Goal: Task Accomplishment & Management: Manage account settings

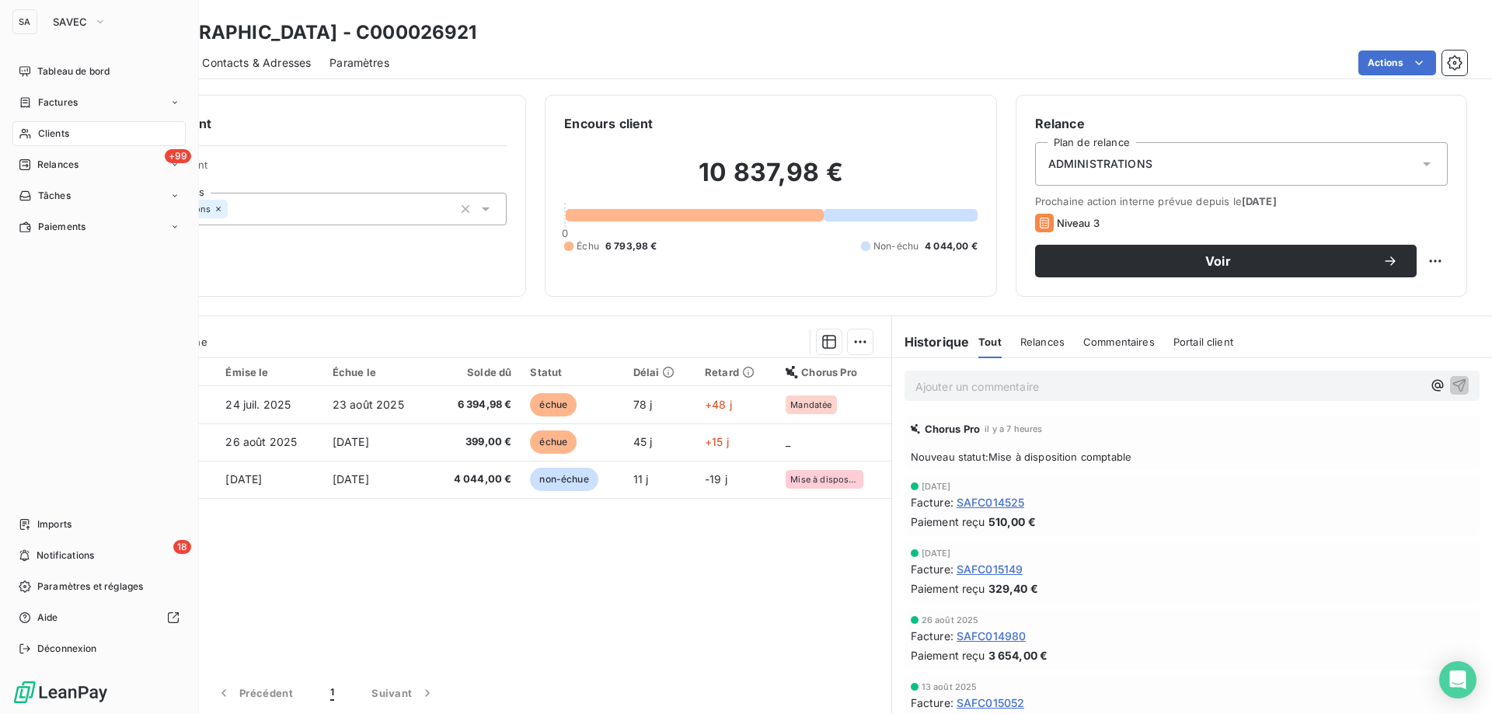
click at [41, 25] on div "SA SAVEC" at bounding box center [98, 21] width 173 height 25
click at [59, 20] on span "SAVEC" at bounding box center [70, 22] width 35 height 12
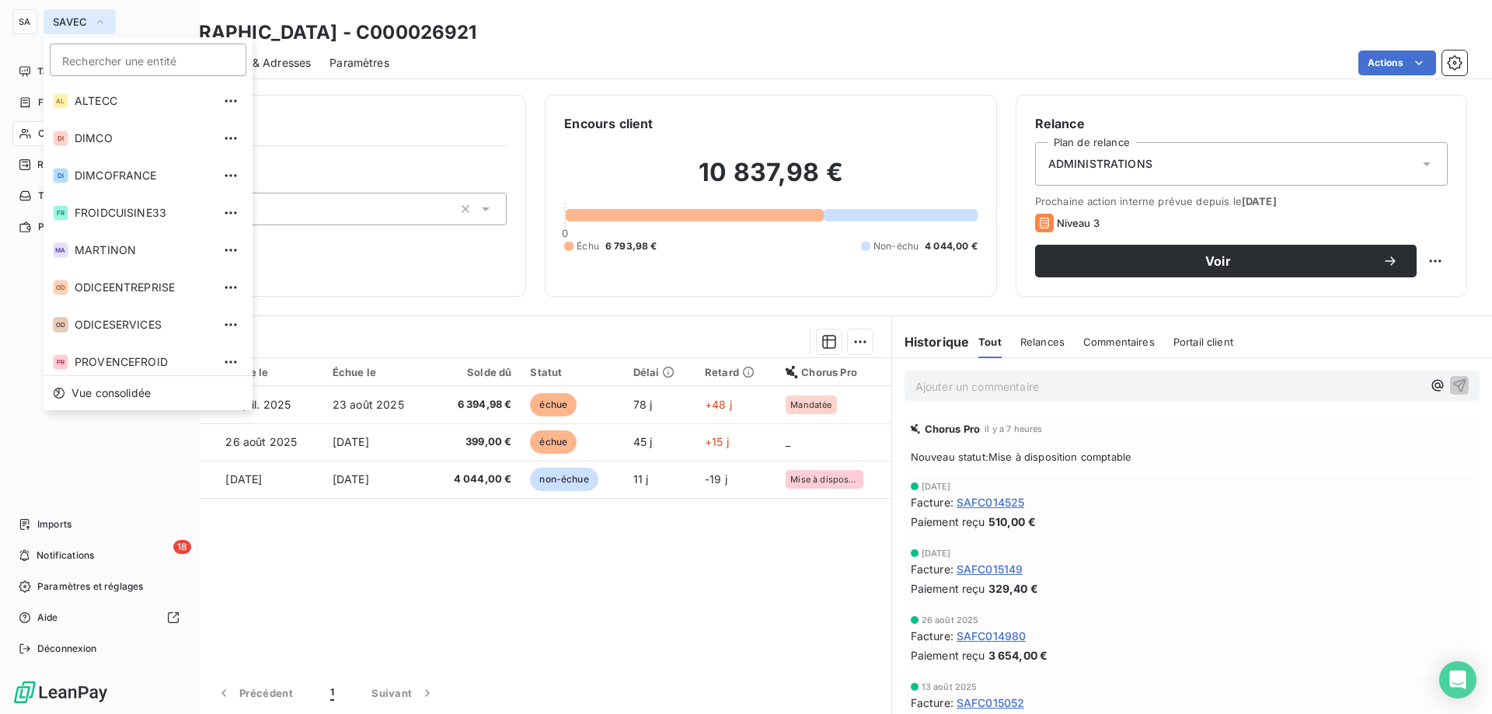
scroll to position [43, 0]
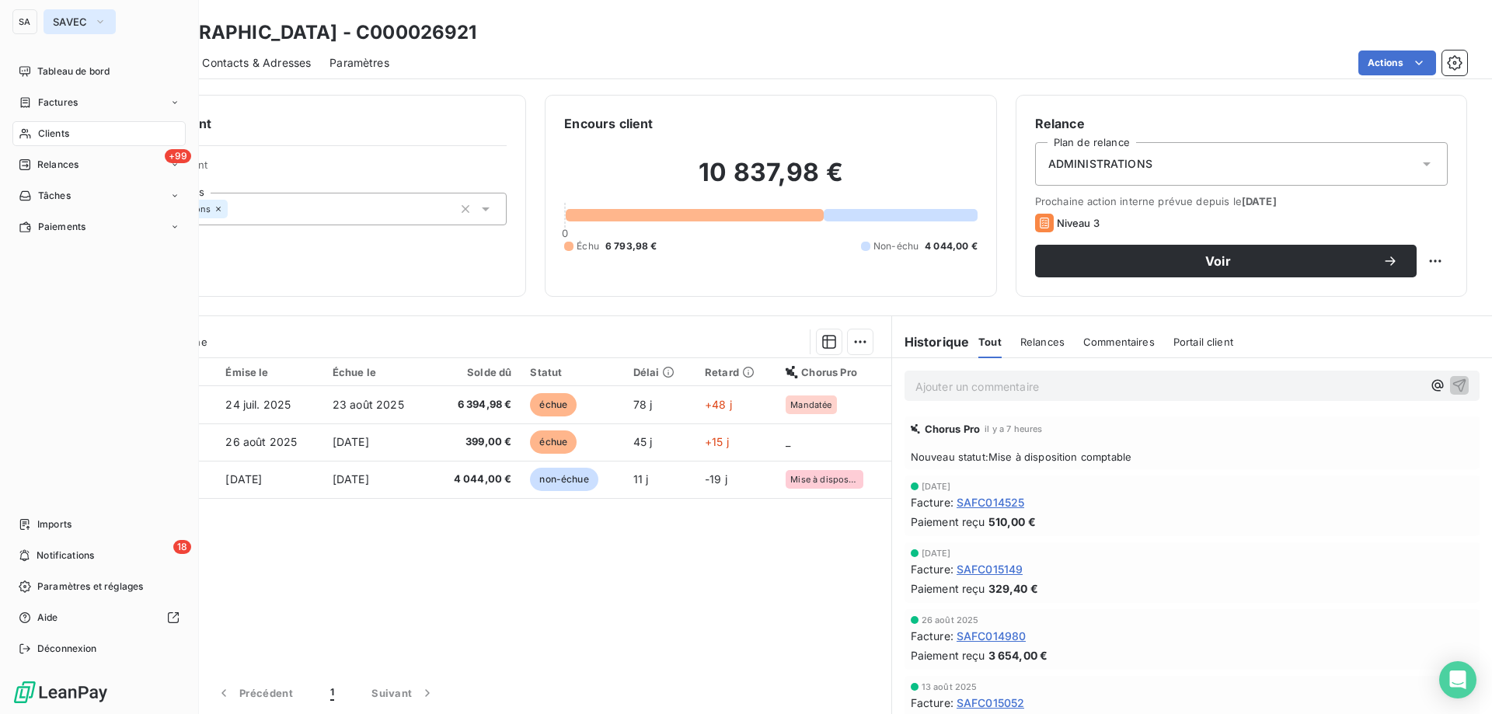
click at [87, 23] on span "SAVEC" at bounding box center [70, 22] width 35 height 12
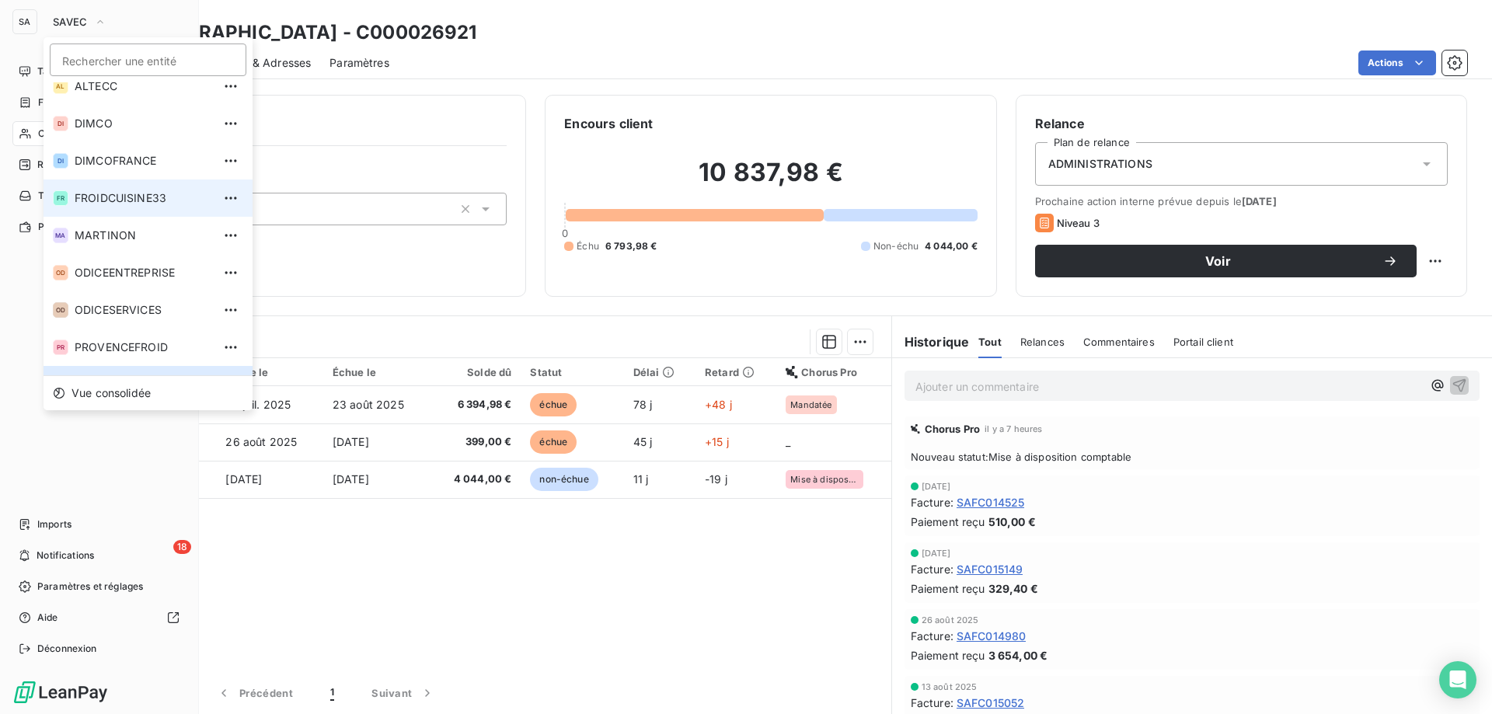
scroll to position [0, 0]
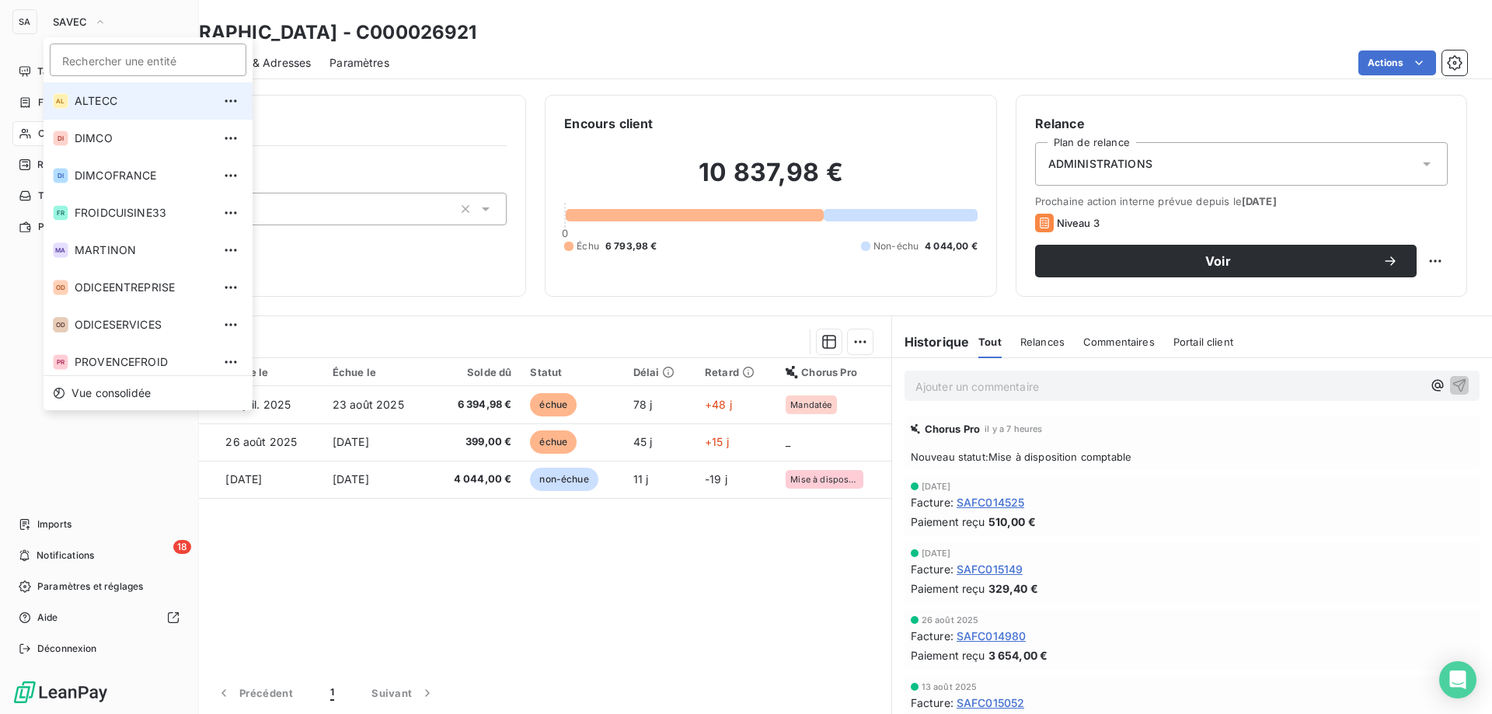
click at [113, 98] on span "ALTECC" at bounding box center [144, 101] width 138 height 16
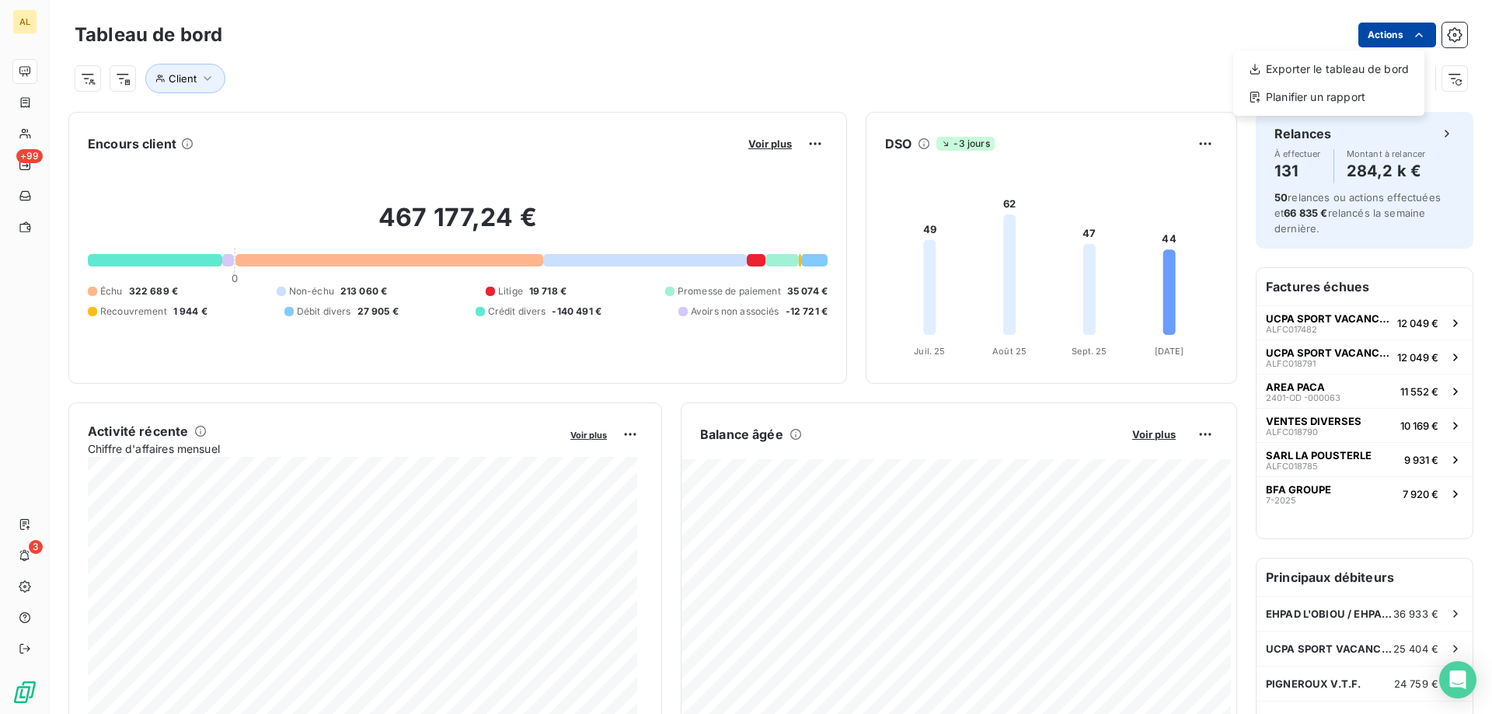
click at [1388, 25] on html "AL +99 3 Tableau de bord Actions Exporter le tableau de bord Planifier un rappo…" at bounding box center [746, 357] width 1492 height 714
click at [33, 137] on html "AL +99 3 Tableau de bord Actions Exporter le tableau de bord Planifier un rappo…" at bounding box center [746, 357] width 1492 height 714
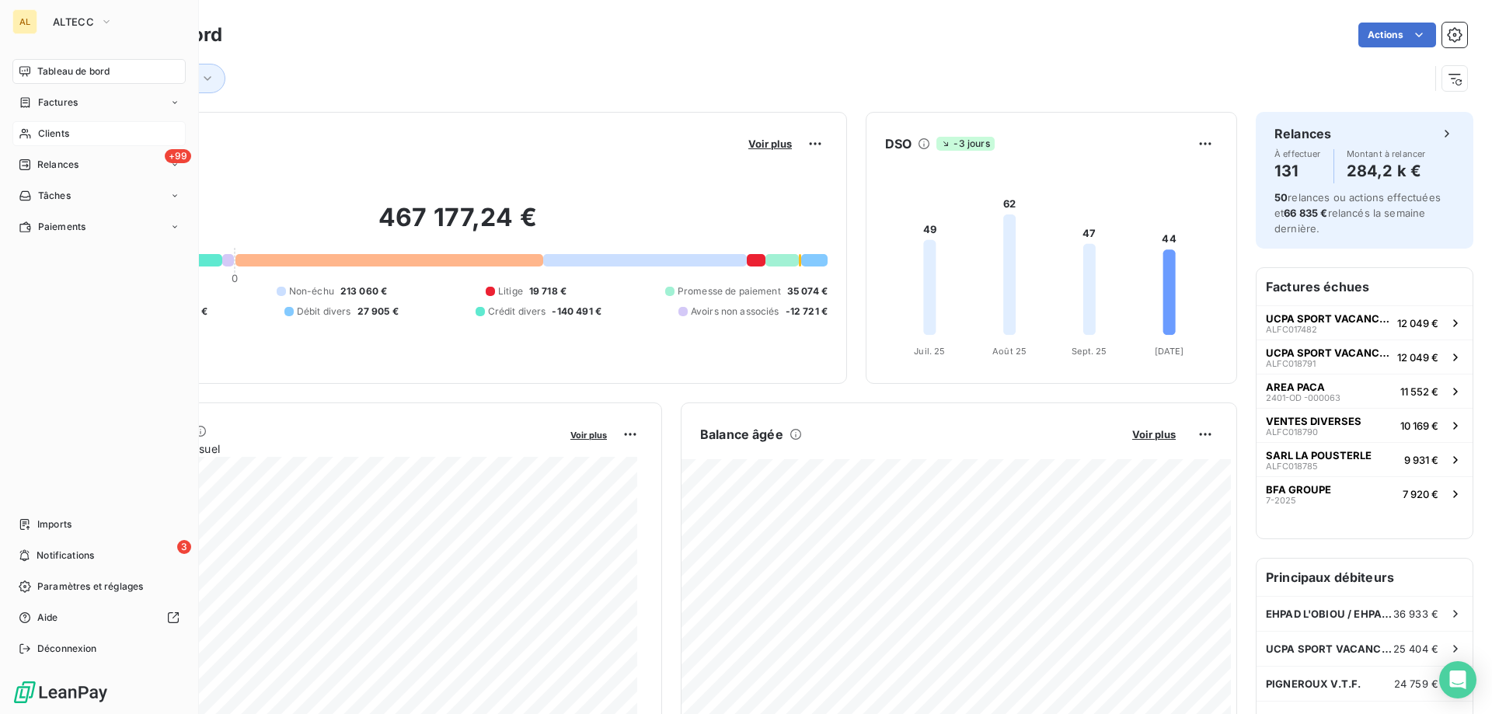
click at [29, 134] on icon at bounding box center [25, 133] width 13 height 12
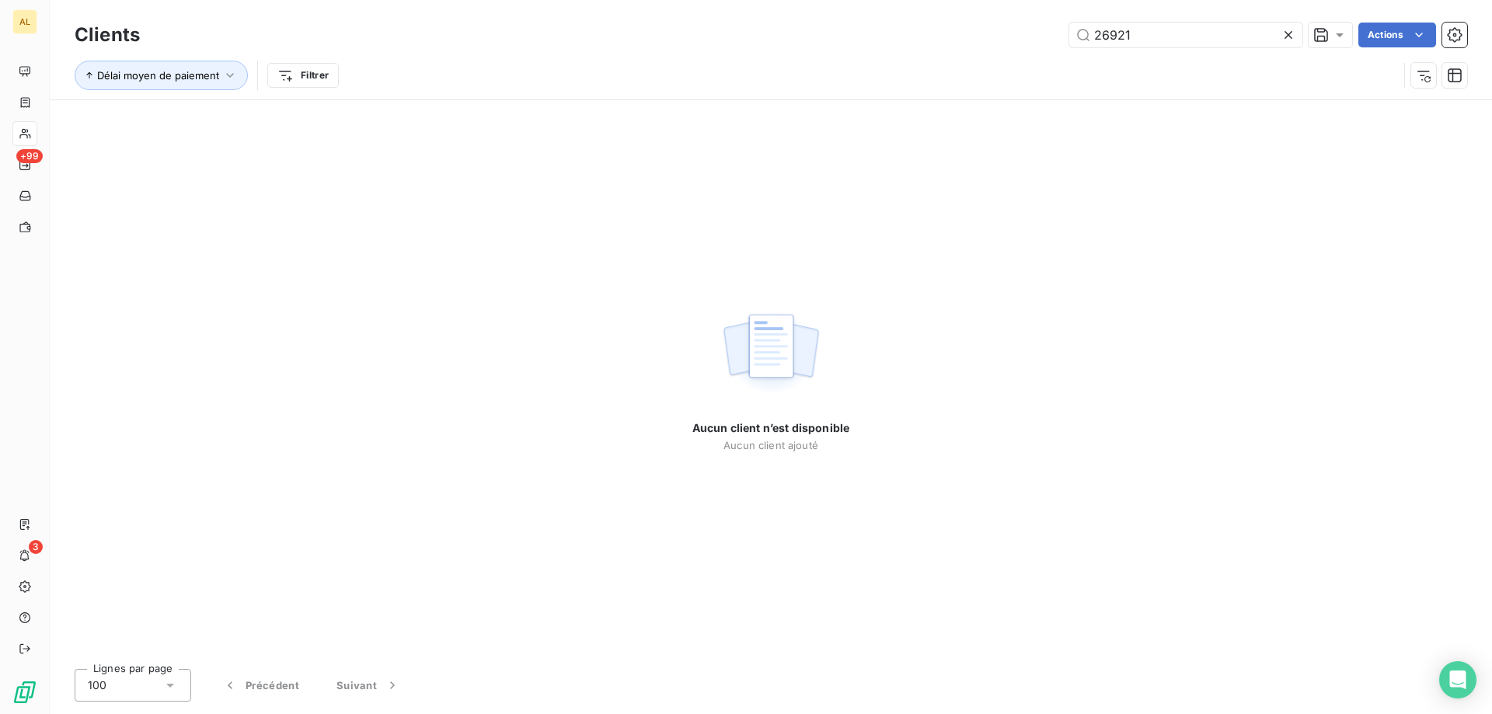
click at [1288, 35] on icon at bounding box center [1288, 35] width 16 height 16
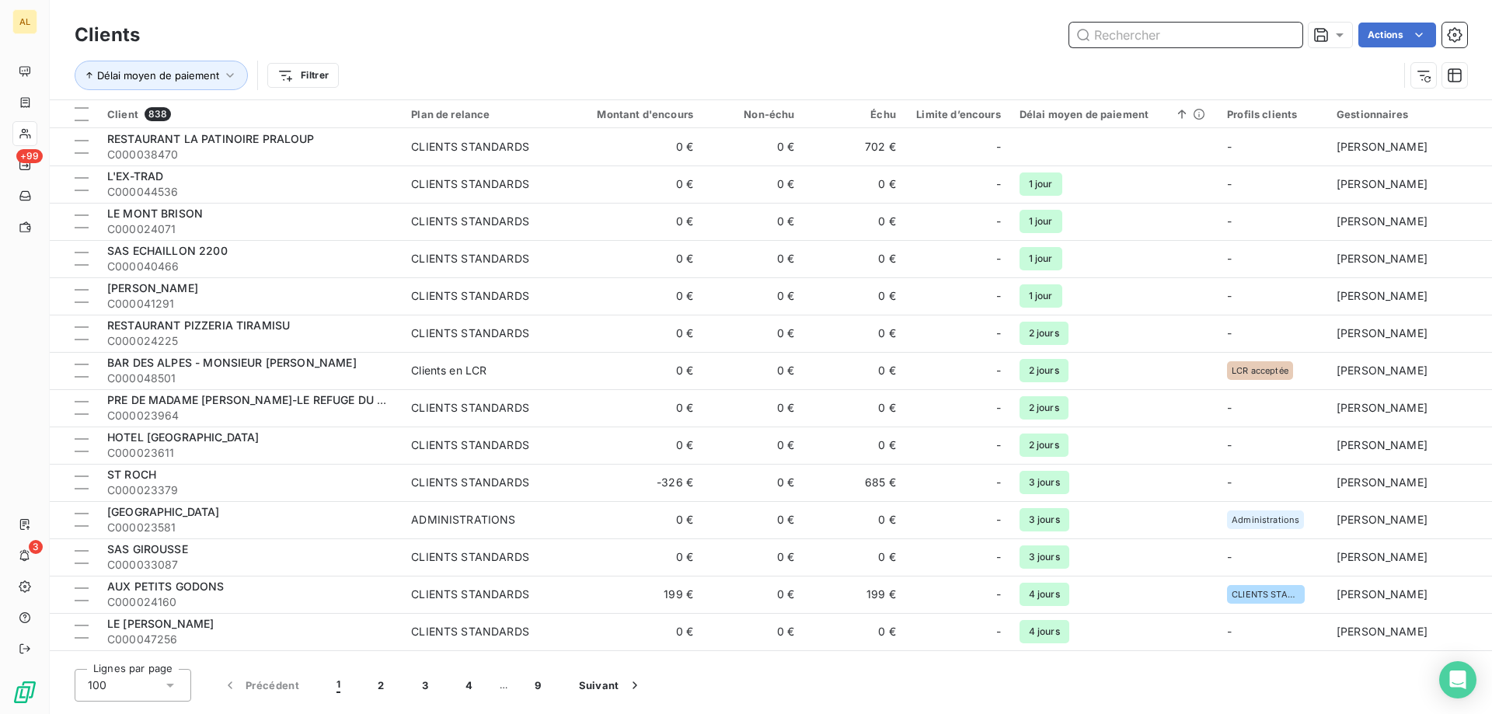
click at [1165, 36] on input "text" at bounding box center [1185, 35] width 233 height 25
click at [1449, 40] on icon "button" at bounding box center [1455, 35] width 16 height 16
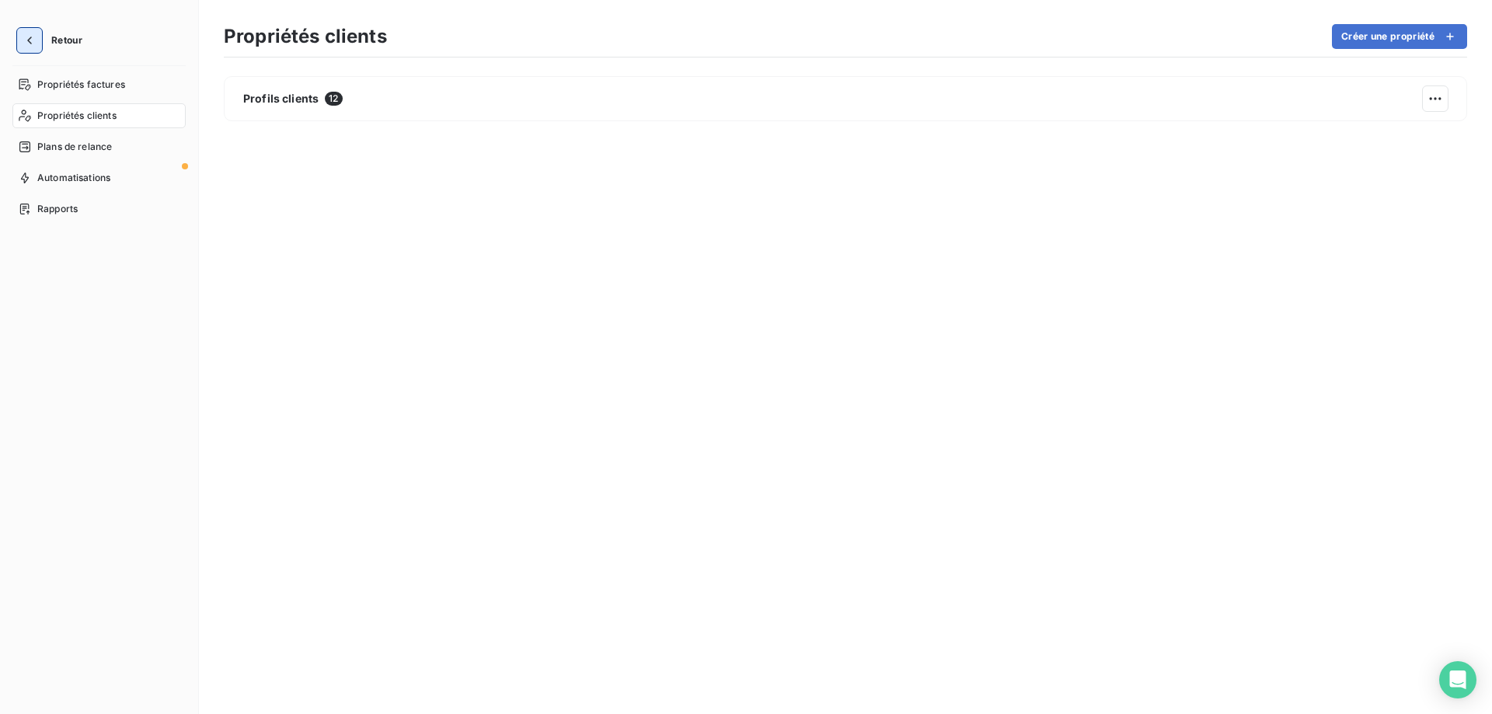
click at [36, 34] on icon "button" at bounding box center [30, 41] width 16 height 16
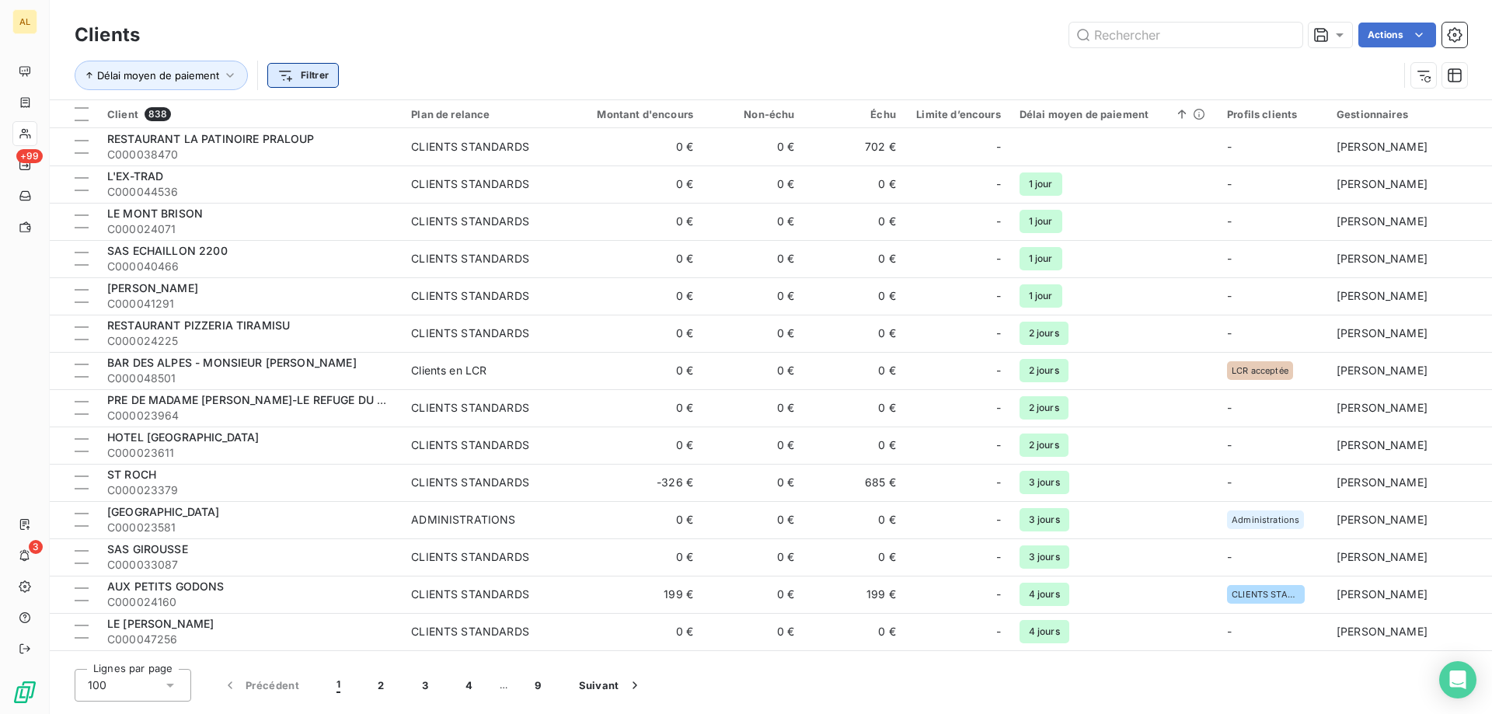
click at [298, 74] on html "AL +99 3 Clients Actions Délai moyen de paiement Filtrer Client 838 Plan de rel…" at bounding box center [746, 357] width 1492 height 714
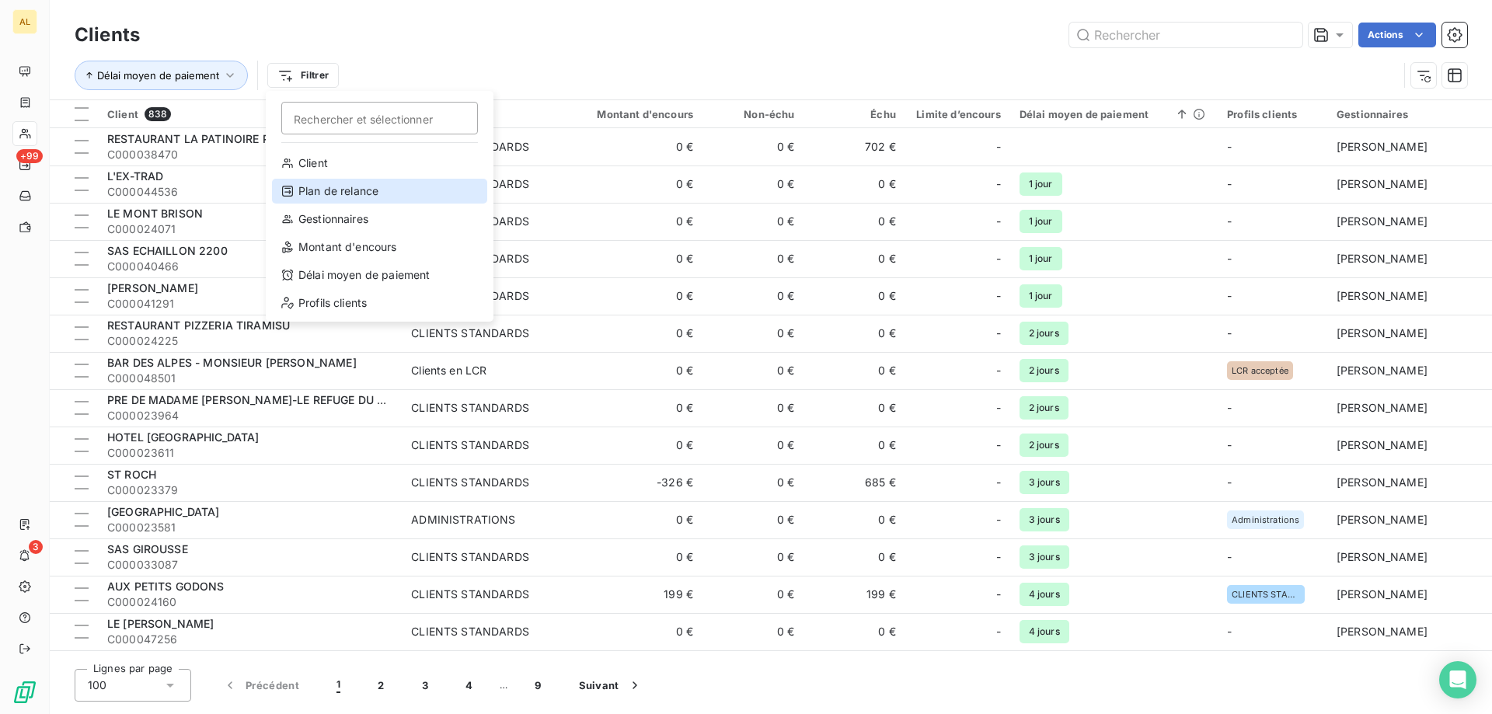
click at [351, 190] on div "Plan de relance" at bounding box center [379, 191] width 215 height 25
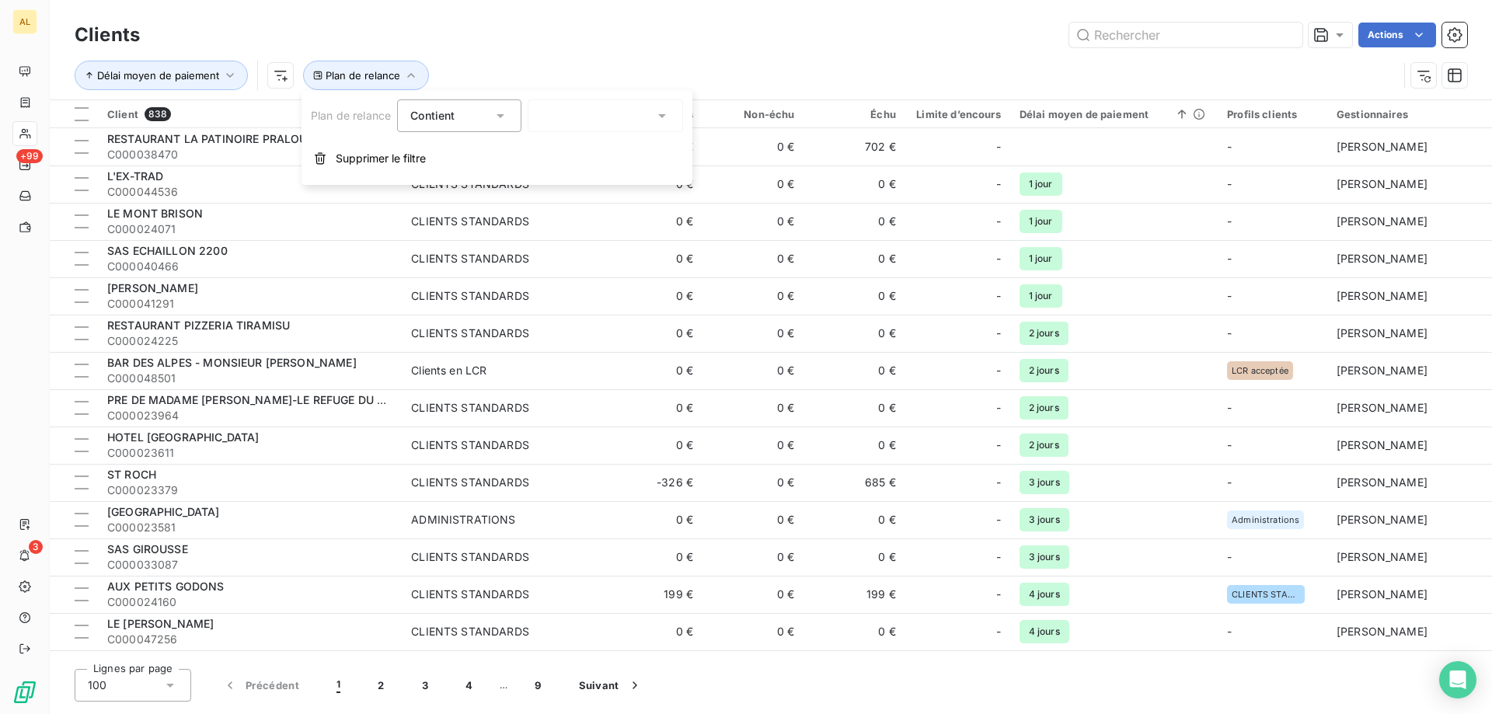
click at [544, 115] on div at bounding box center [605, 115] width 155 height 33
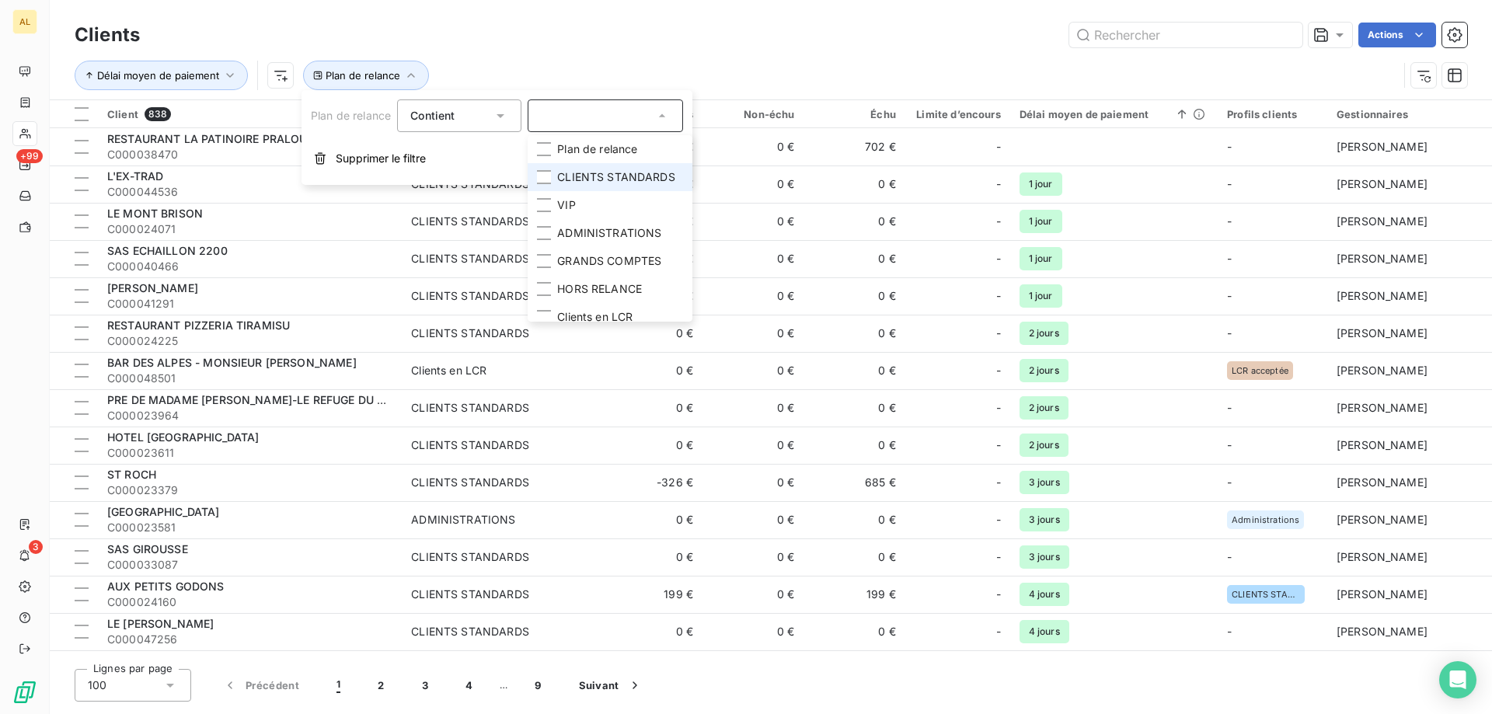
click at [556, 173] on li "CLIENTS STANDARDS" at bounding box center [610, 177] width 165 height 28
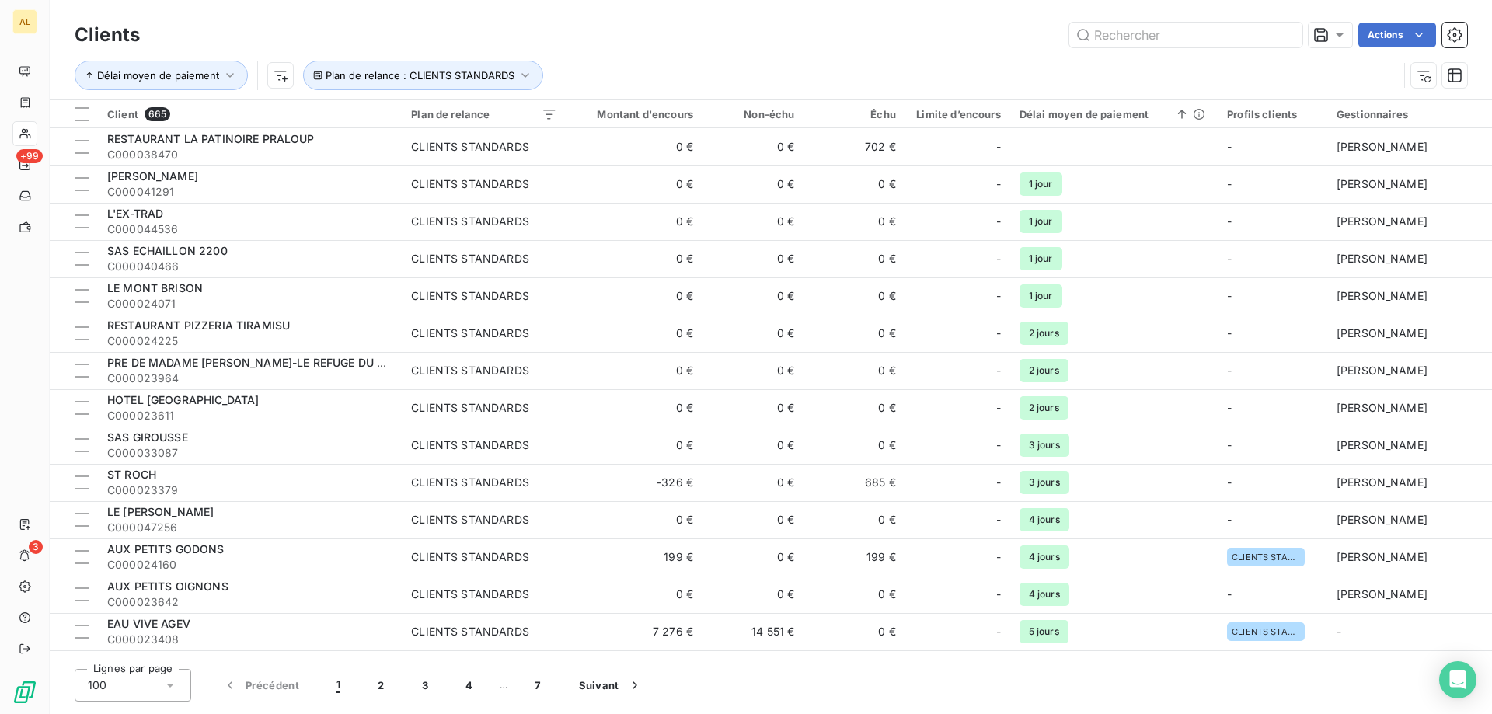
click at [733, 51] on div "Délai moyen de paiement Plan de relance : CLIENTS STANDARDS" at bounding box center [771, 75] width 1392 height 48
click at [80, 112] on div at bounding box center [82, 114] width 14 height 14
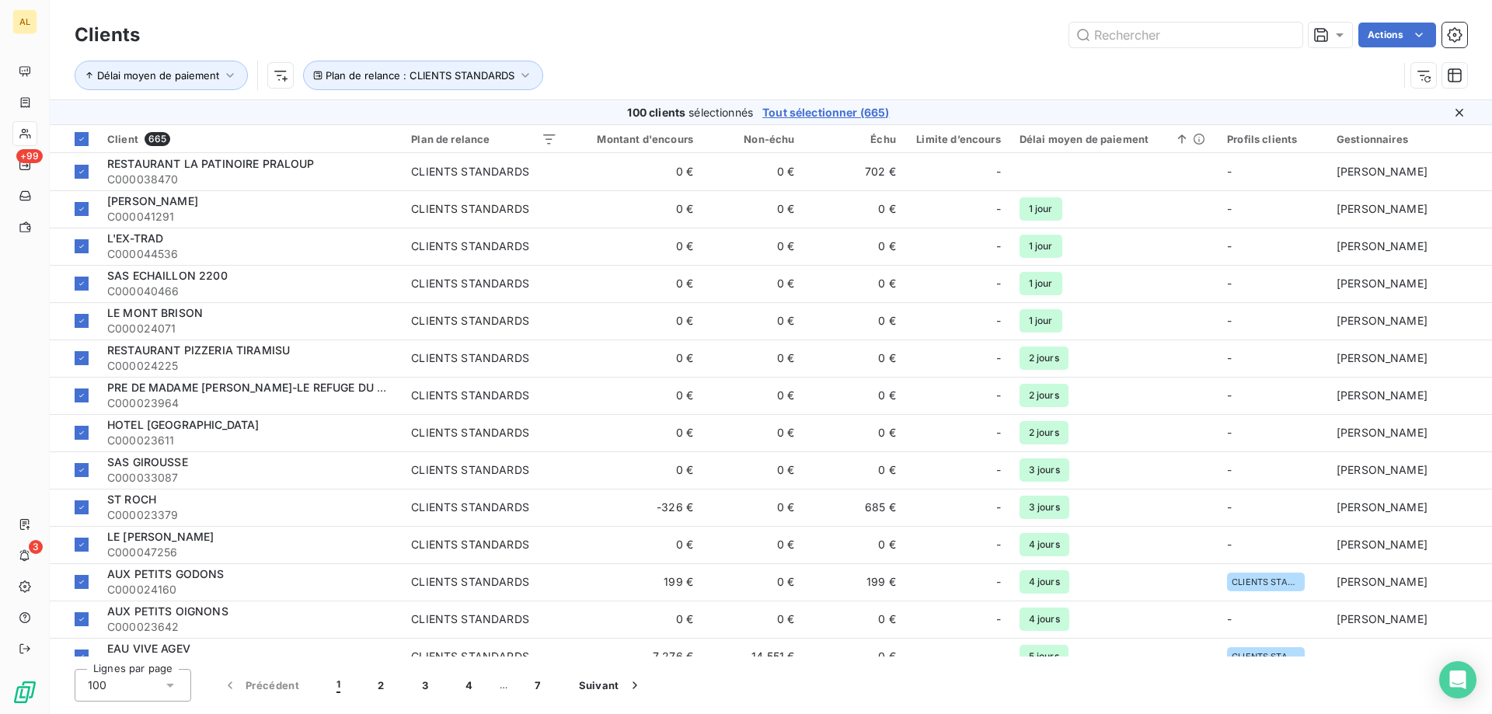
drag, startPoint x: 793, startPoint y: 107, endPoint x: 890, endPoint y: 105, distance: 97.1
click at [795, 107] on span "Tout sélectionner (665)" at bounding box center [825, 113] width 127 height 16
click at [1418, 27] on html "AL +99 3 Clients Actions Délai moyen de paiement Plan de relance : CLIENTS STAN…" at bounding box center [746, 357] width 1492 height 714
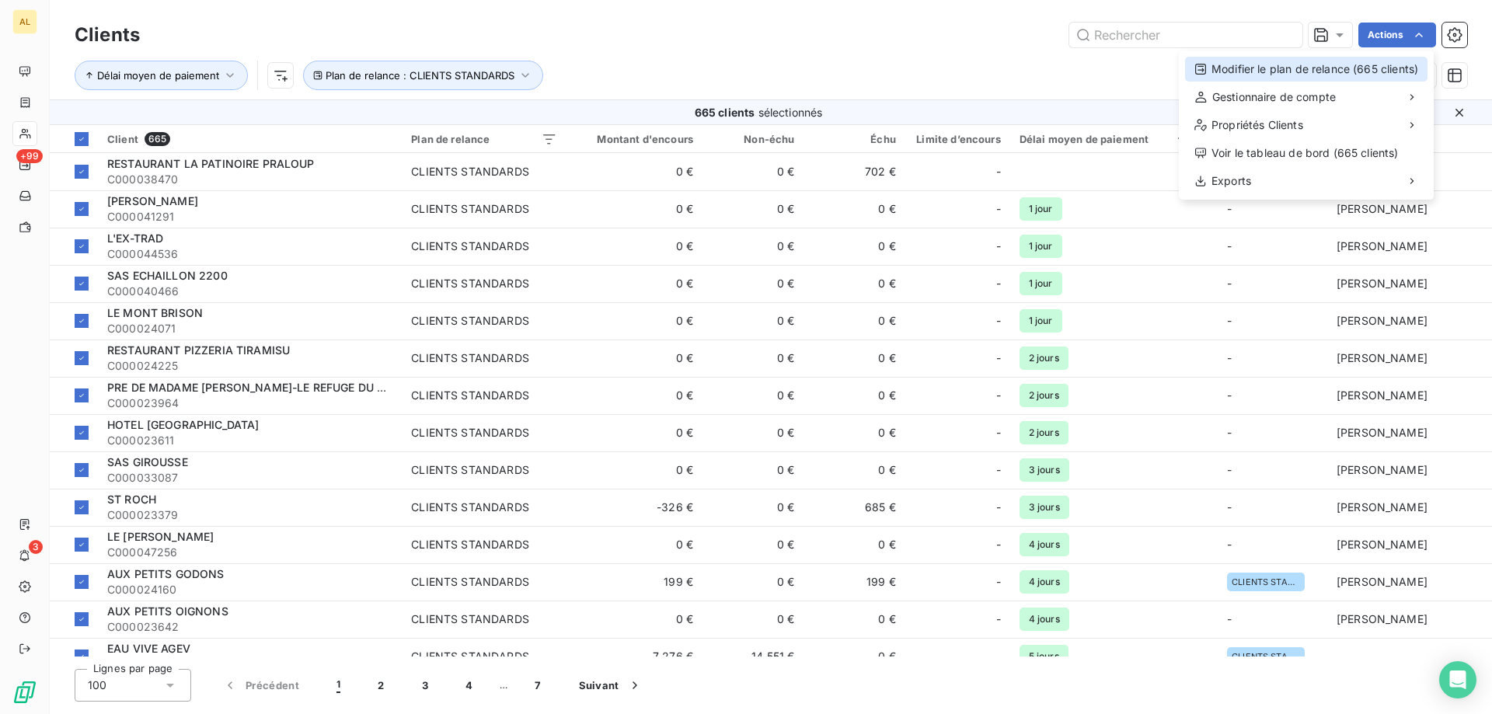
click at [1310, 74] on div "Modifier le plan de relance (665 clients)" at bounding box center [1306, 69] width 242 height 25
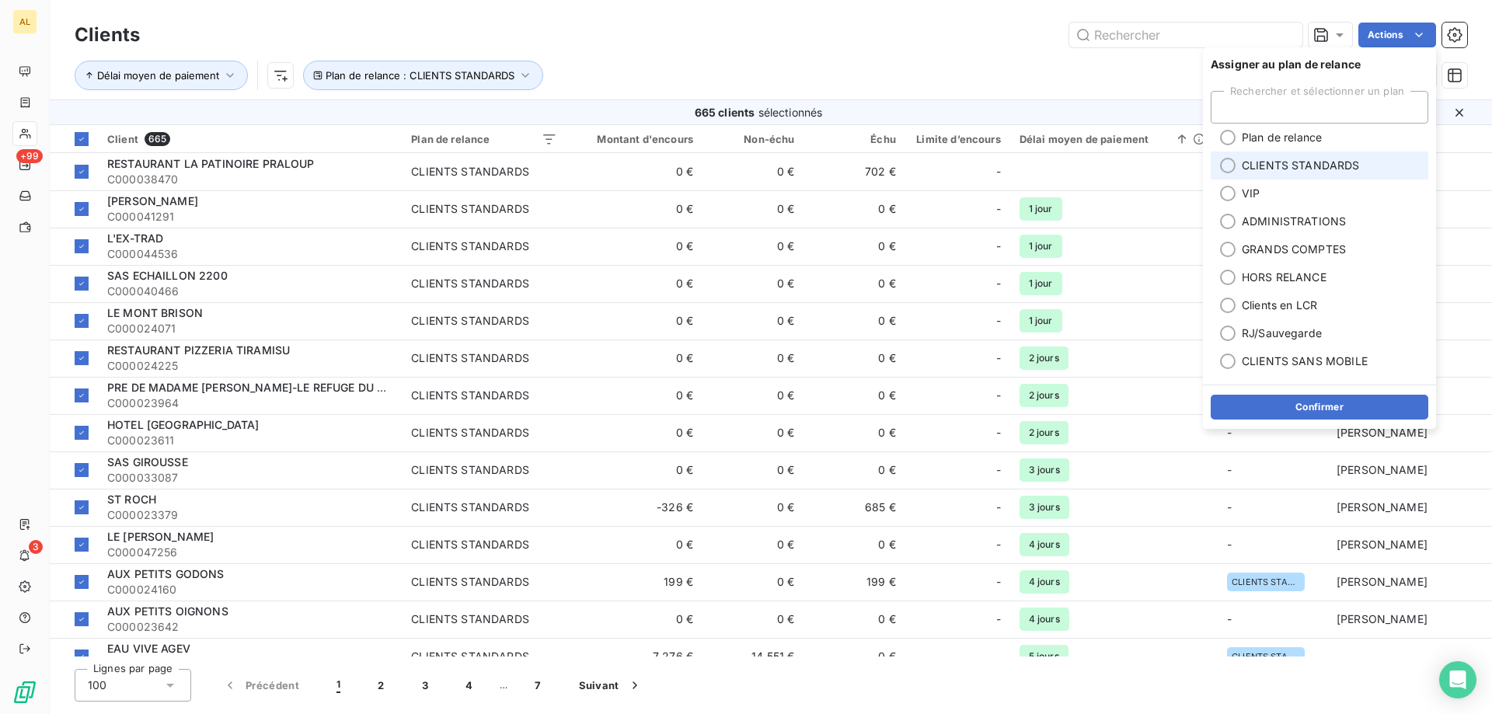
click at [1271, 167] on span "CLIENTS STANDARDS" at bounding box center [1300, 166] width 118 height 16
click at [1302, 407] on button "Confirmer" at bounding box center [1319, 407] width 218 height 25
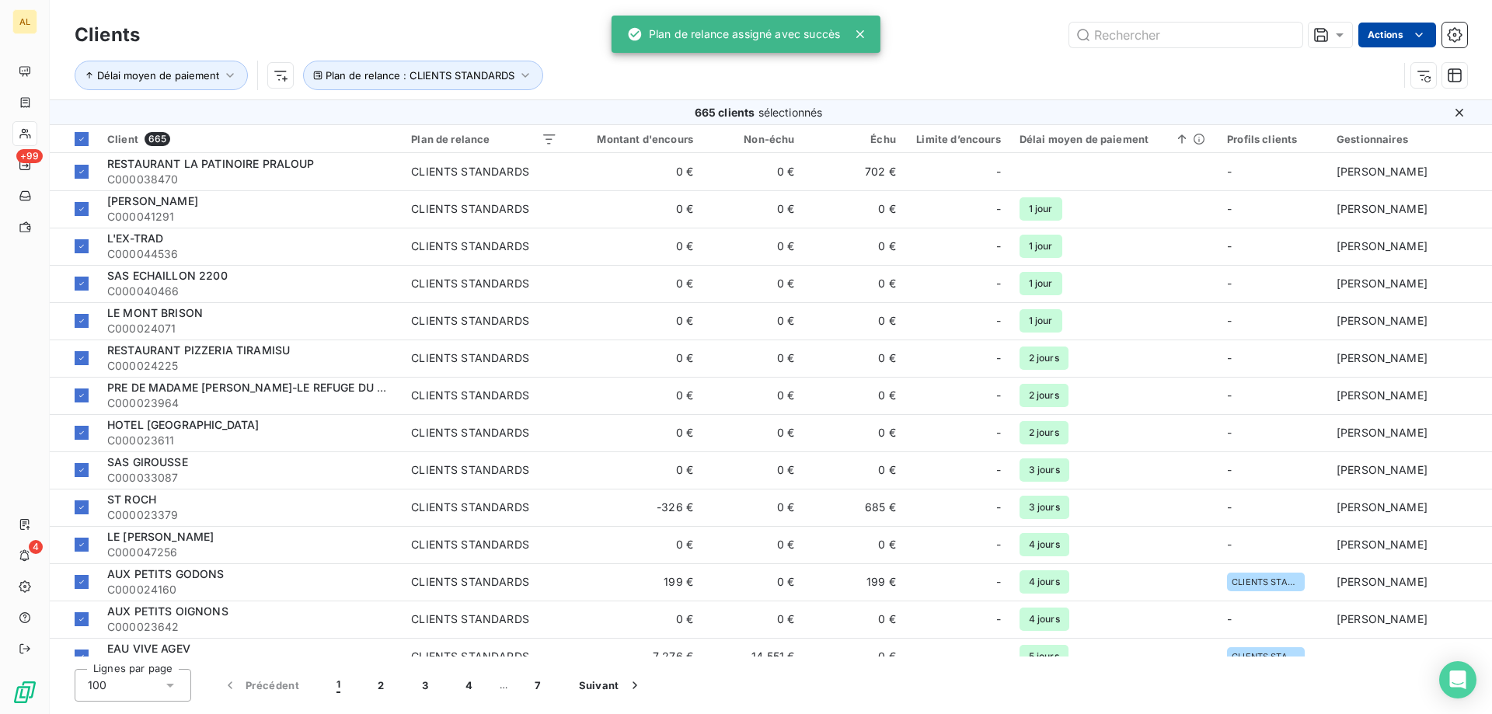
click at [1402, 38] on html "AL +99 4 Clients Actions Délai moyen de paiement Plan de relance : CLIENTS STAN…" at bounding box center [746, 357] width 1492 height 714
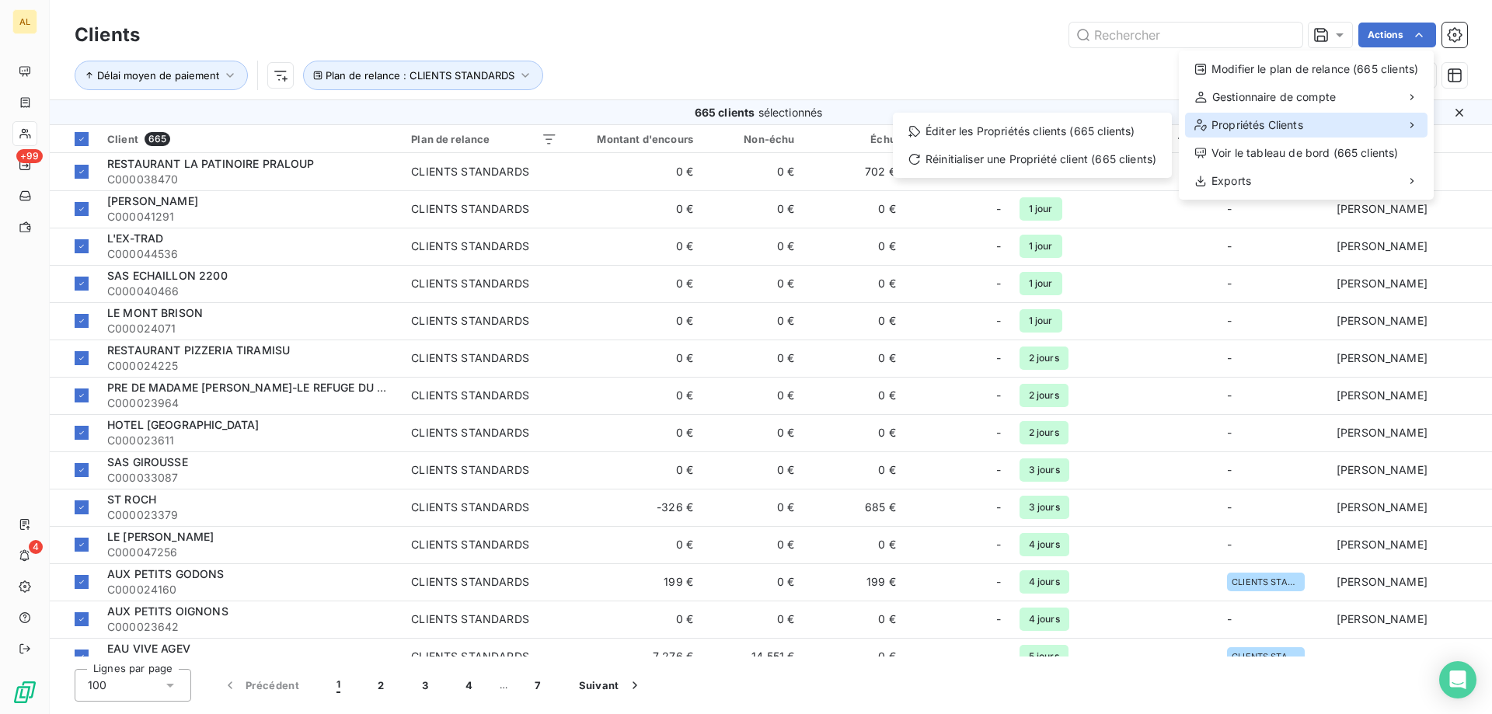
click at [1335, 120] on div "Propriétés Clients" at bounding box center [1306, 125] width 242 height 25
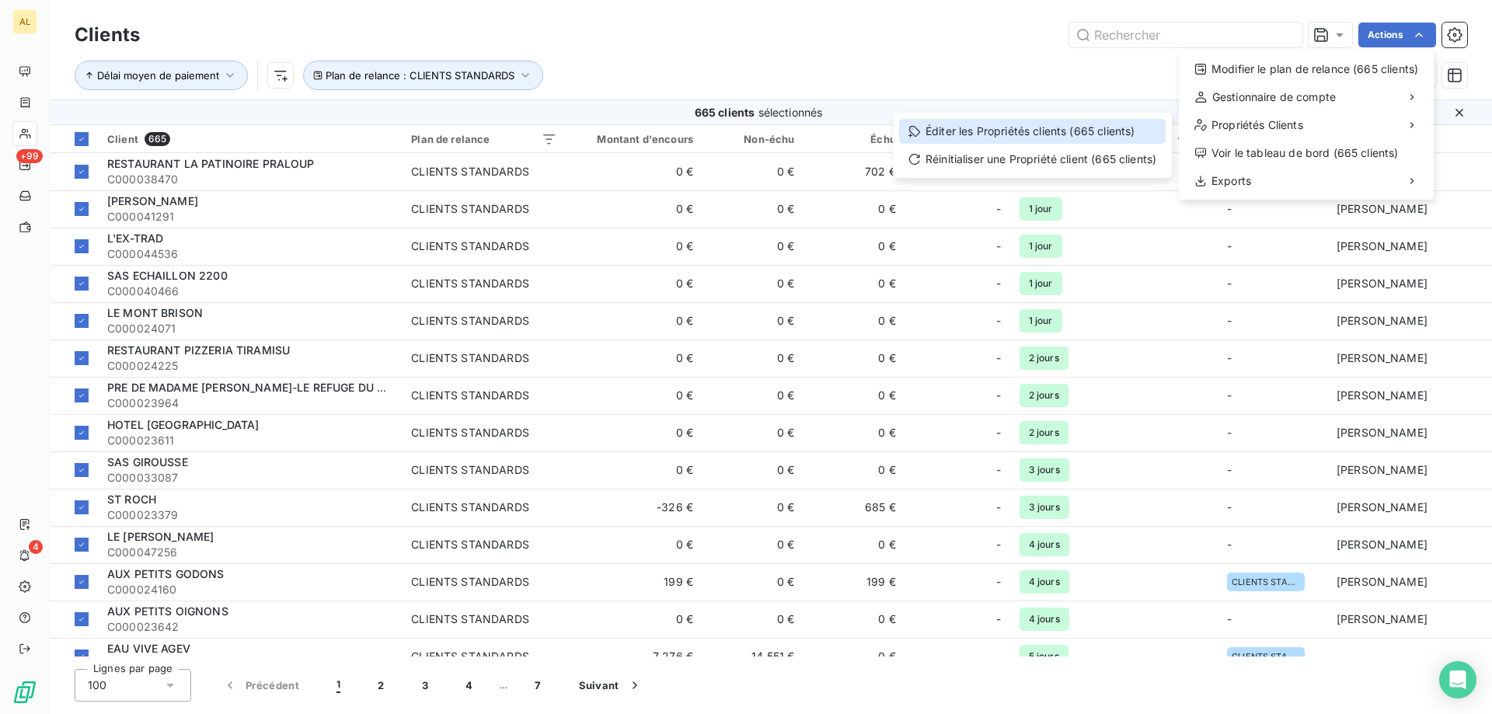
click at [1076, 134] on div "Éditer les Propriétés clients (665 clients)" at bounding box center [1032, 131] width 266 height 25
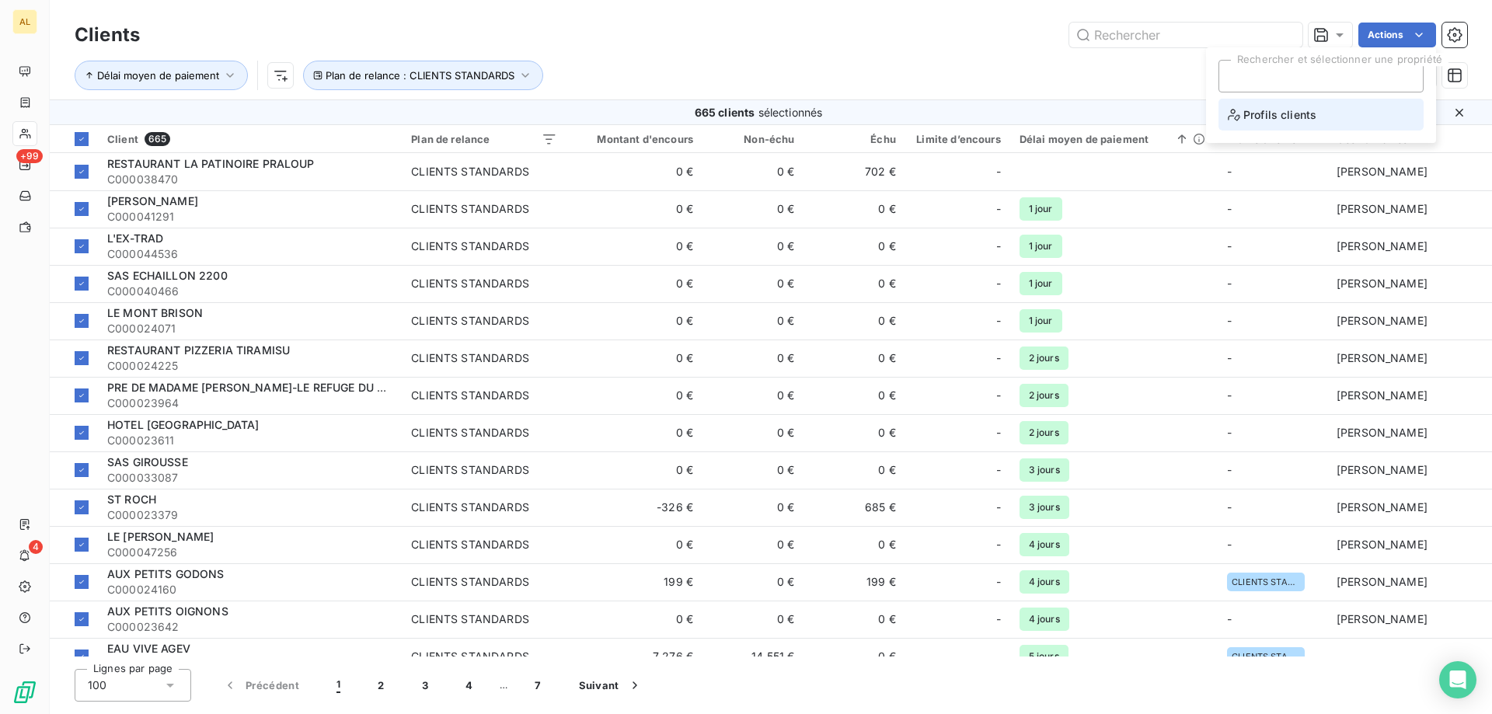
click at [1284, 117] on span "Profils clients" at bounding box center [1272, 114] width 89 height 19
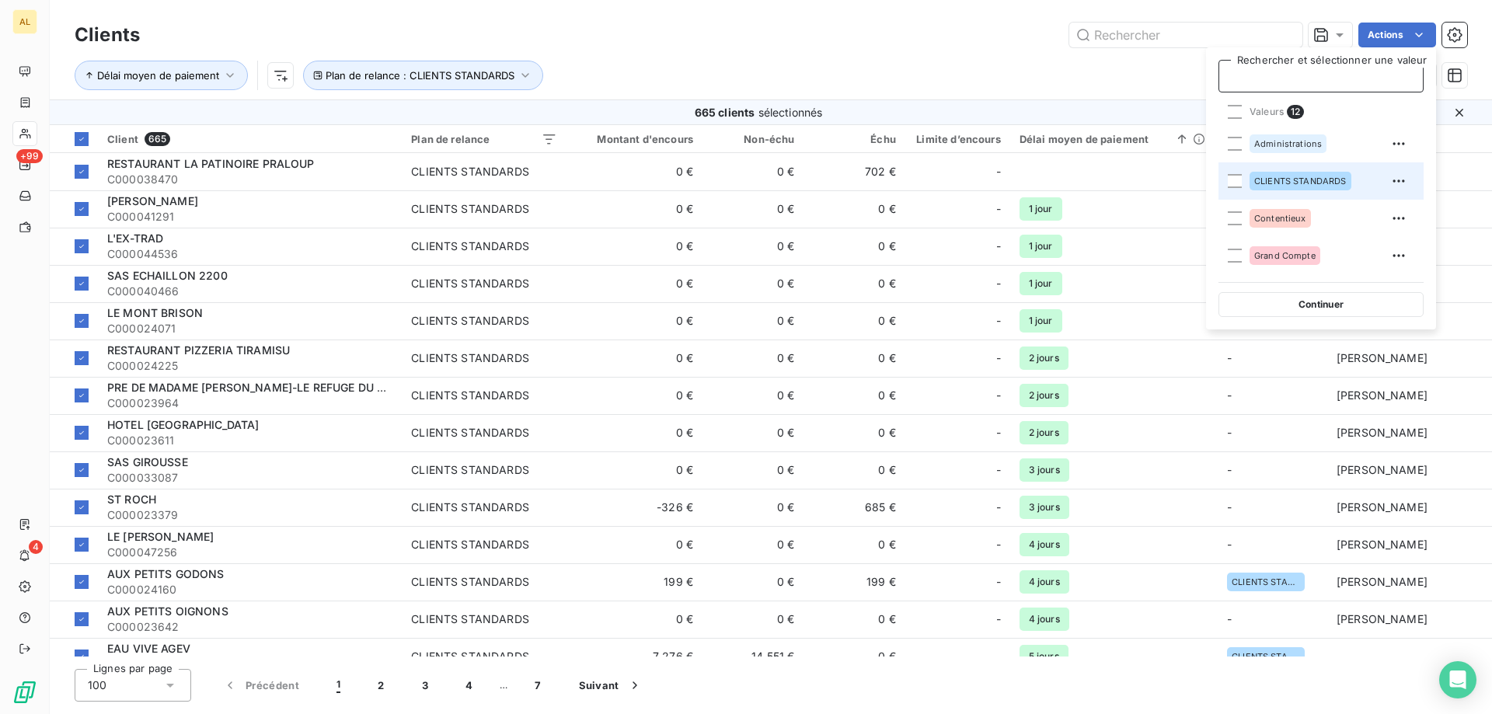
click at [1287, 175] on div "CLIENTS STANDARDS" at bounding box center [1300, 181] width 102 height 19
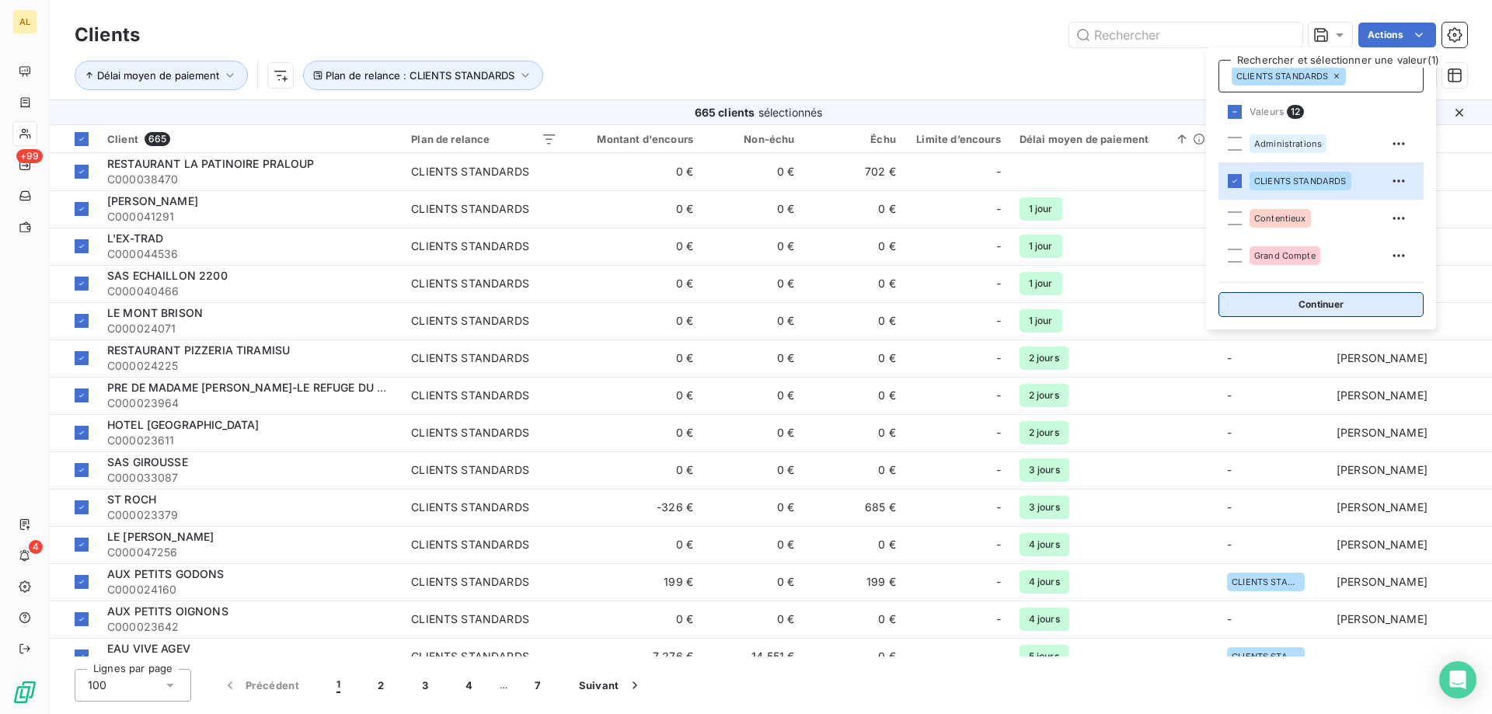
click at [1264, 298] on button "Continuer" at bounding box center [1320, 304] width 205 height 25
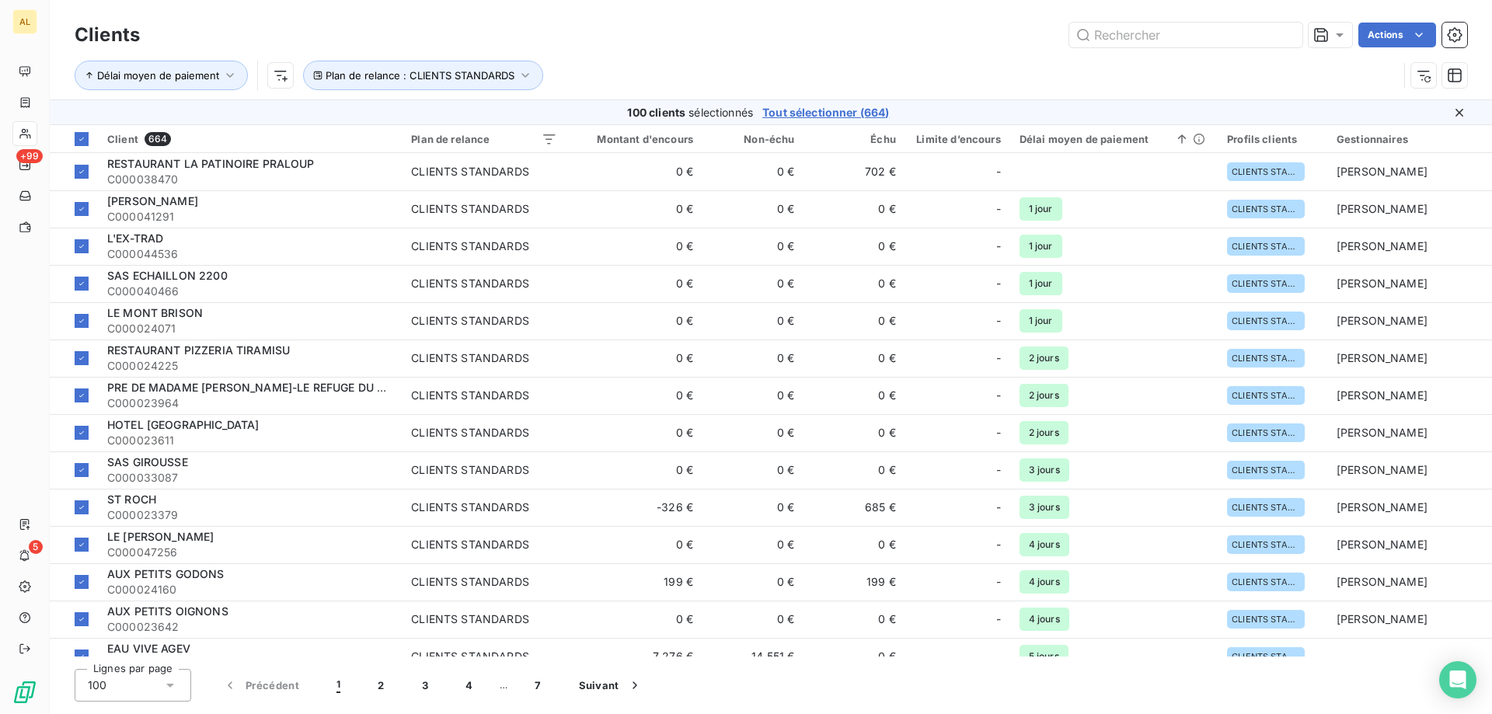
click at [934, 71] on div "Délai moyen de paiement Plan de relance : CLIENTS STANDARDS" at bounding box center [736, 76] width 1323 height 30
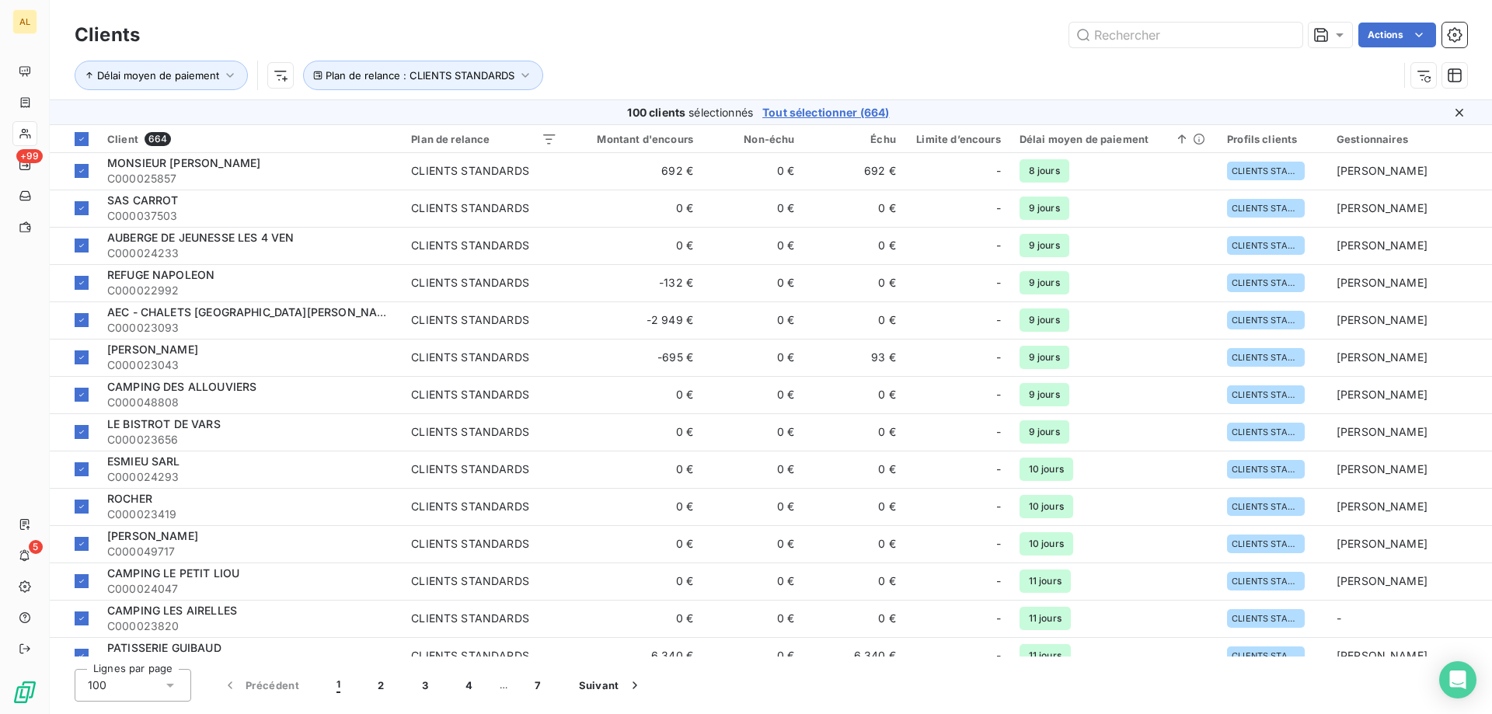
scroll to position [1243, 0]
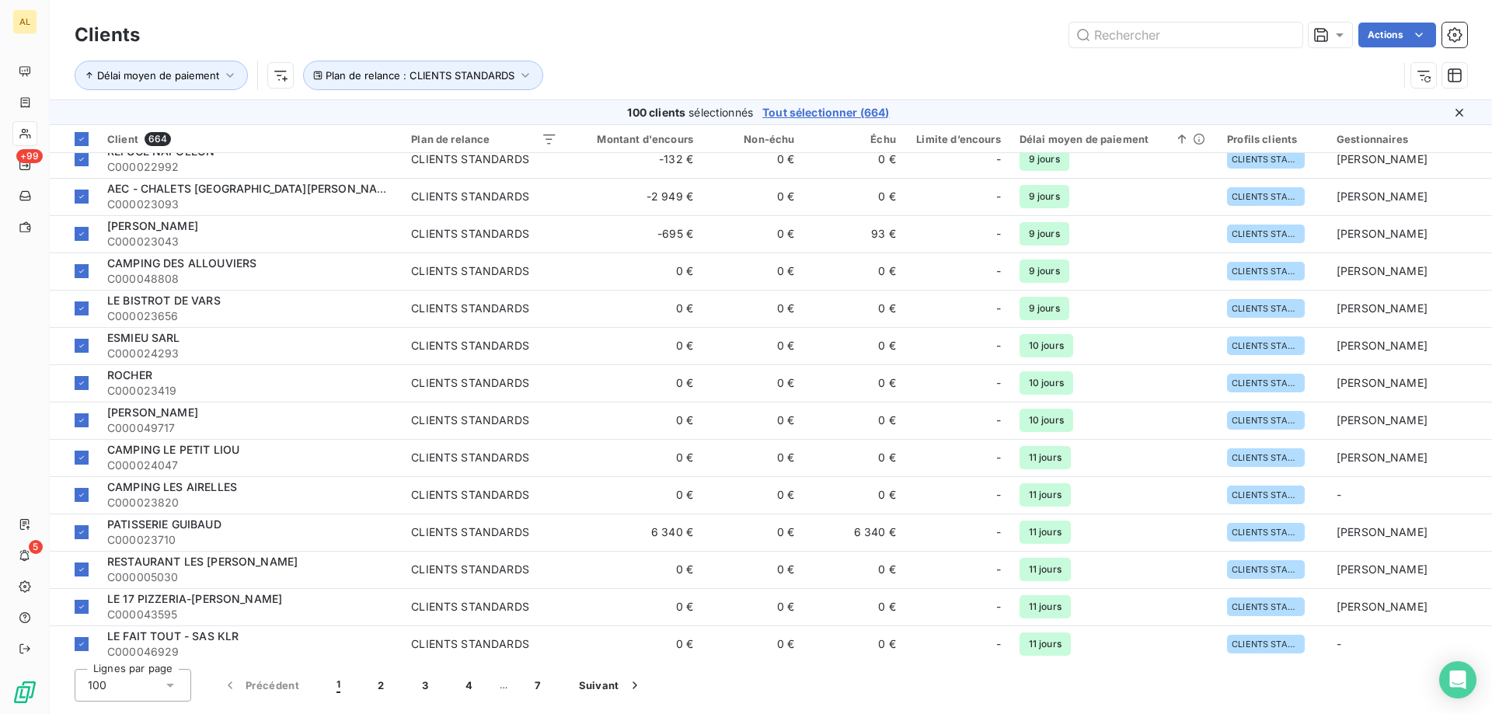
click at [1461, 110] on icon at bounding box center [1459, 113] width 16 height 16
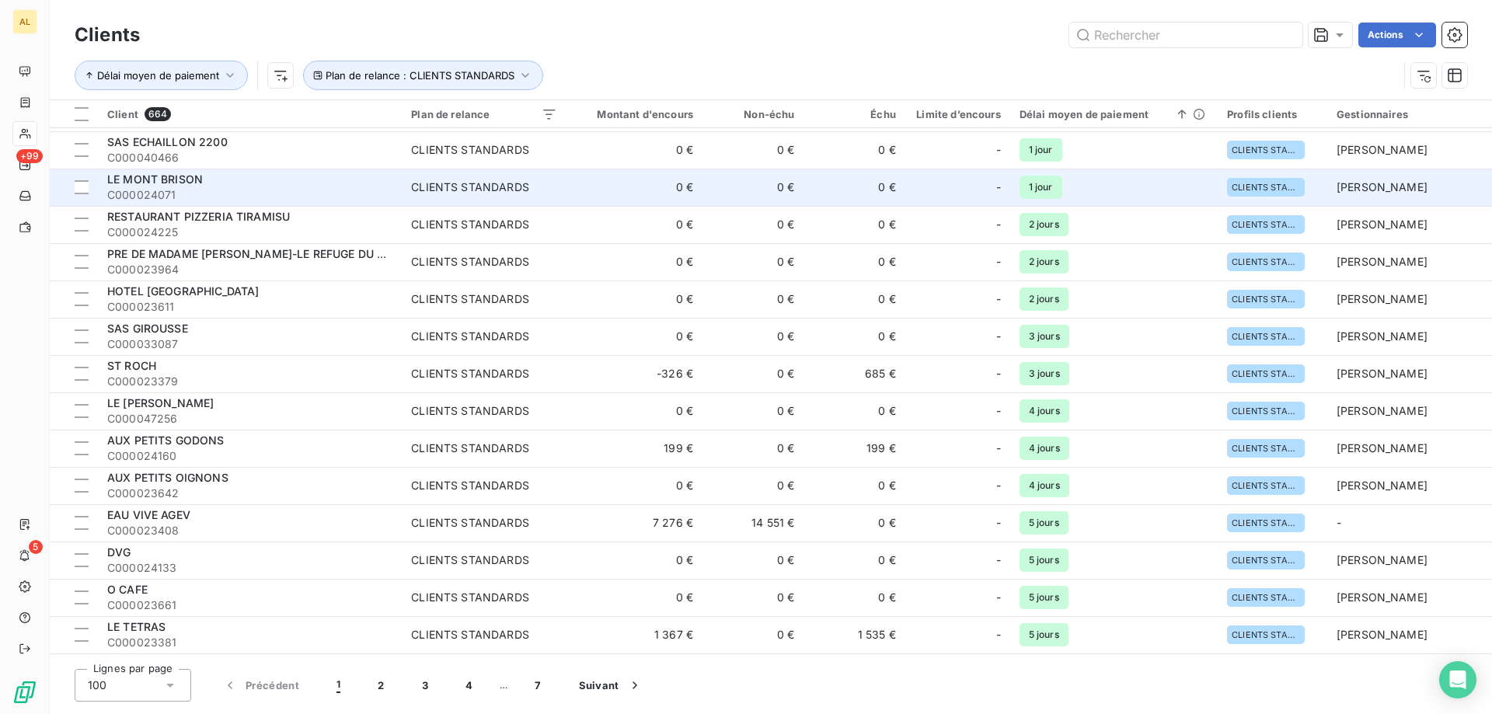
scroll to position [0, 0]
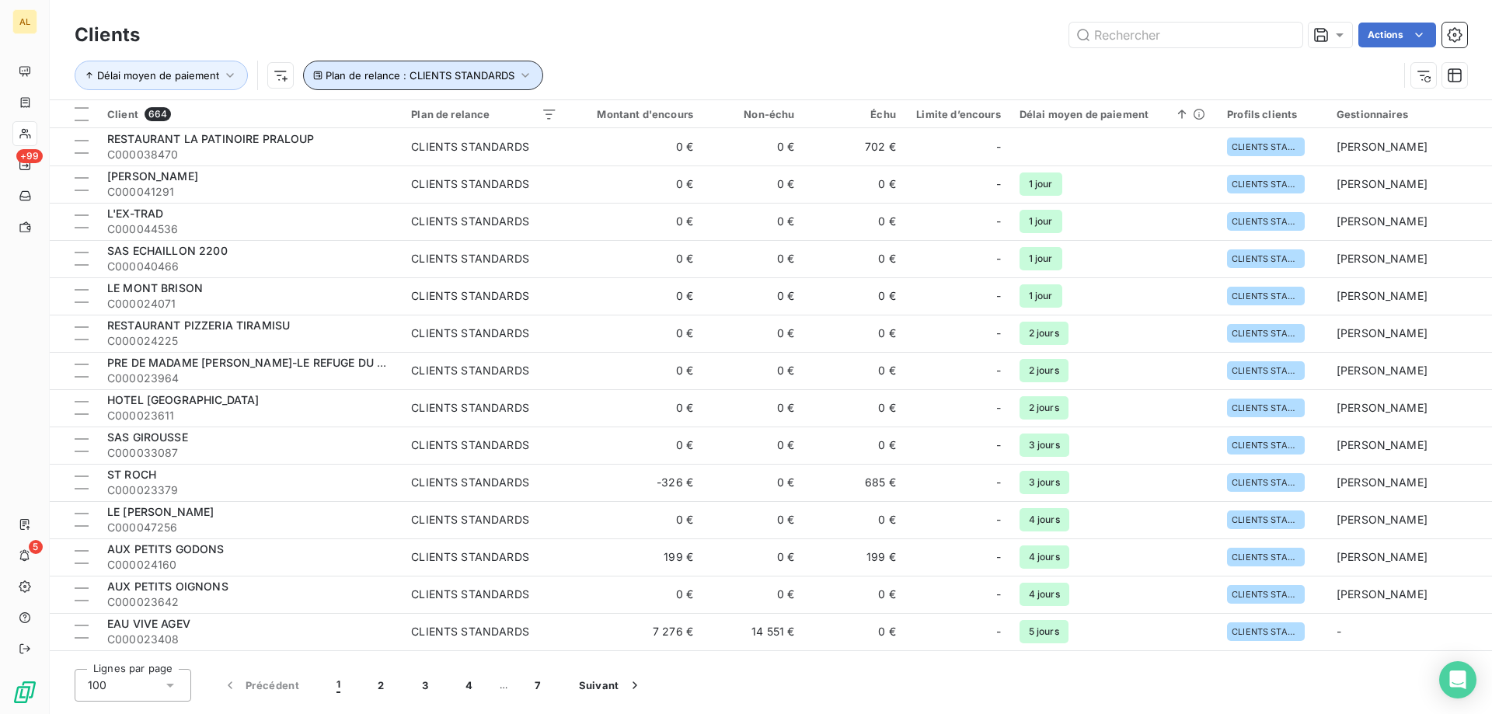
click at [512, 68] on button "Plan de relance : CLIENTS STANDARDS" at bounding box center [423, 76] width 240 height 30
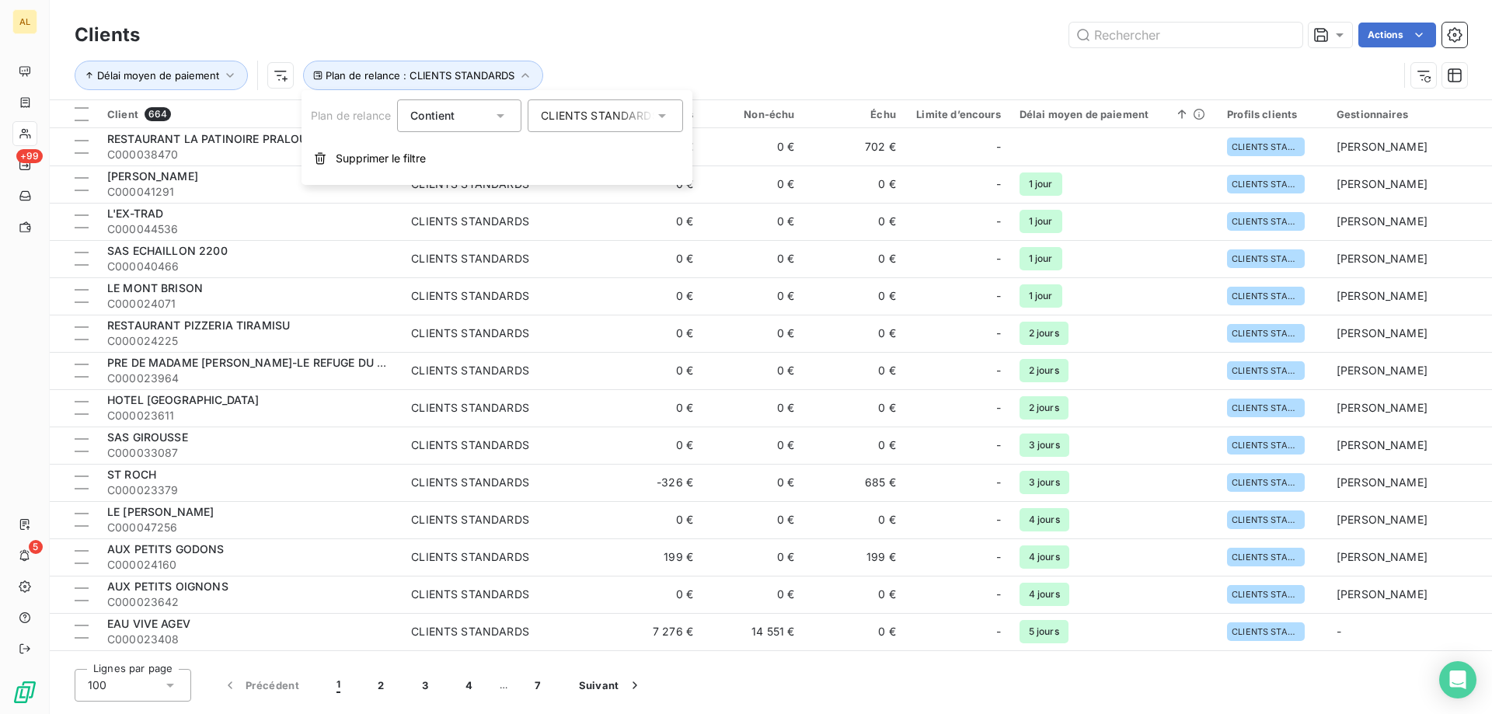
click at [582, 113] on div "CLIENTS STANDARDS" at bounding box center [597, 116] width 113 height 16
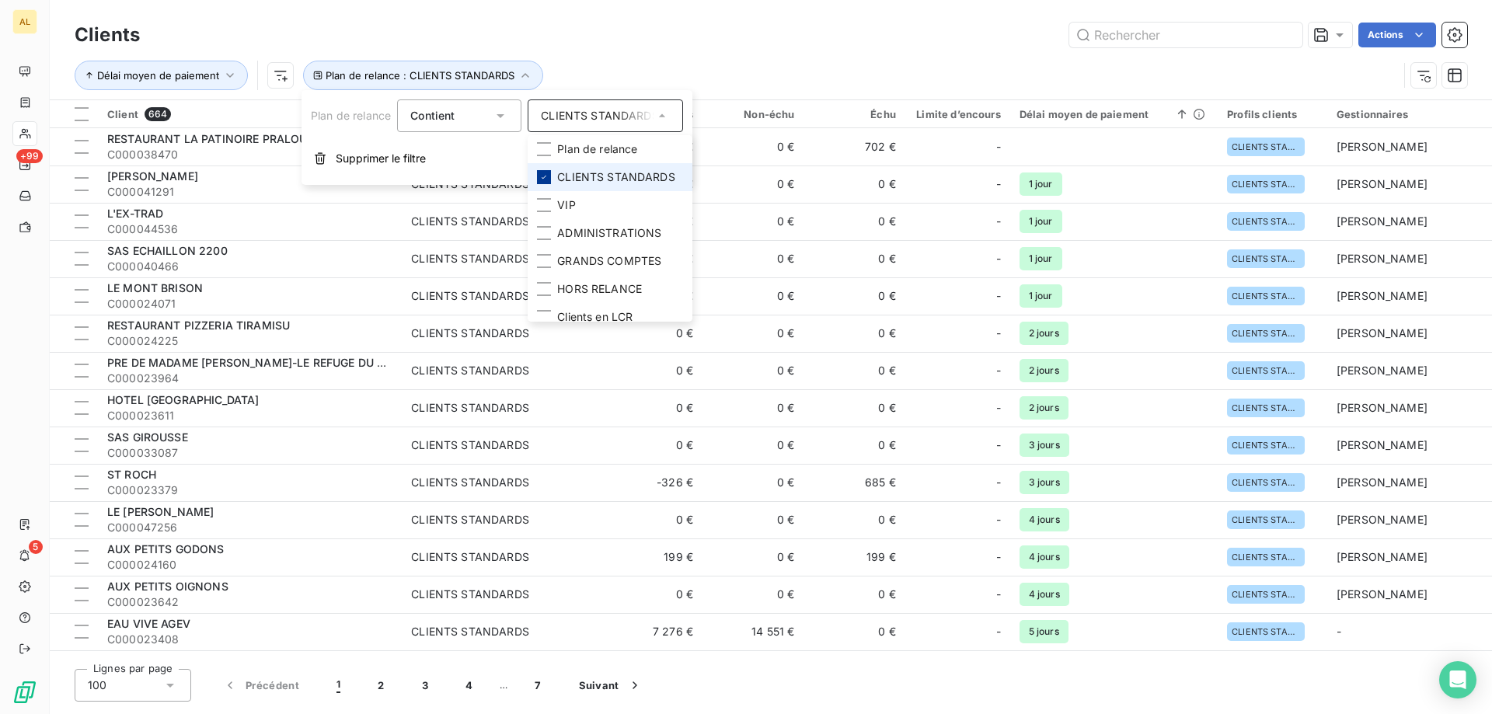
click at [545, 177] on icon at bounding box center [543, 176] width 9 height 9
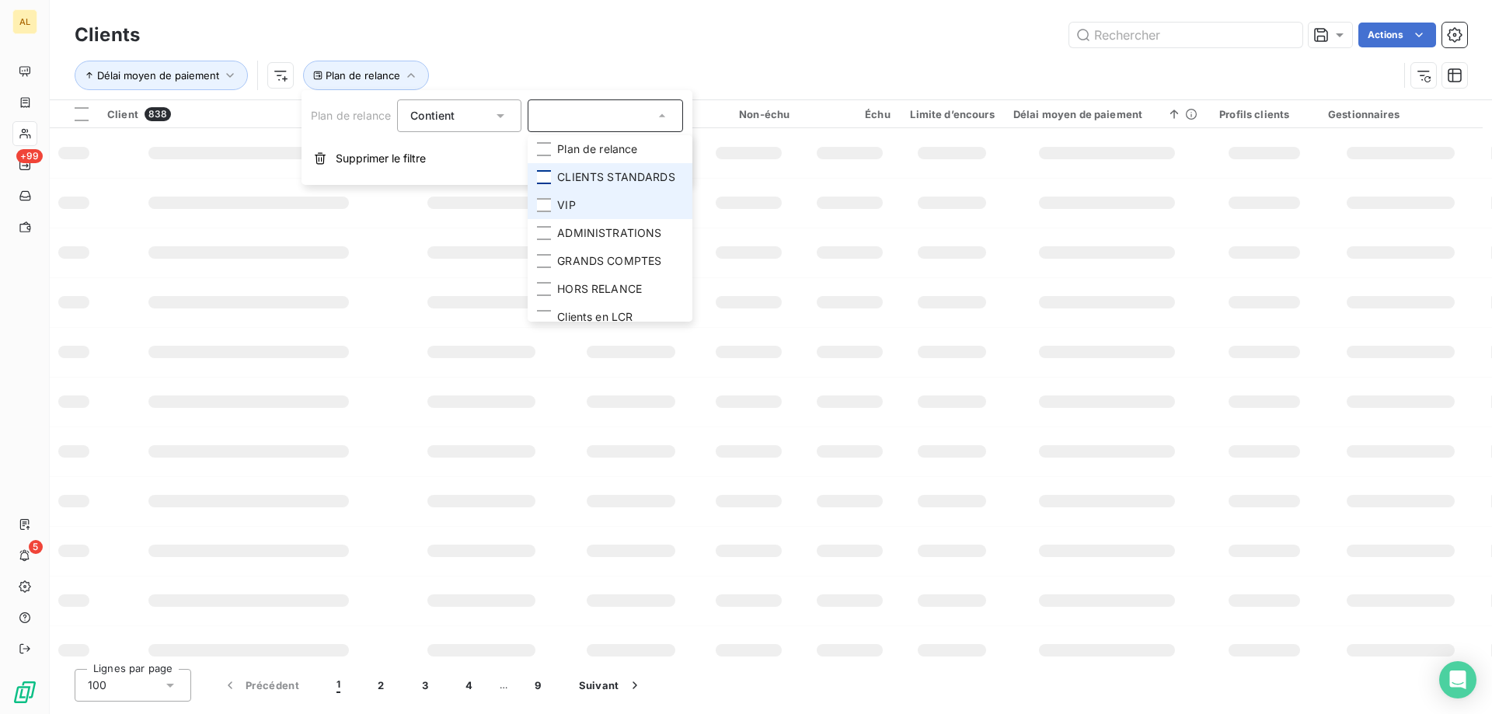
click at [543, 225] on li "ADMINISTRATIONS" at bounding box center [610, 233] width 165 height 28
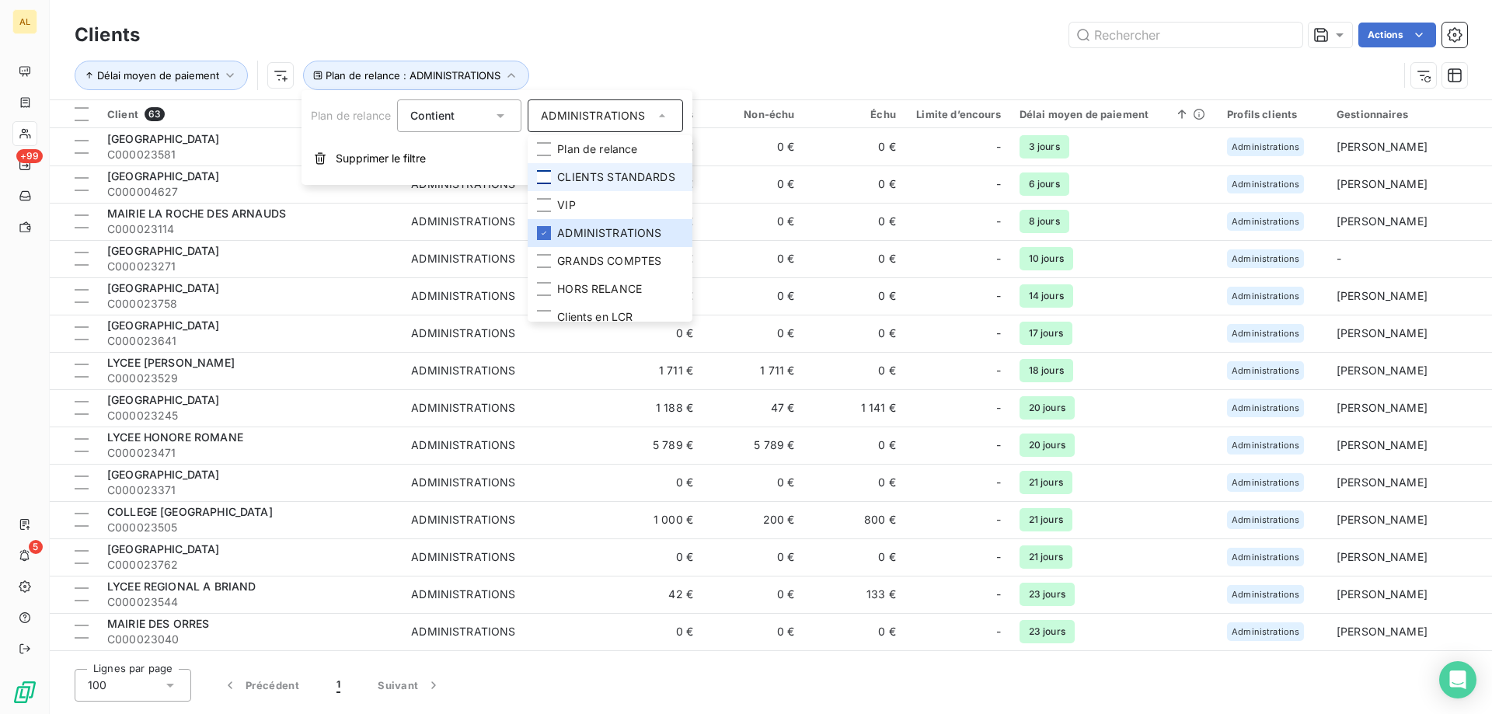
click at [667, 26] on div "Actions" at bounding box center [812, 35] width 1308 height 25
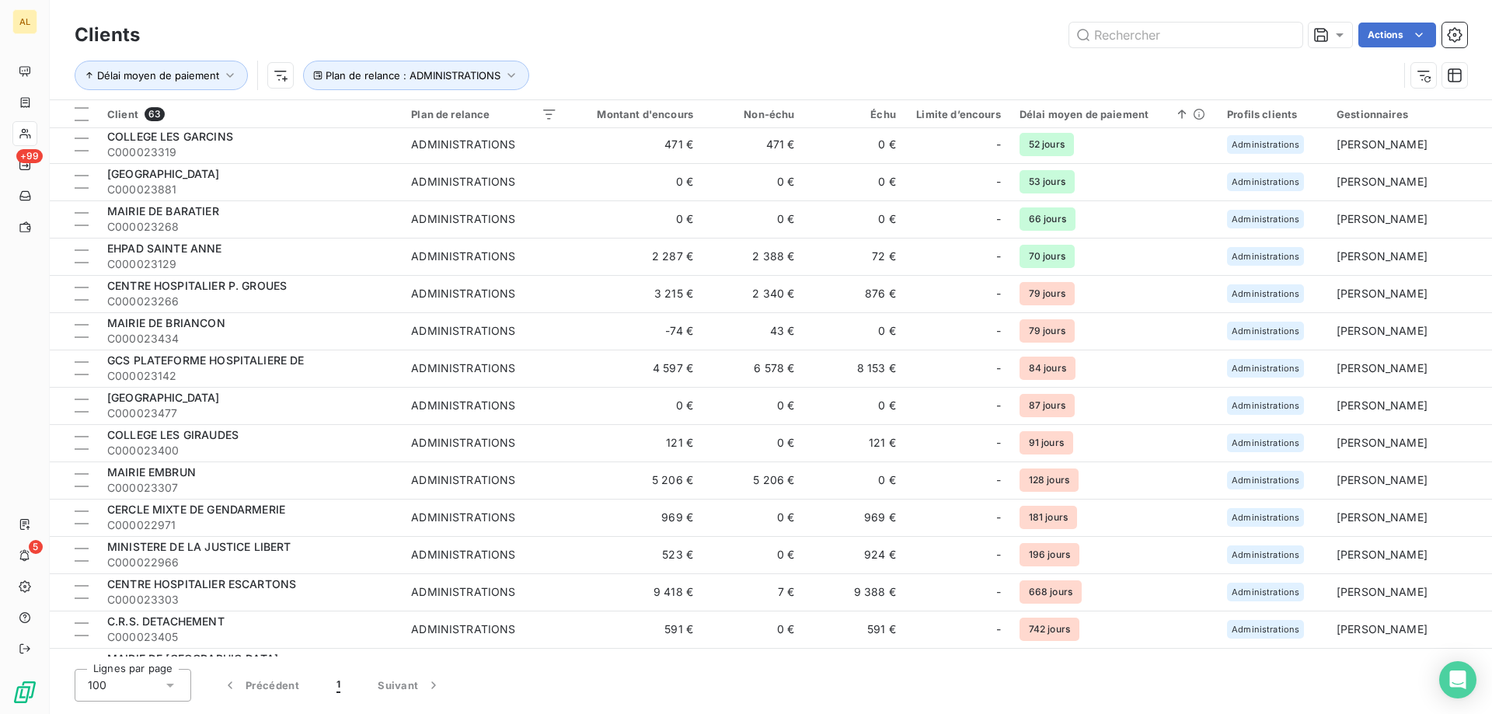
scroll to position [1045, 0]
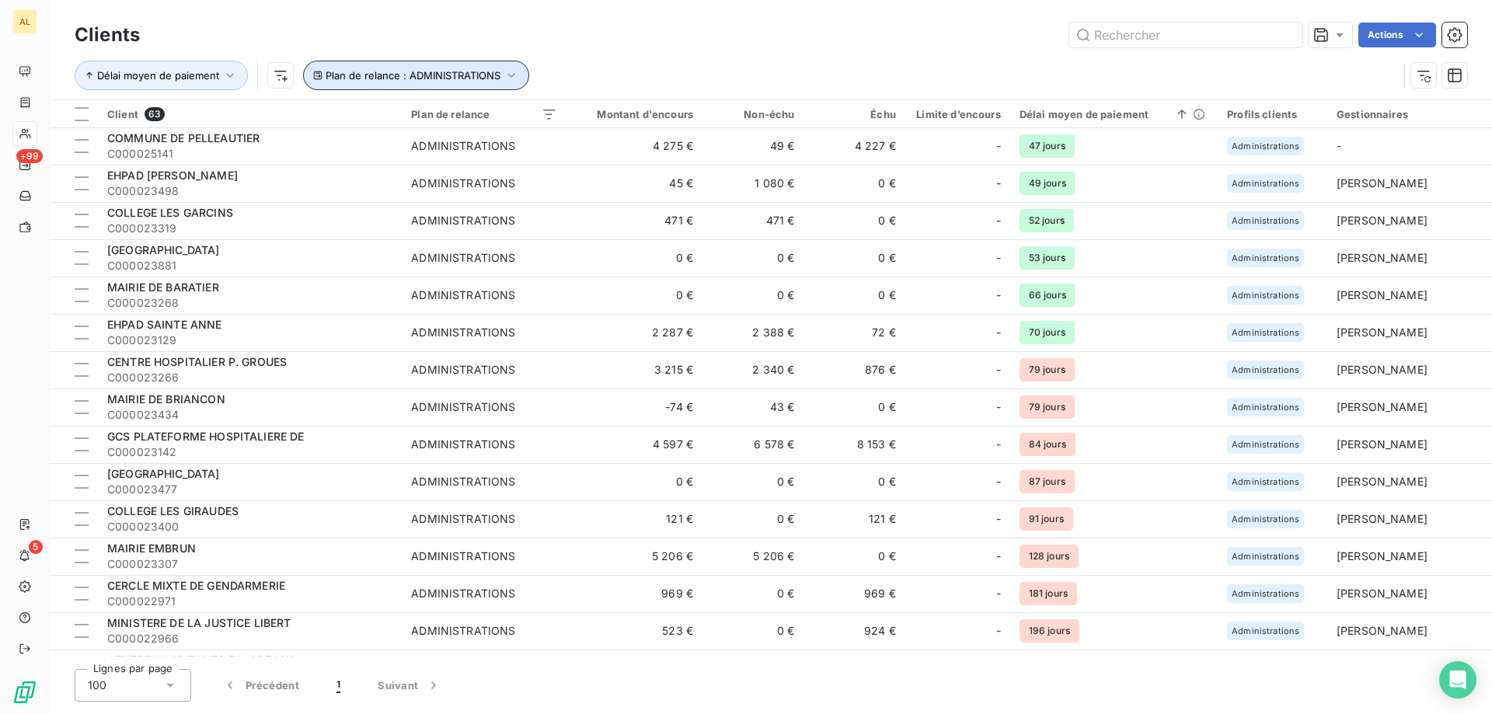
click at [425, 85] on button "Plan de relance : ADMINISTRATIONS" at bounding box center [416, 76] width 226 height 30
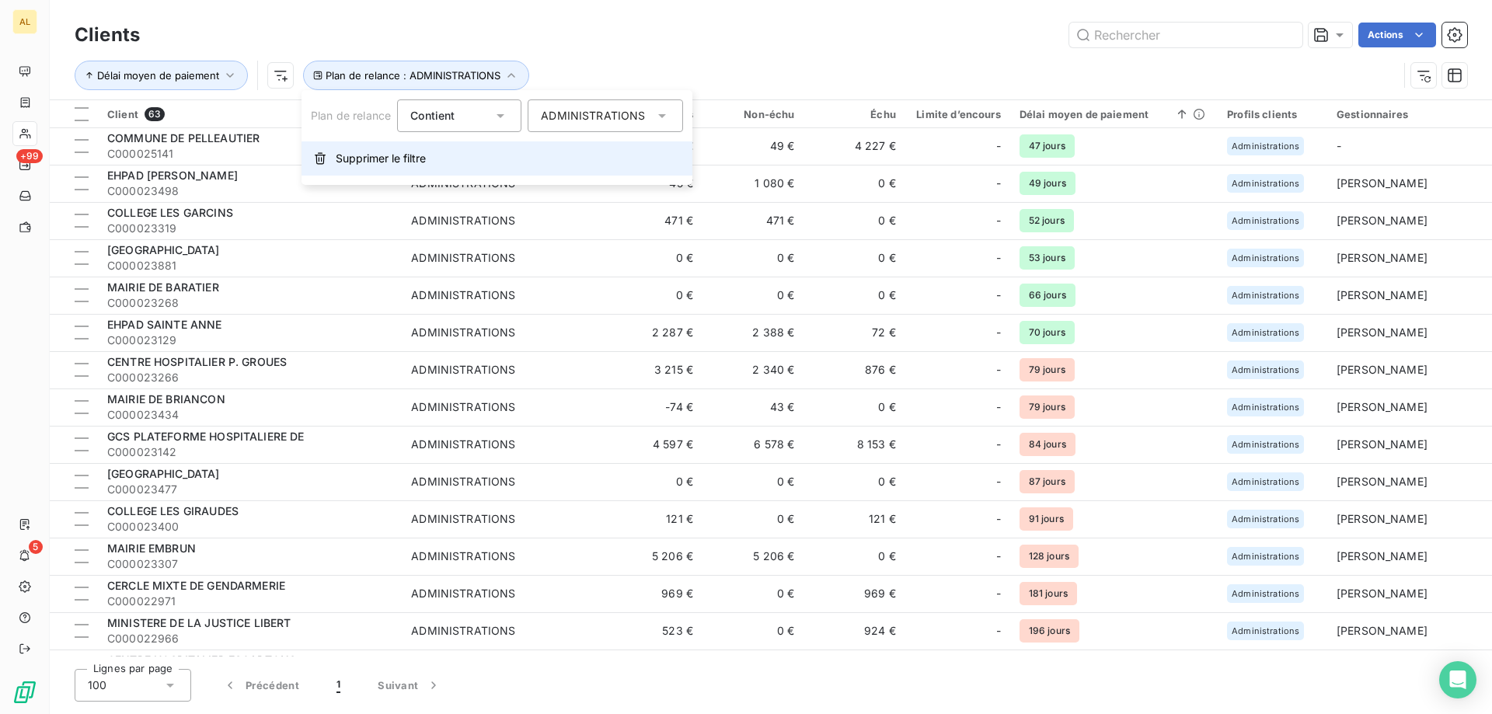
click at [362, 162] on span "Supprimer le filtre" at bounding box center [381, 159] width 90 height 16
click at [576, 40] on div "Actions" at bounding box center [812, 35] width 1308 height 25
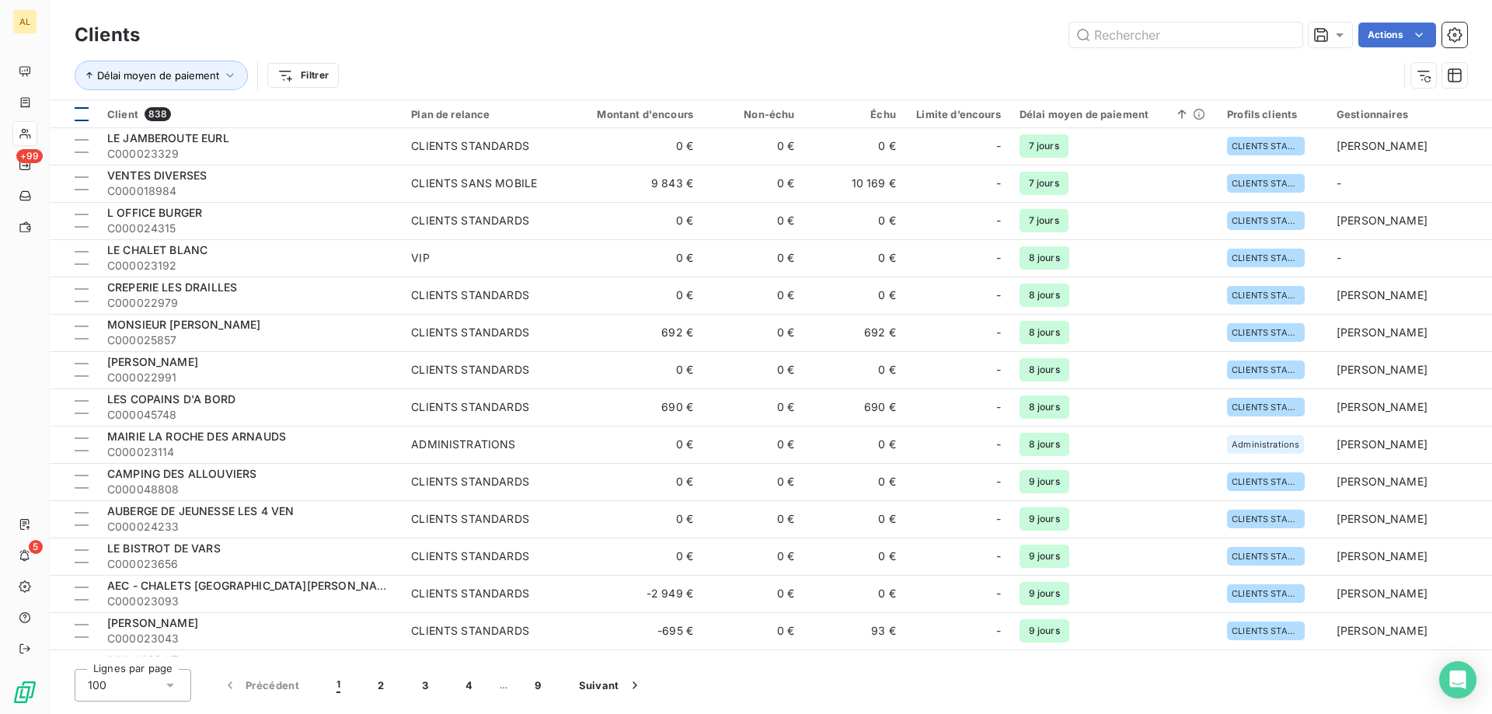
click at [83, 106] on th at bounding box center [74, 114] width 48 height 28
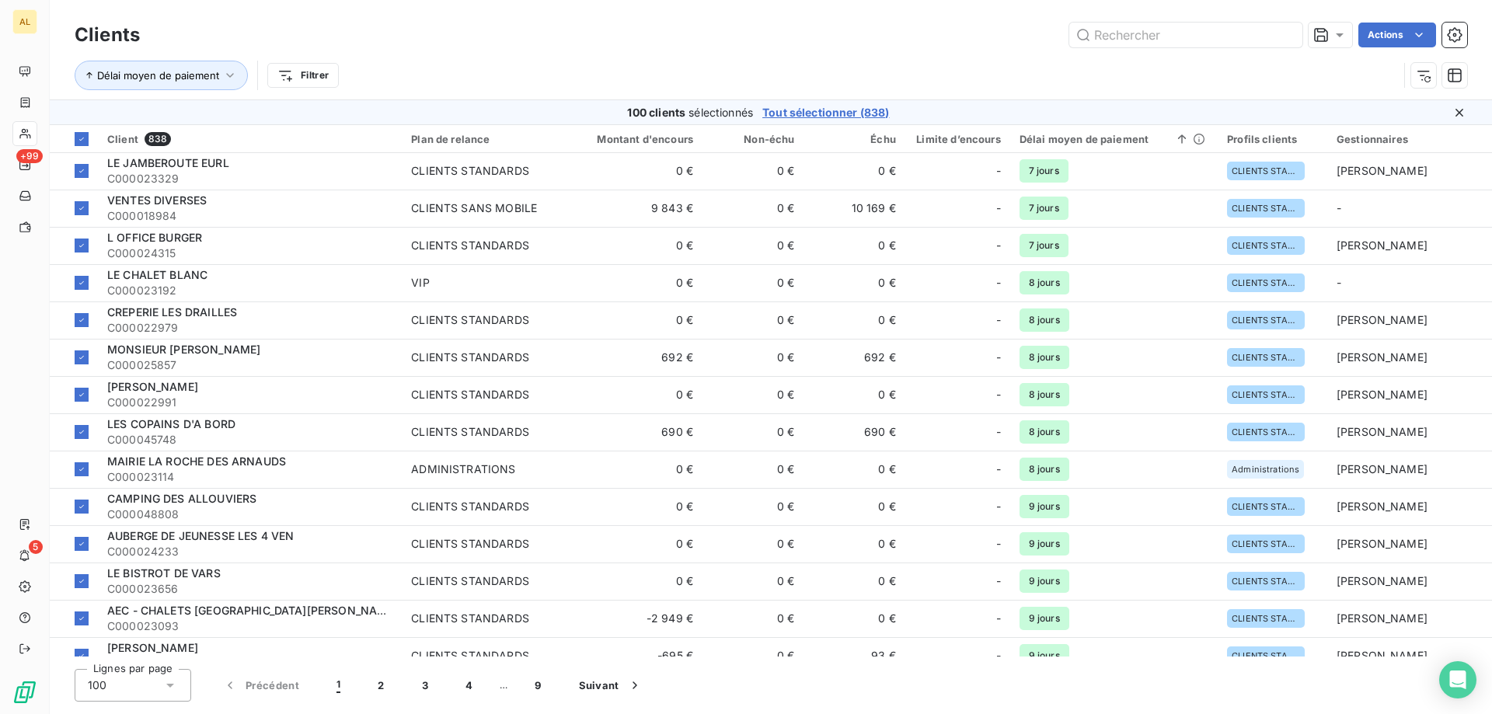
click at [866, 109] on span "Tout sélectionner (838)" at bounding box center [825, 113] width 127 height 16
click at [1399, 34] on html "AL +99 5 Clients Actions Délai moyen de paiement Filtrer 838 clients sélectionn…" at bounding box center [746, 357] width 1492 height 714
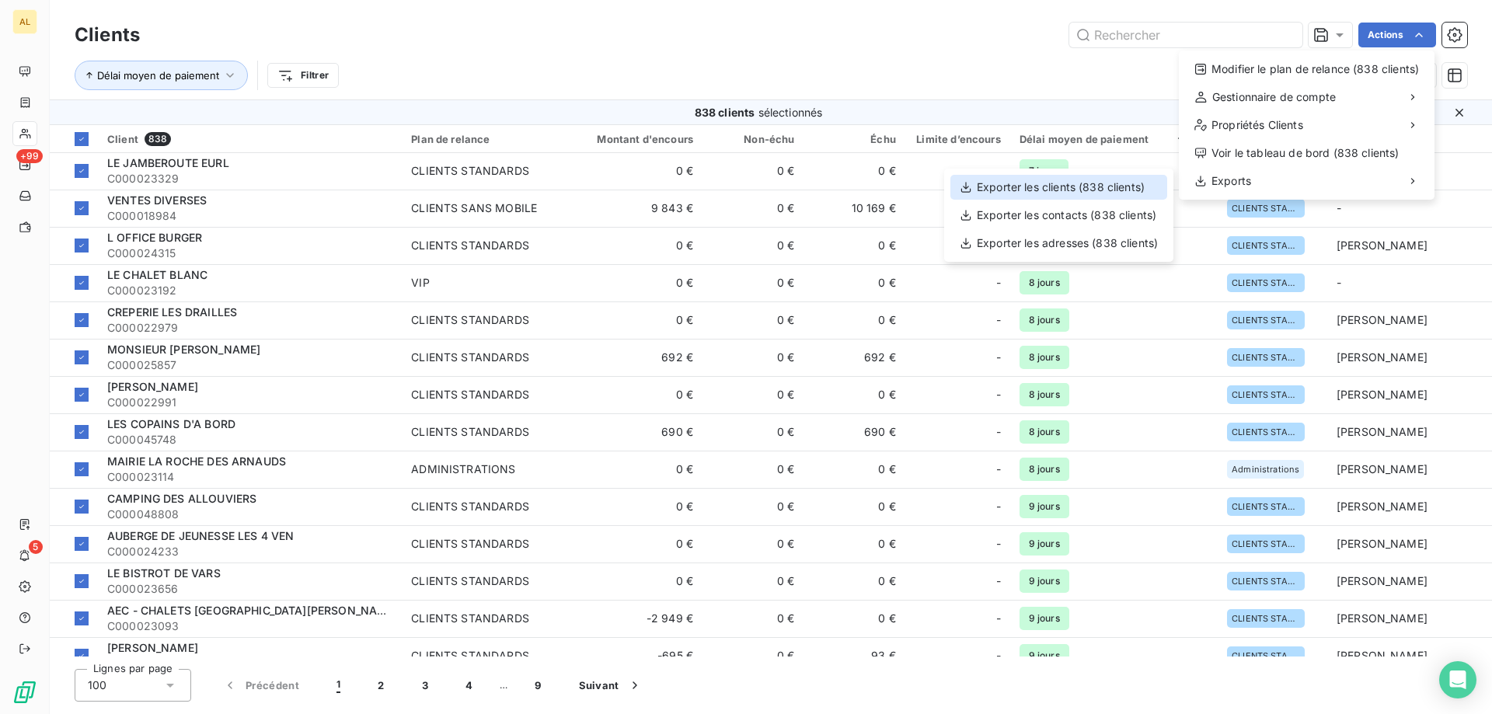
click at [1120, 179] on div "Exporter les clients (838 clients)" at bounding box center [1058, 187] width 217 height 25
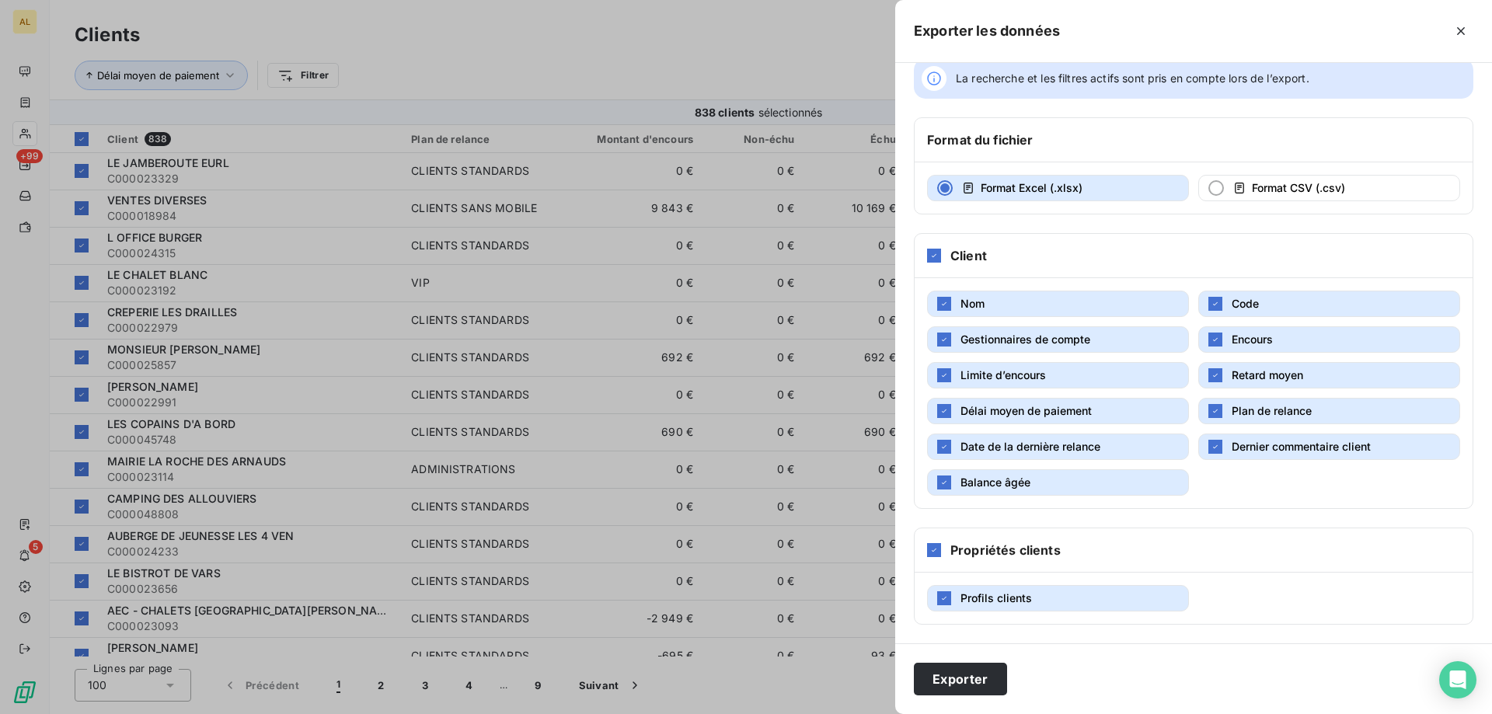
scroll to position [0, 0]
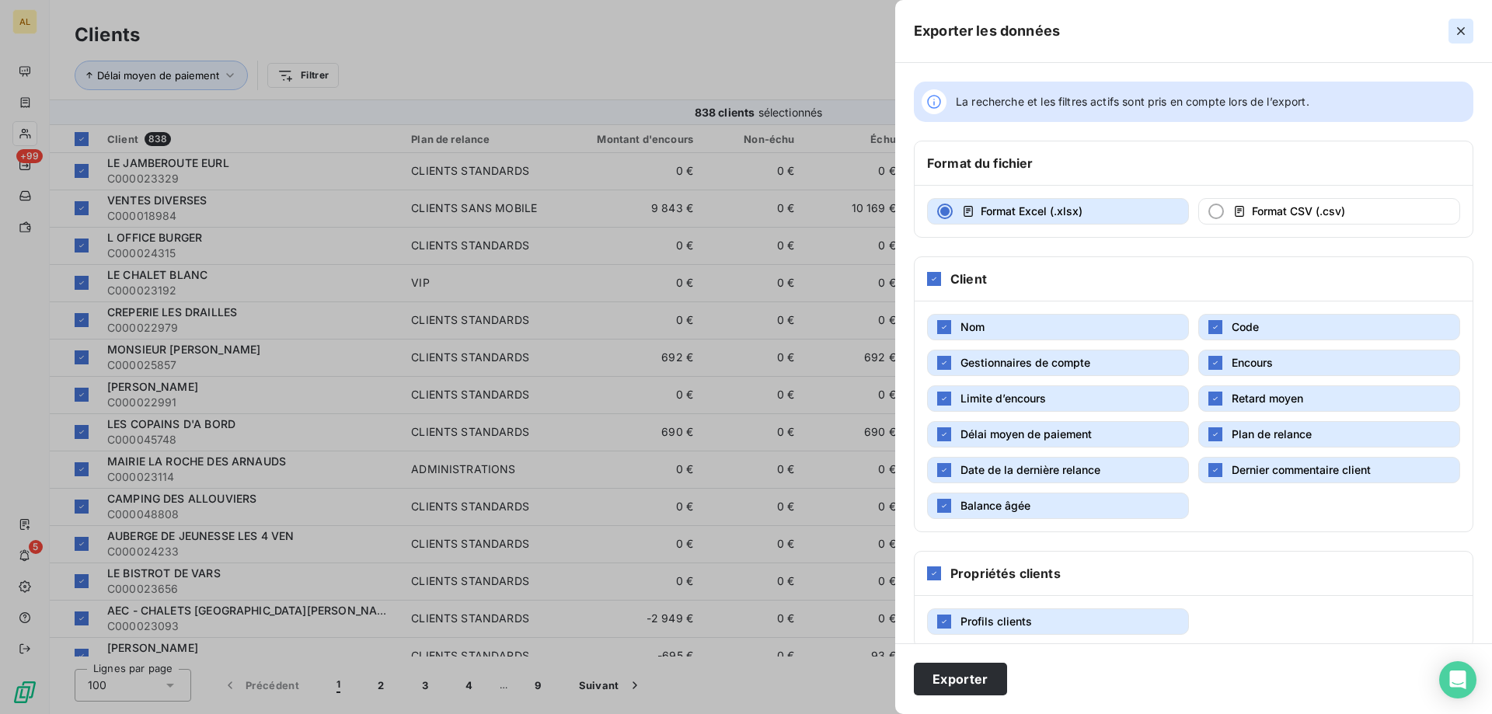
click at [1461, 28] on icon "button" at bounding box center [1461, 31] width 16 height 16
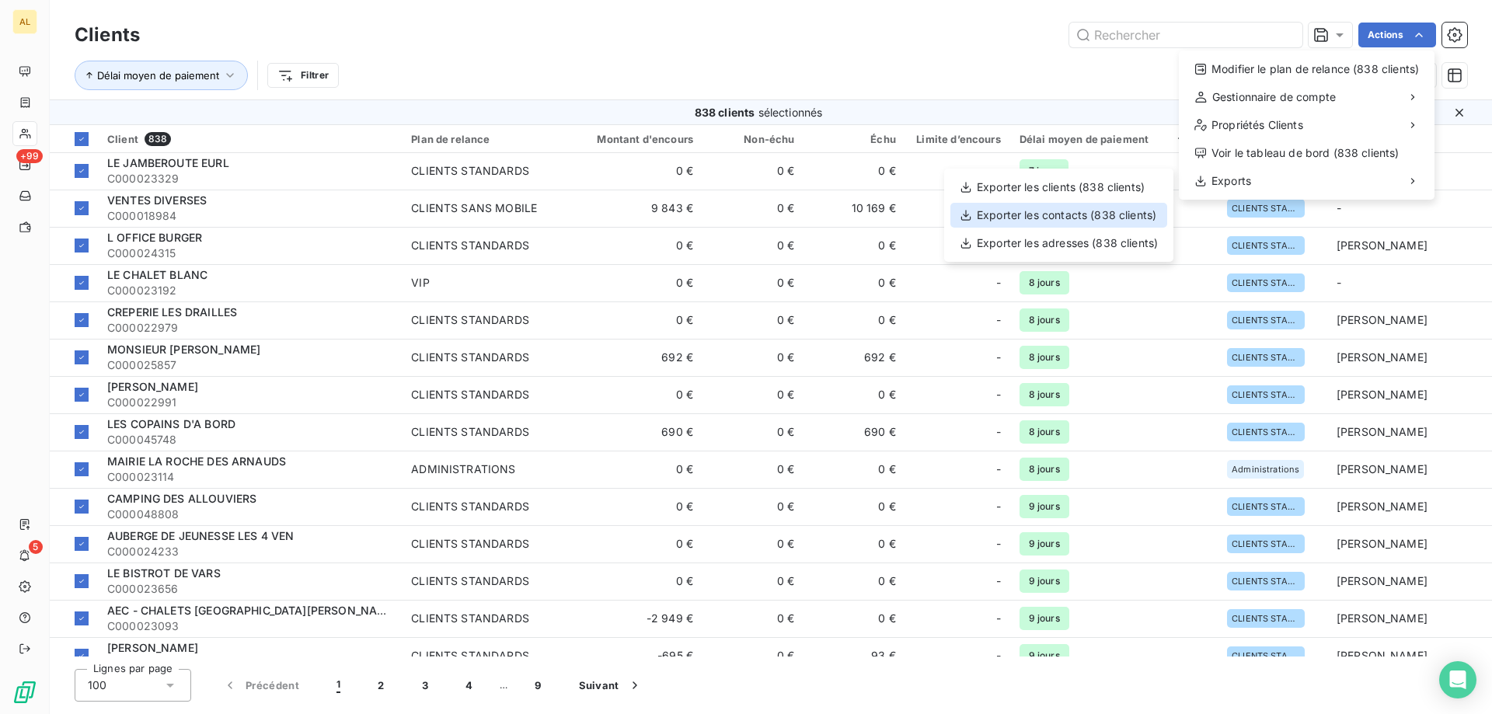
click at [1083, 215] on div "Exporter les contacts (838 clients)" at bounding box center [1058, 215] width 217 height 25
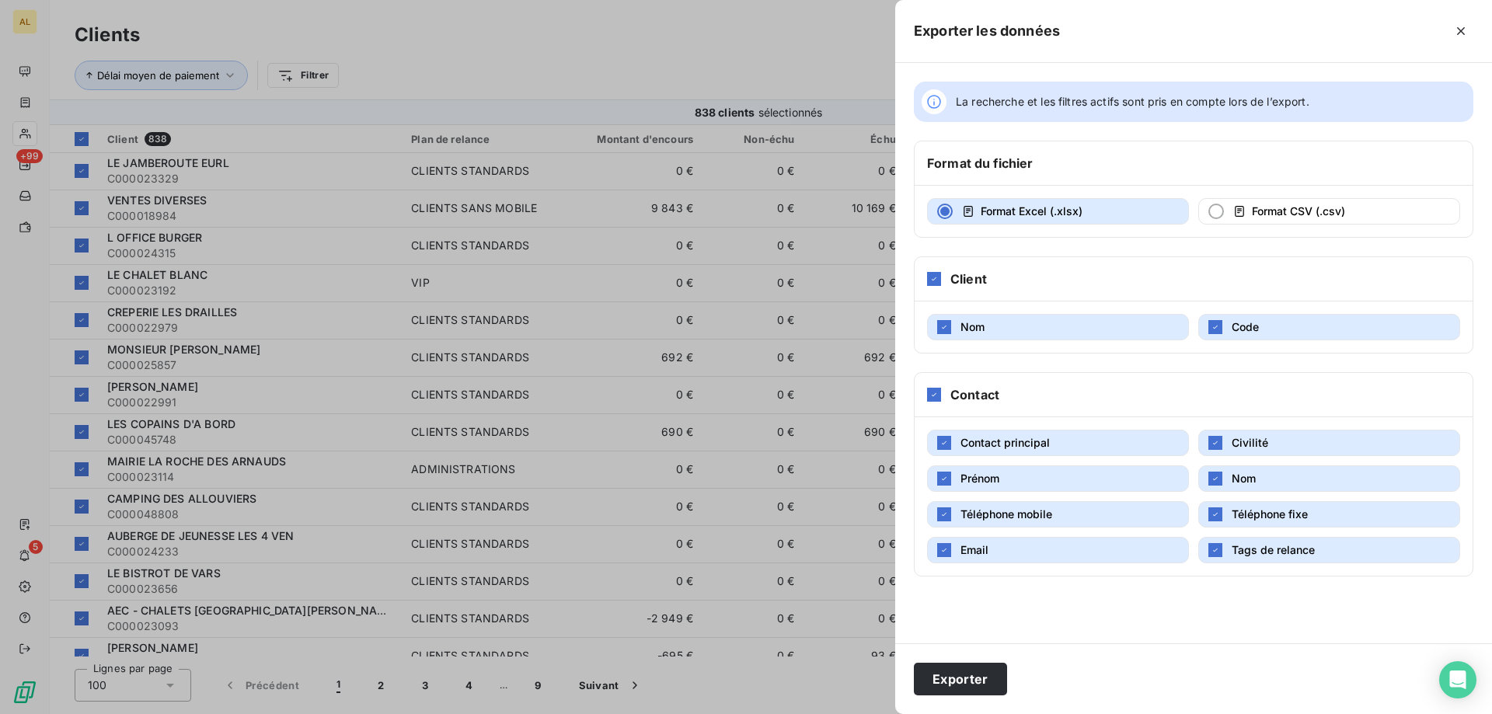
click at [1207, 443] on button "Civilité" at bounding box center [1329, 443] width 262 height 26
click at [1214, 482] on icon "button" at bounding box center [1214, 478] width 9 height 9
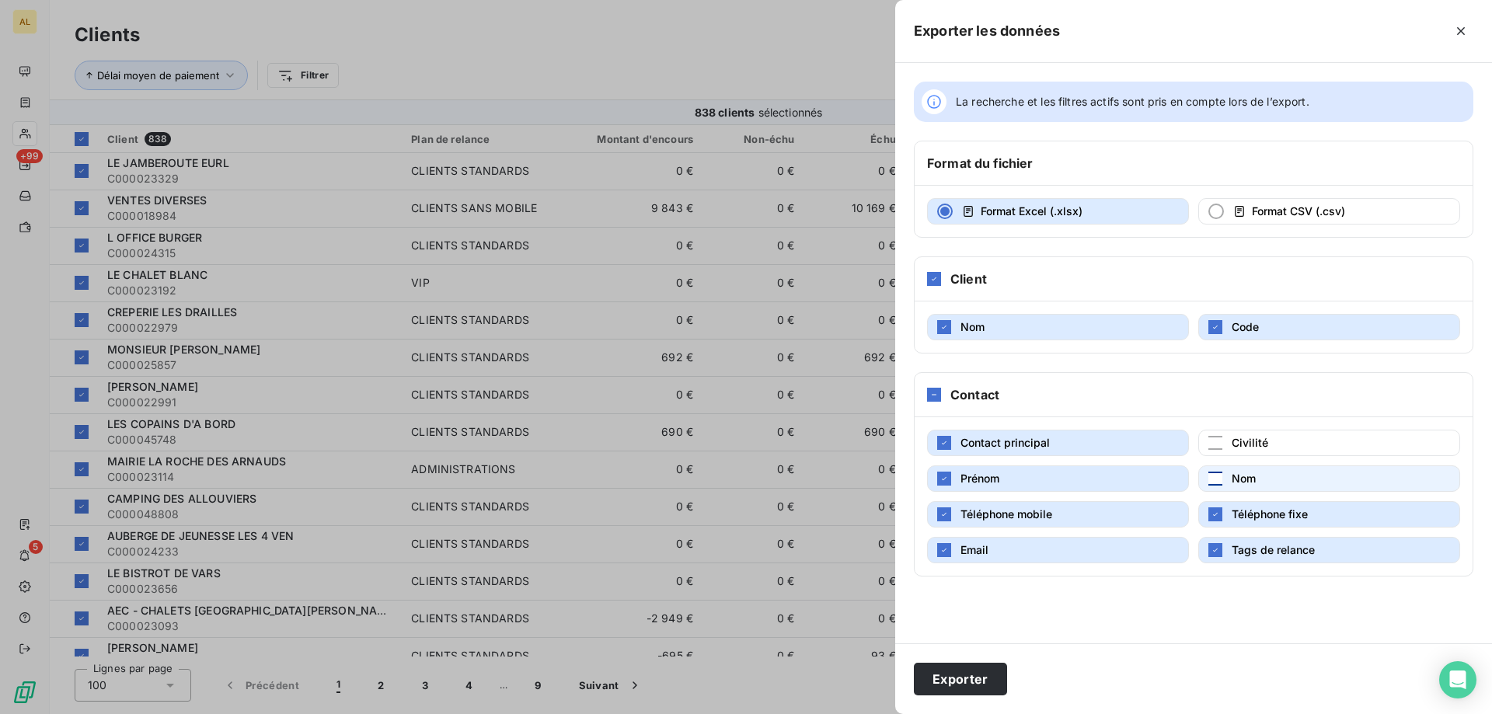
click at [1084, 475] on button "Prénom" at bounding box center [1058, 478] width 262 height 26
click at [1210, 545] on div "button" at bounding box center [1215, 550] width 14 height 14
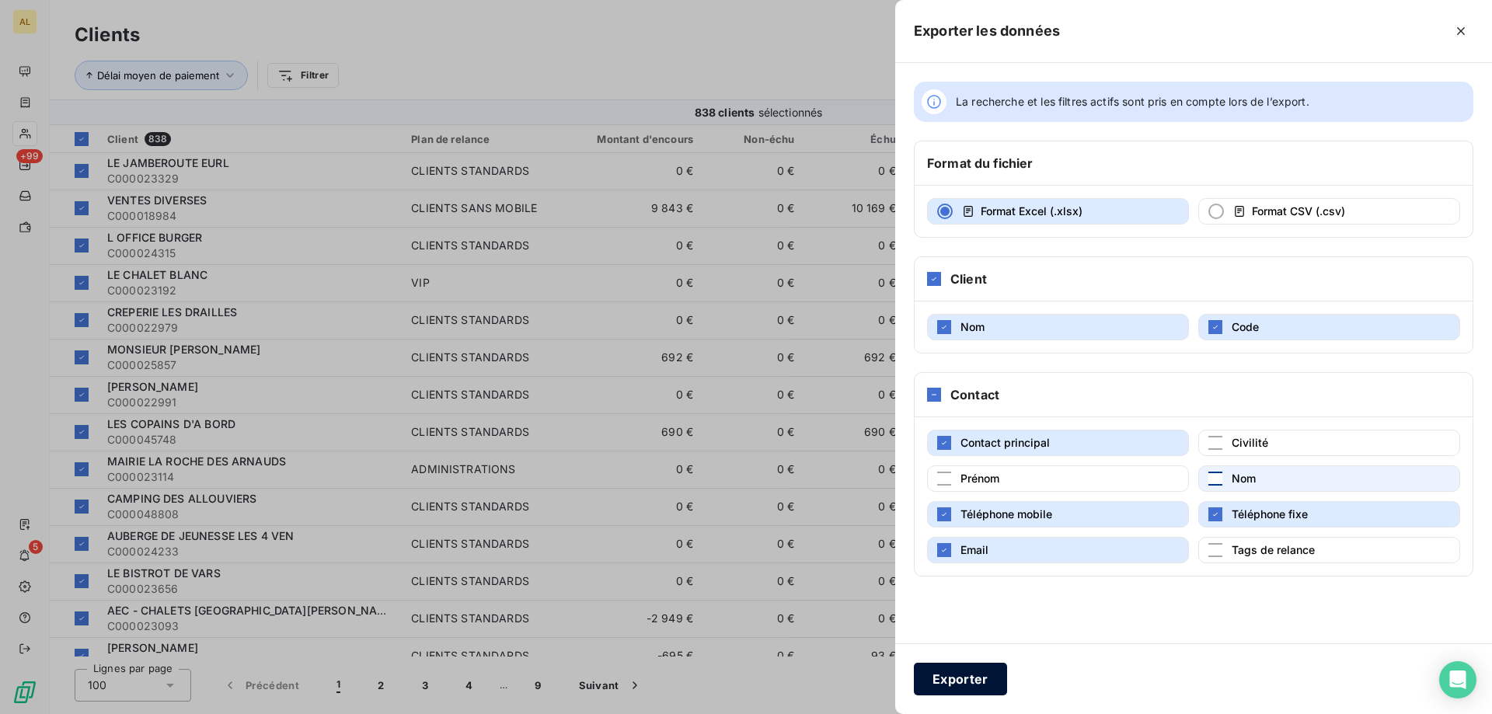
click at [971, 670] on button "Exporter" at bounding box center [960, 679] width 93 height 33
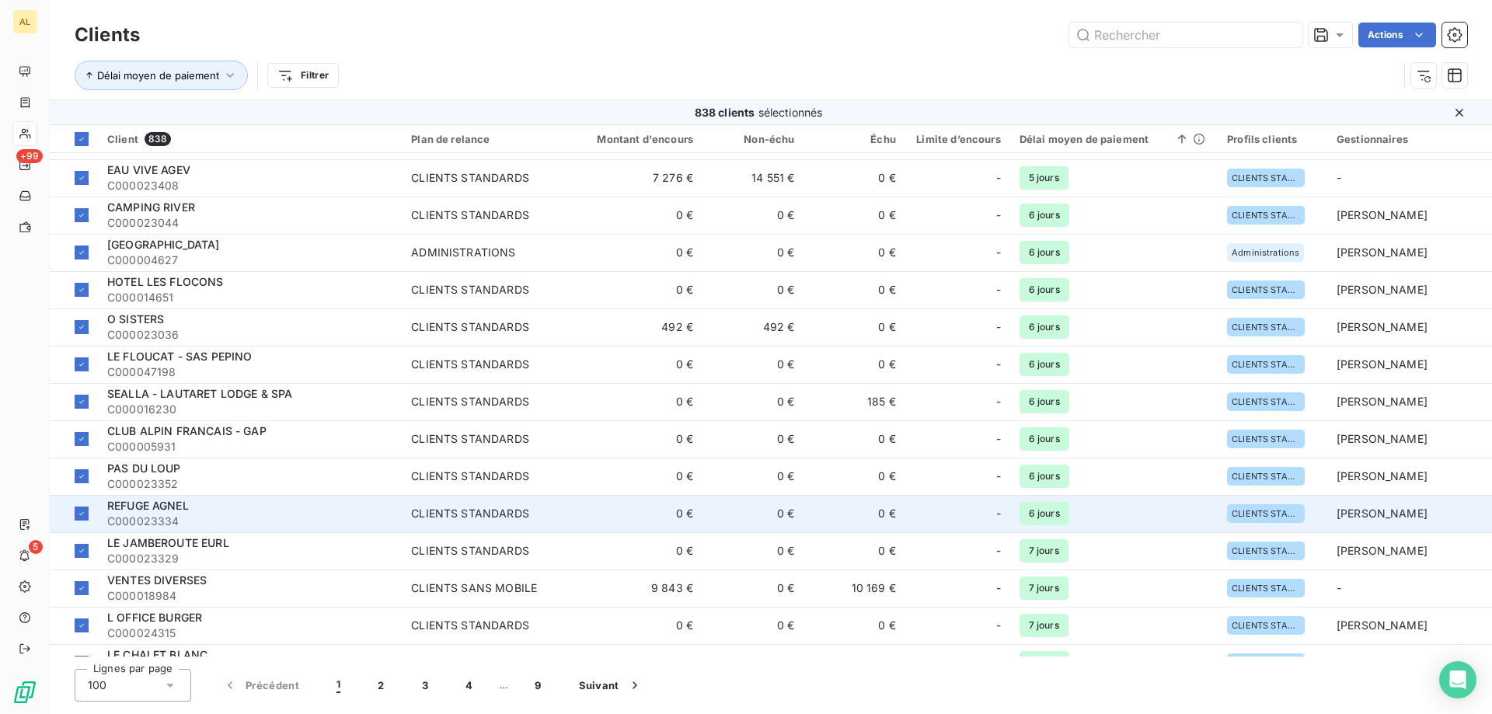
scroll to position [656, 0]
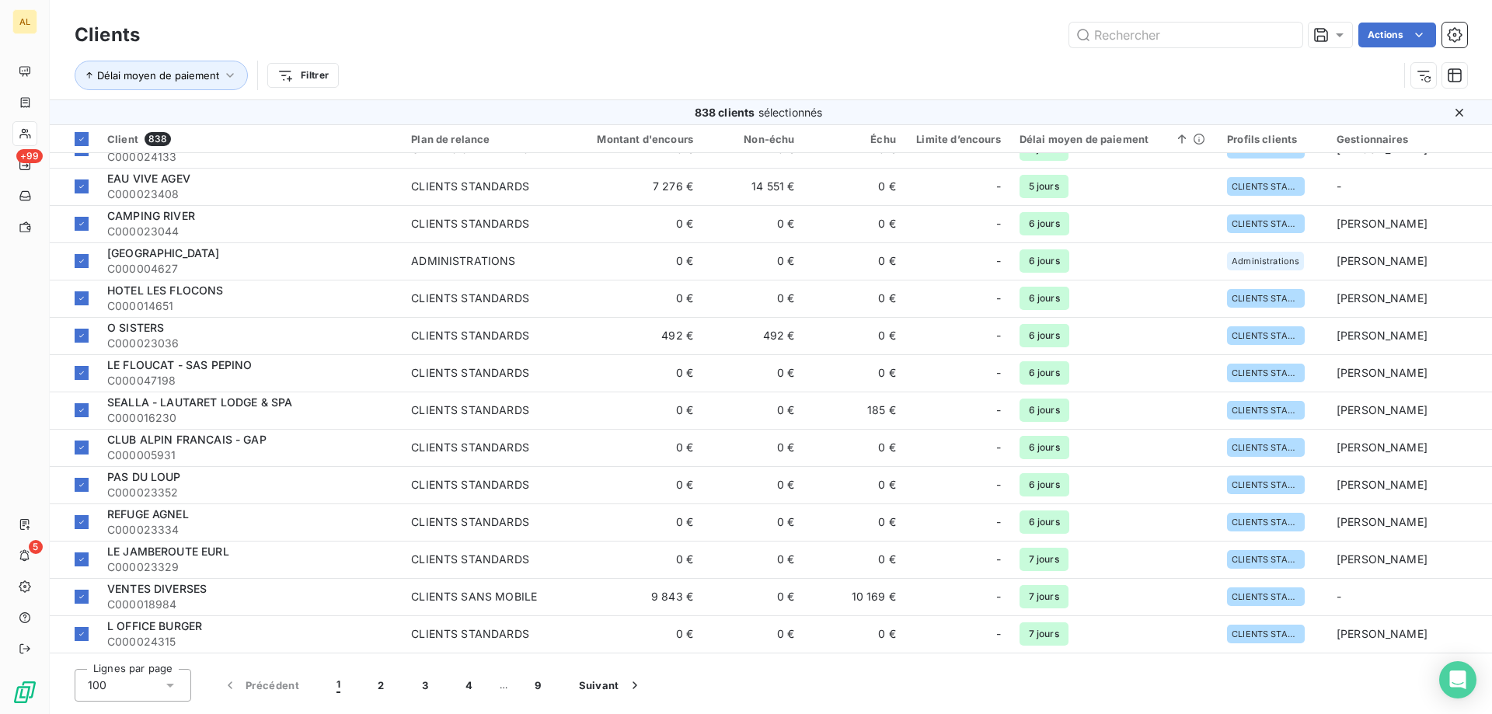
click at [509, 63] on div "Délai moyen de paiement Filtrer" at bounding box center [736, 76] width 1323 height 30
click at [1457, 106] on icon at bounding box center [1459, 113] width 16 height 16
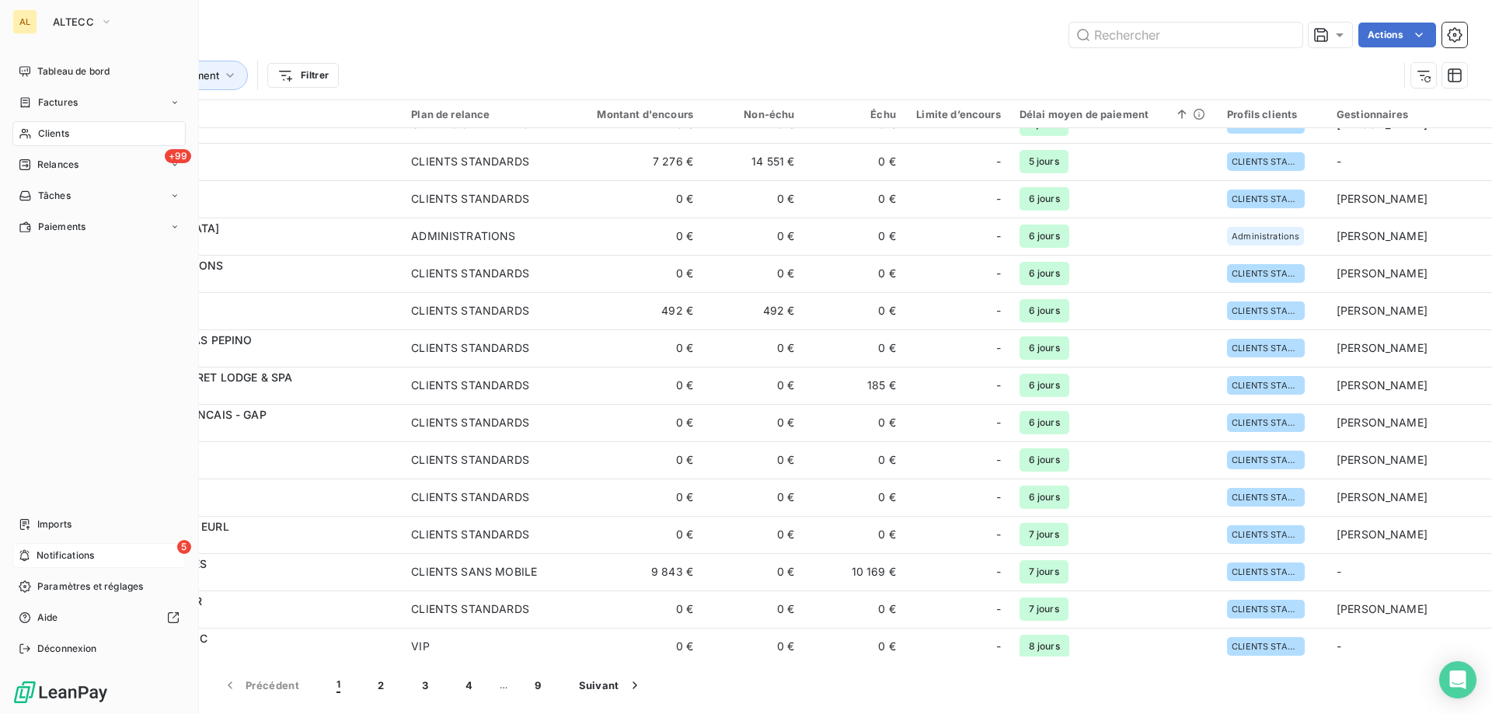
click at [97, 548] on div "5 Notifications" at bounding box center [98, 555] width 173 height 25
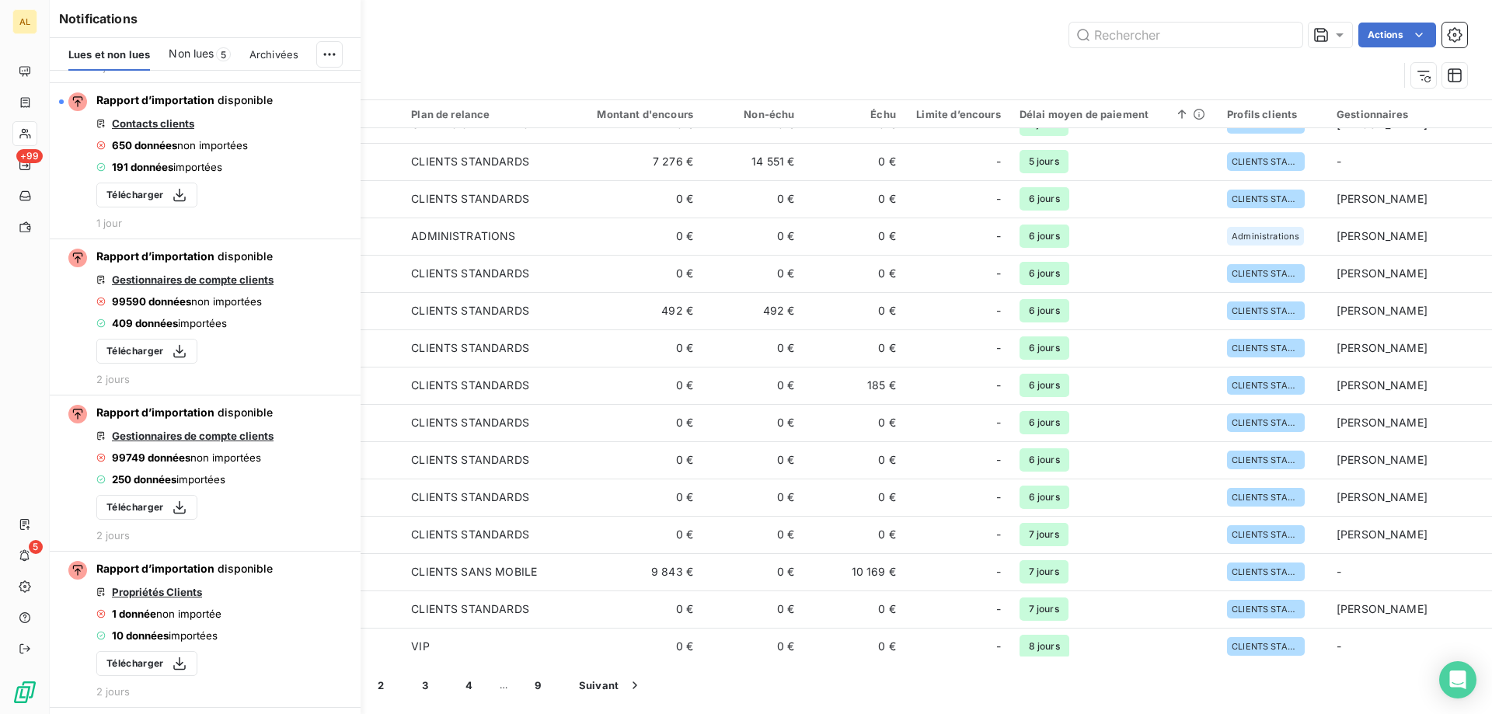
scroll to position [78, 0]
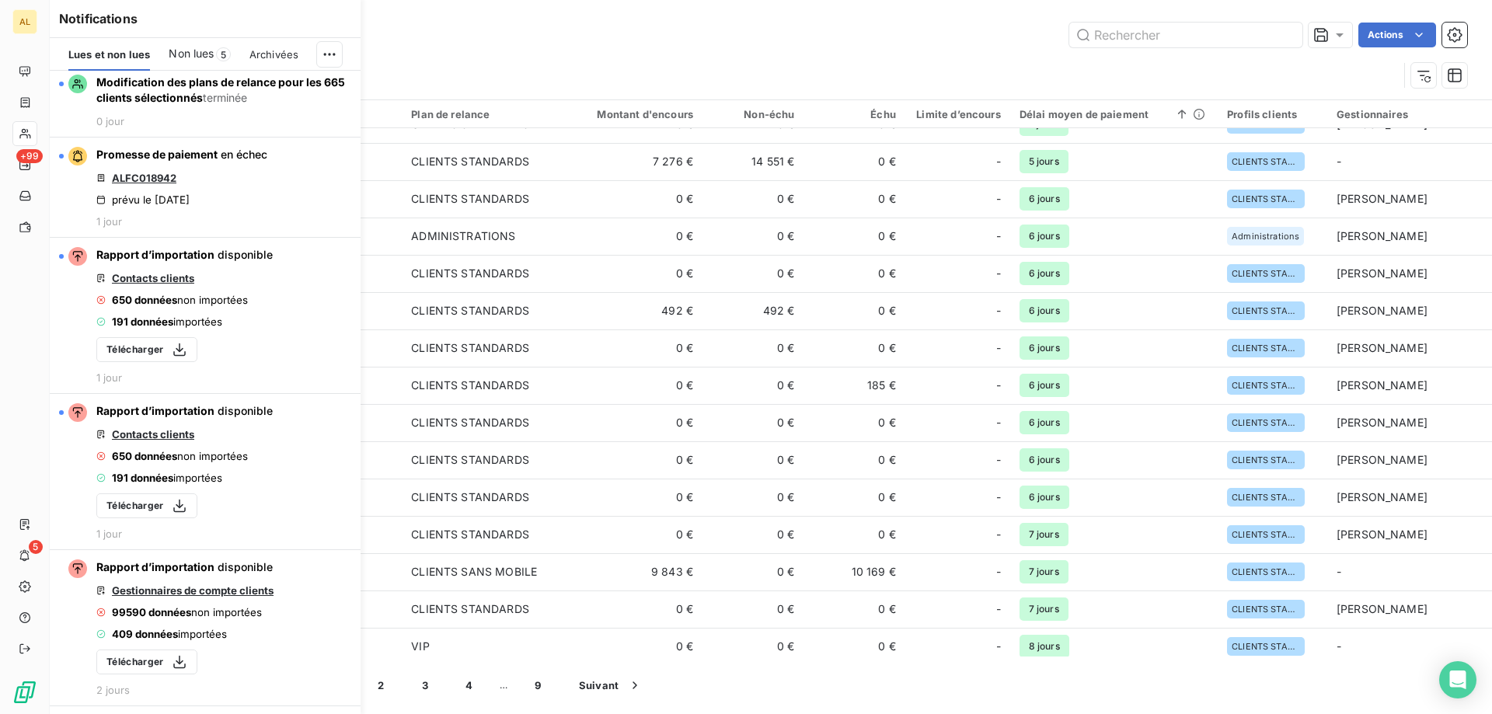
drag, startPoint x: 761, startPoint y: 37, endPoint x: 891, endPoint y: 130, distance: 159.3
click at [762, 38] on div "Actions" at bounding box center [812, 35] width 1308 height 25
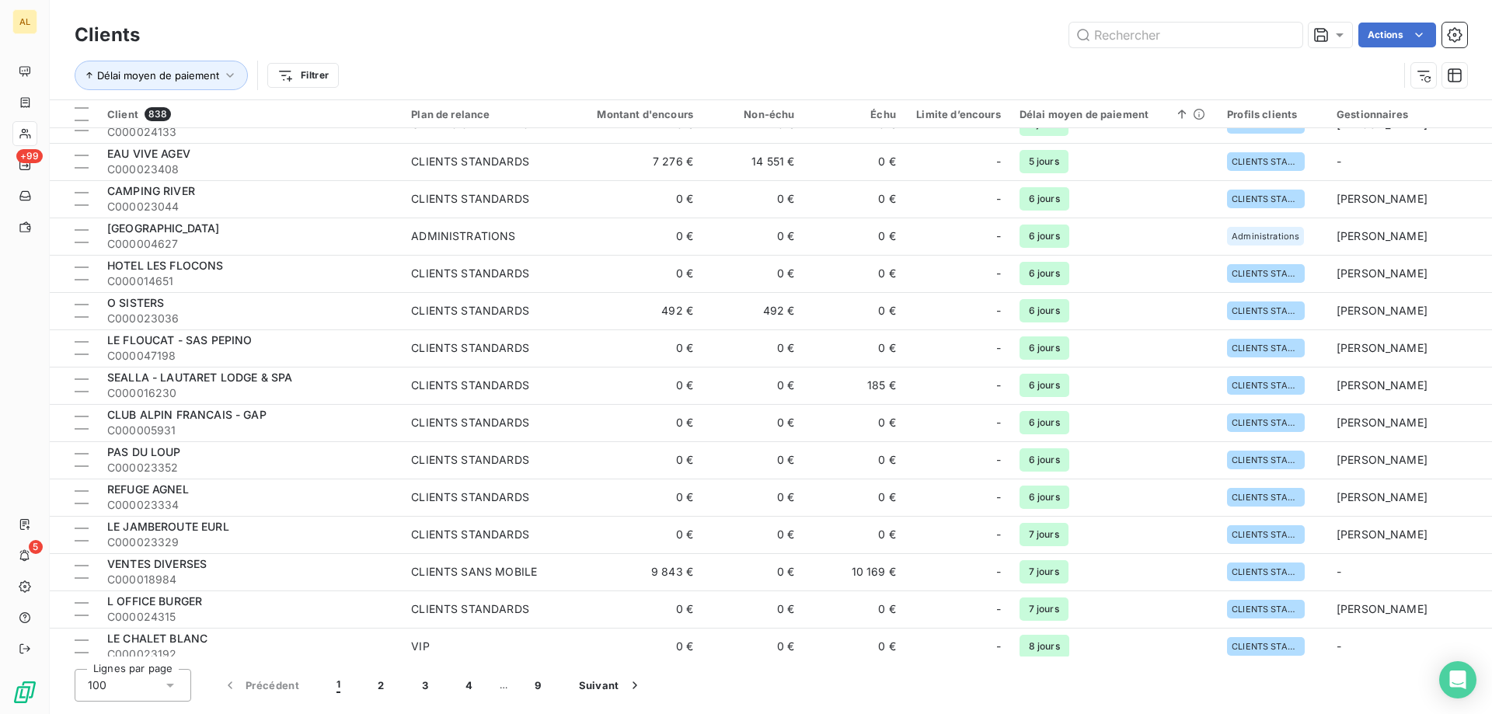
scroll to position [656, 0]
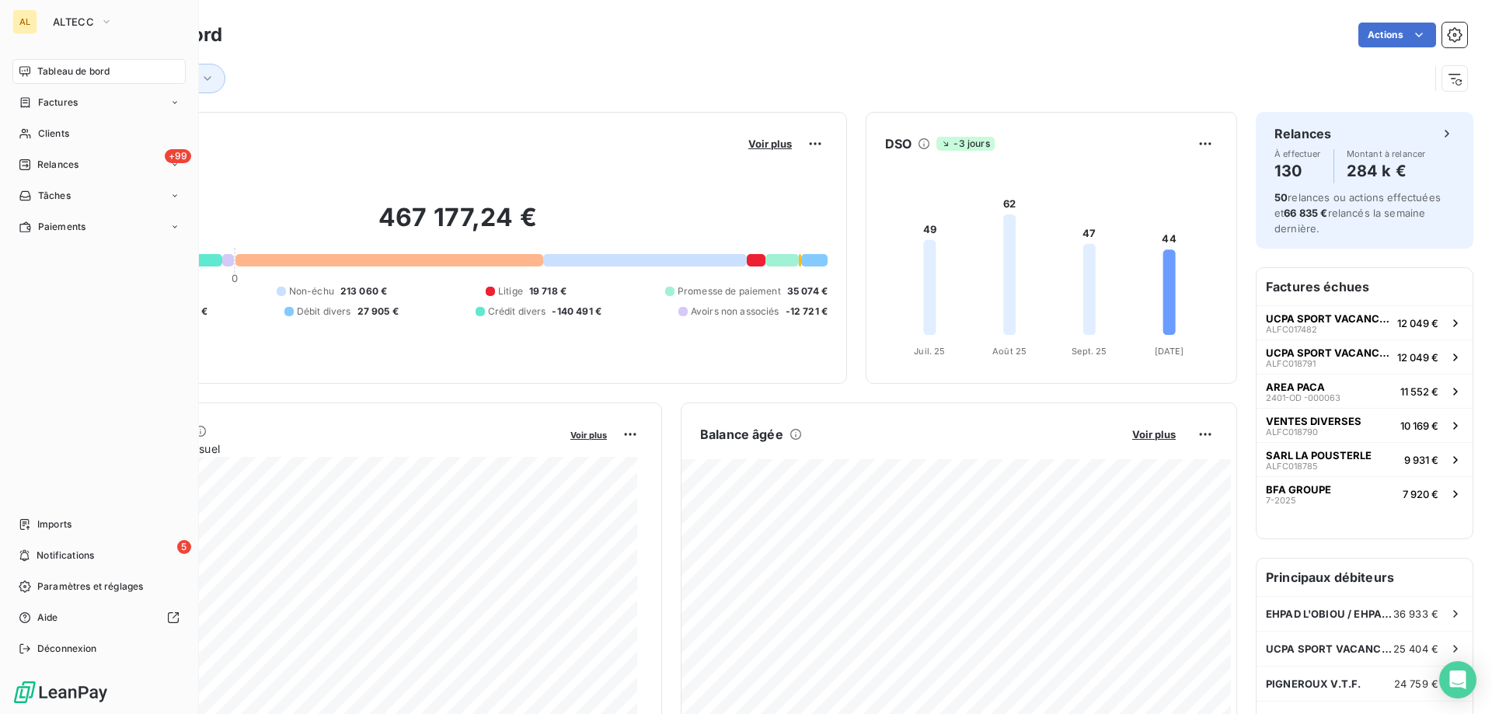
drag, startPoint x: 68, startPoint y: 142, endPoint x: 351, endPoint y: 143, distance: 283.6
click at [68, 142] on div "Clients" at bounding box center [98, 133] width 173 height 25
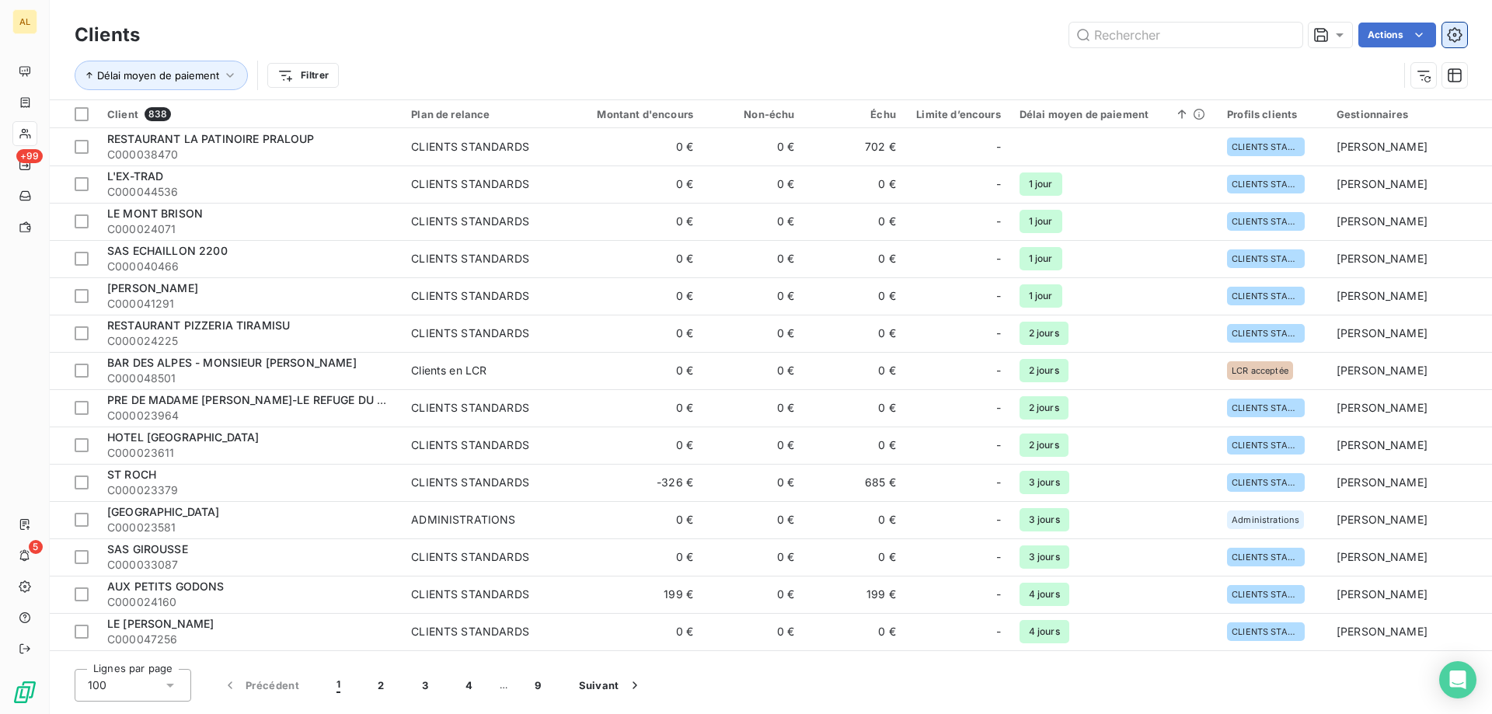
click at [1457, 36] on icon "button" at bounding box center [1455, 35] width 16 height 16
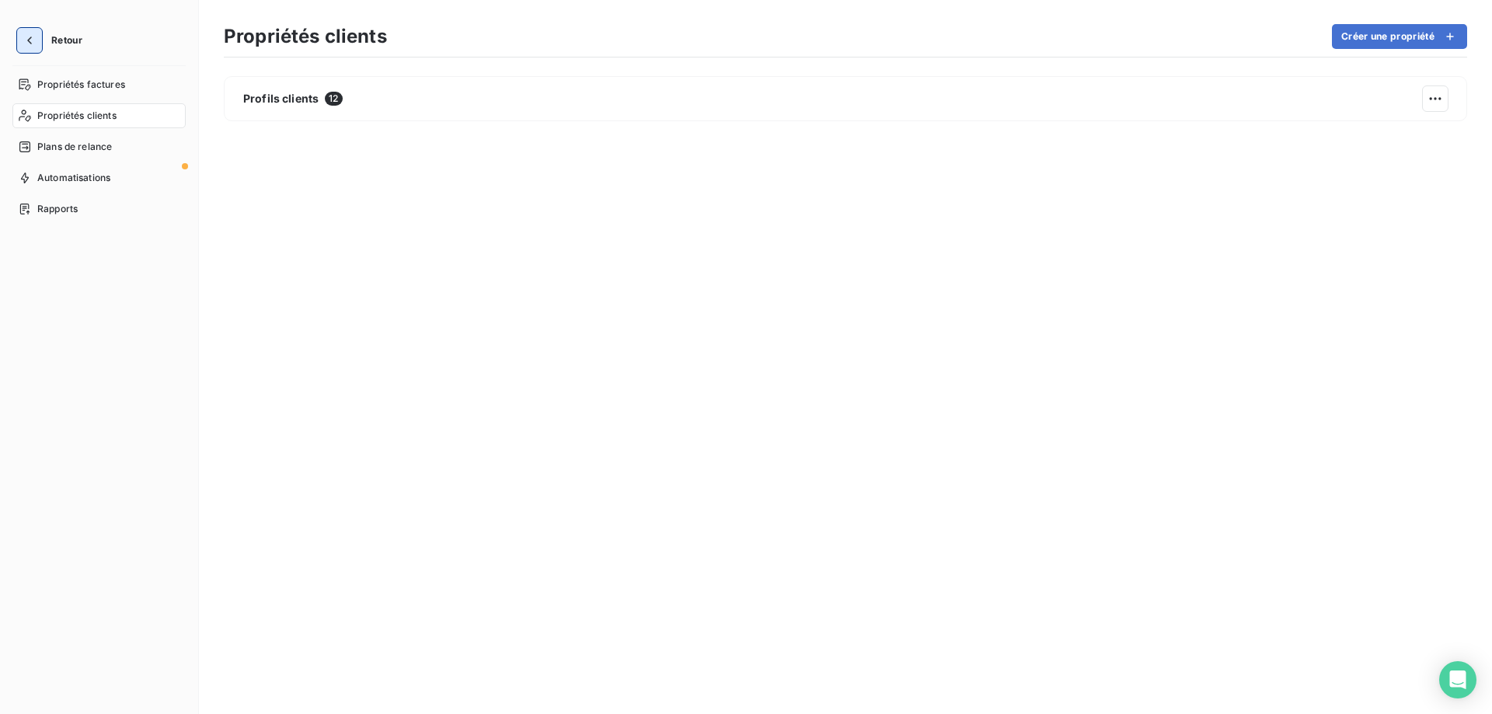
click at [28, 34] on icon "button" at bounding box center [30, 41] width 16 height 16
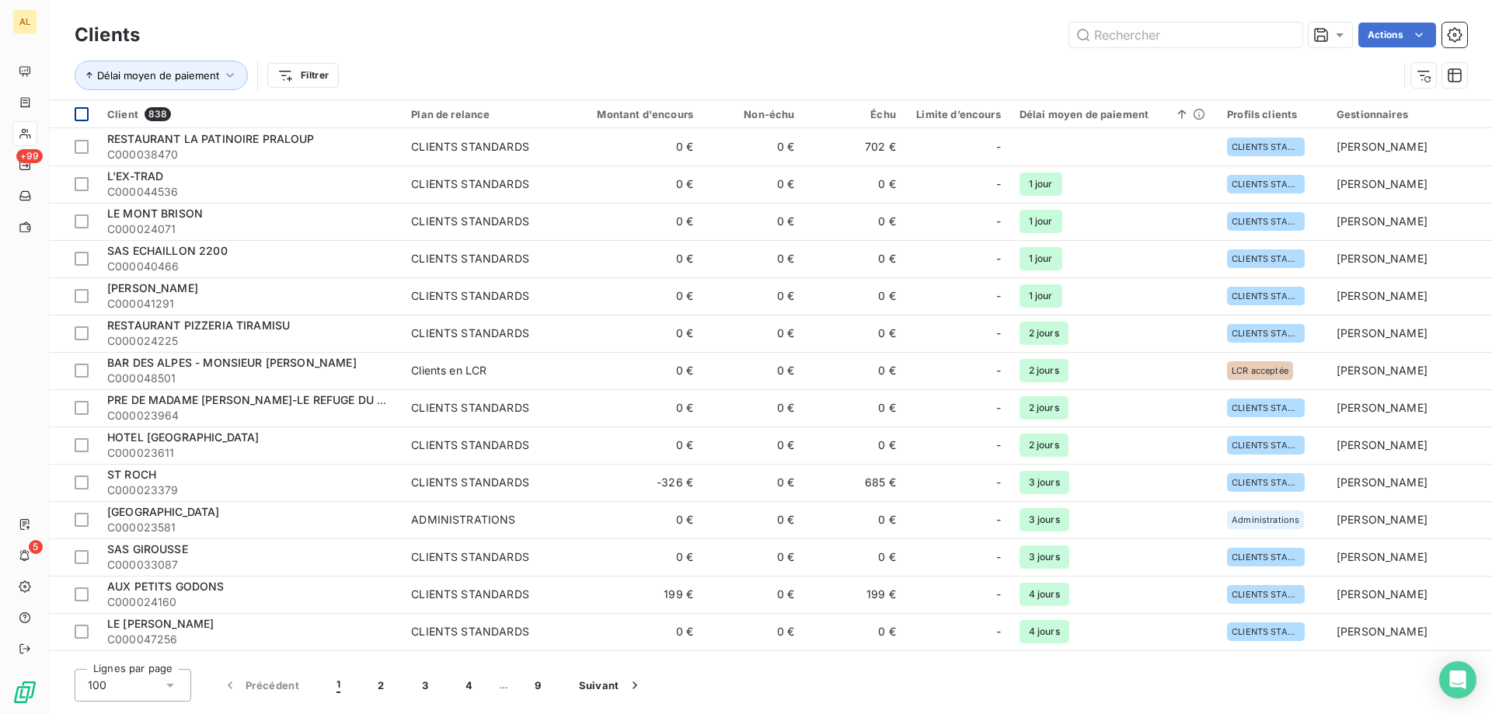
click at [88, 109] on div at bounding box center [82, 114] width 14 height 14
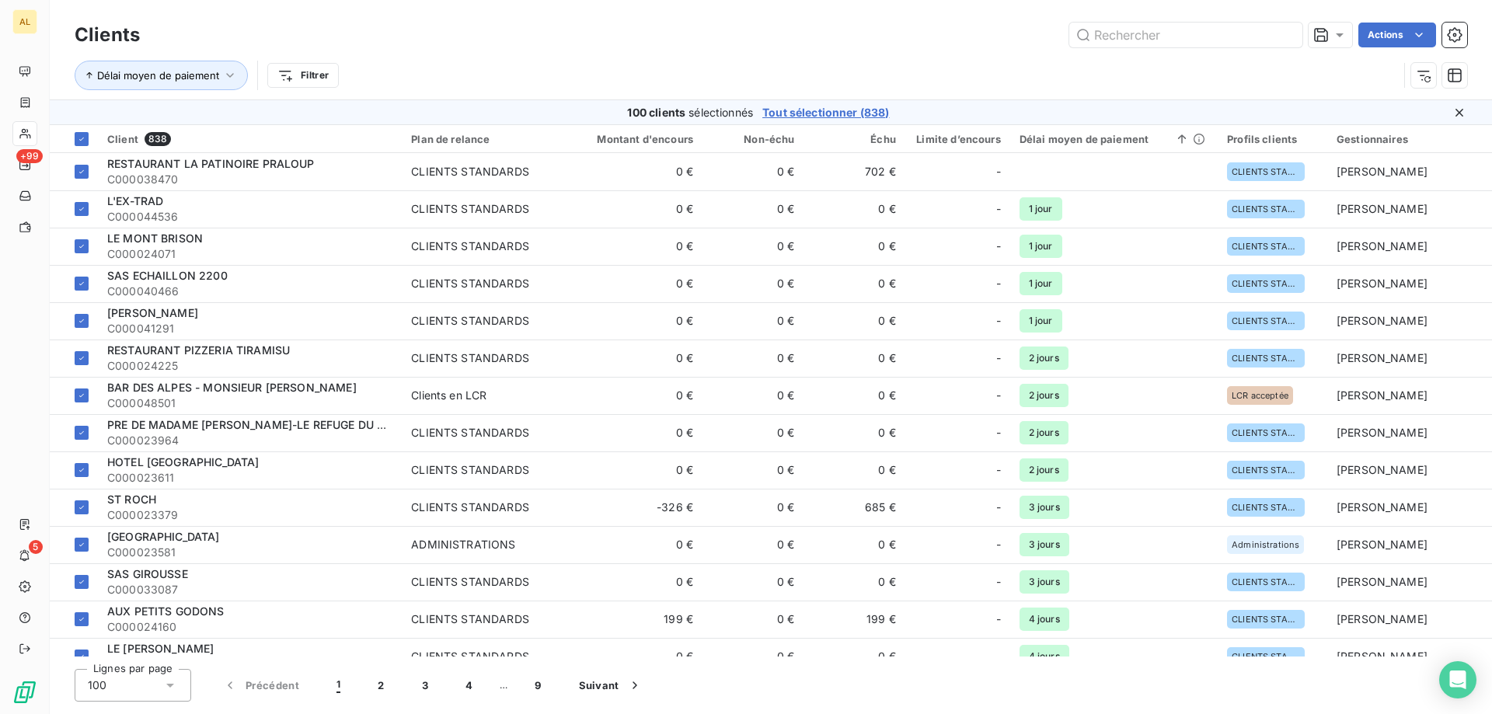
click at [823, 112] on span "Tout sélectionner (838)" at bounding box center [825, 113] width 127 height 16
click at [1449, 33] on icon "button" at bounding box center [1454, 34] width 15 height 15
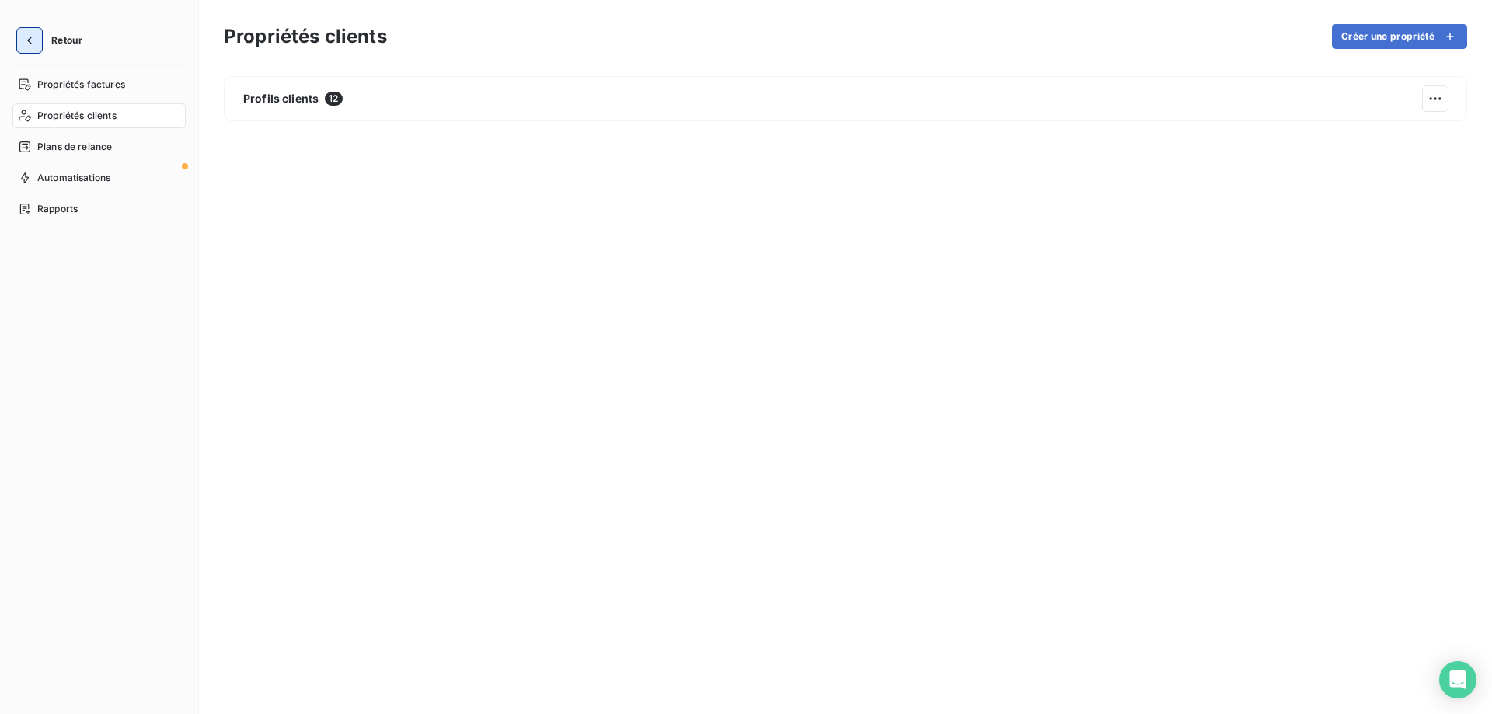
click at [27, 41] on icon "button" at bounding box center [30, 41] width 16 height 16
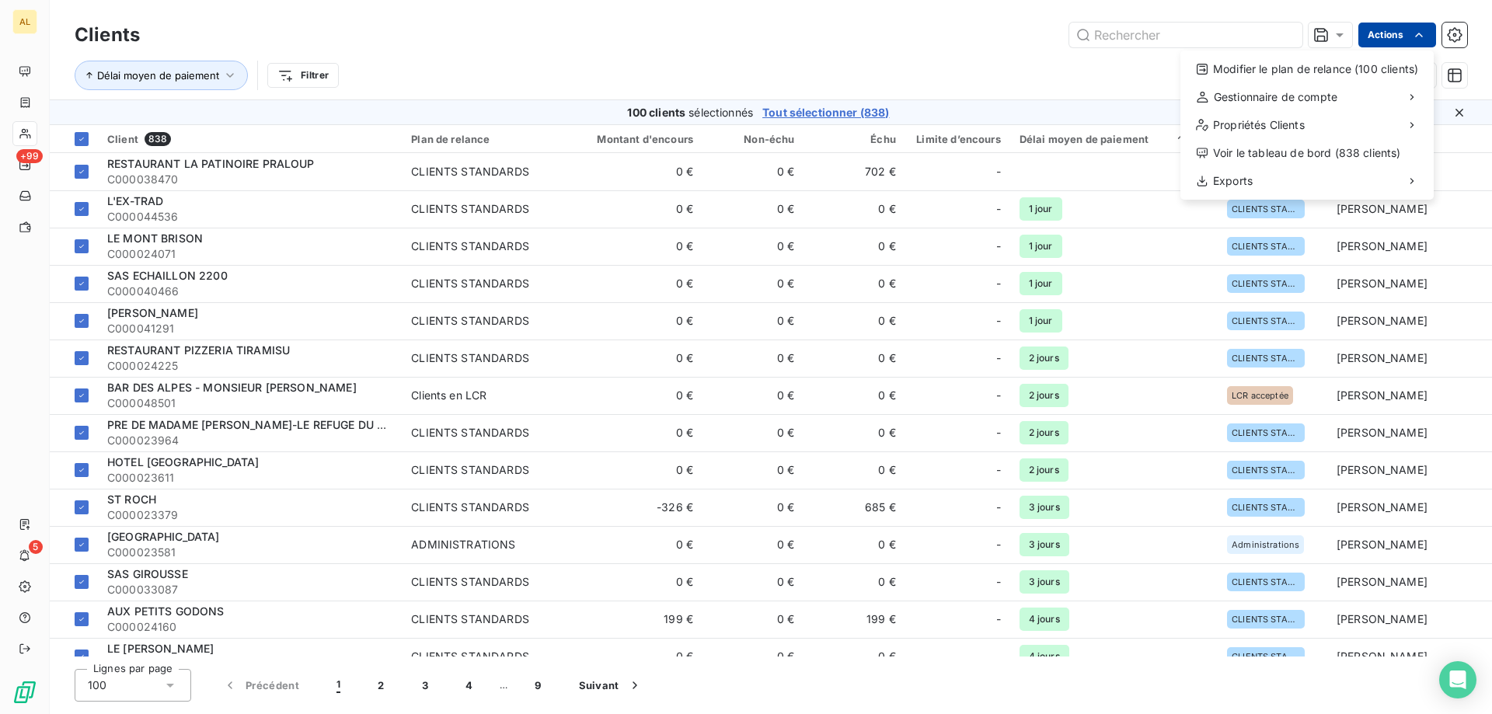
click at [1395, 40] on html "AL +99 5 Clients Actions Modifier le plan de relance (100 clients) Gestionnaire…" at bounding box center [746, 357] width 1492 height 714
click at [862, 114] on html "AL +99 5 Clients Actions Modifier le plan de relance (100 clients) Gestionnaire…" at bounding box center [746, 357] width 1492 height 714
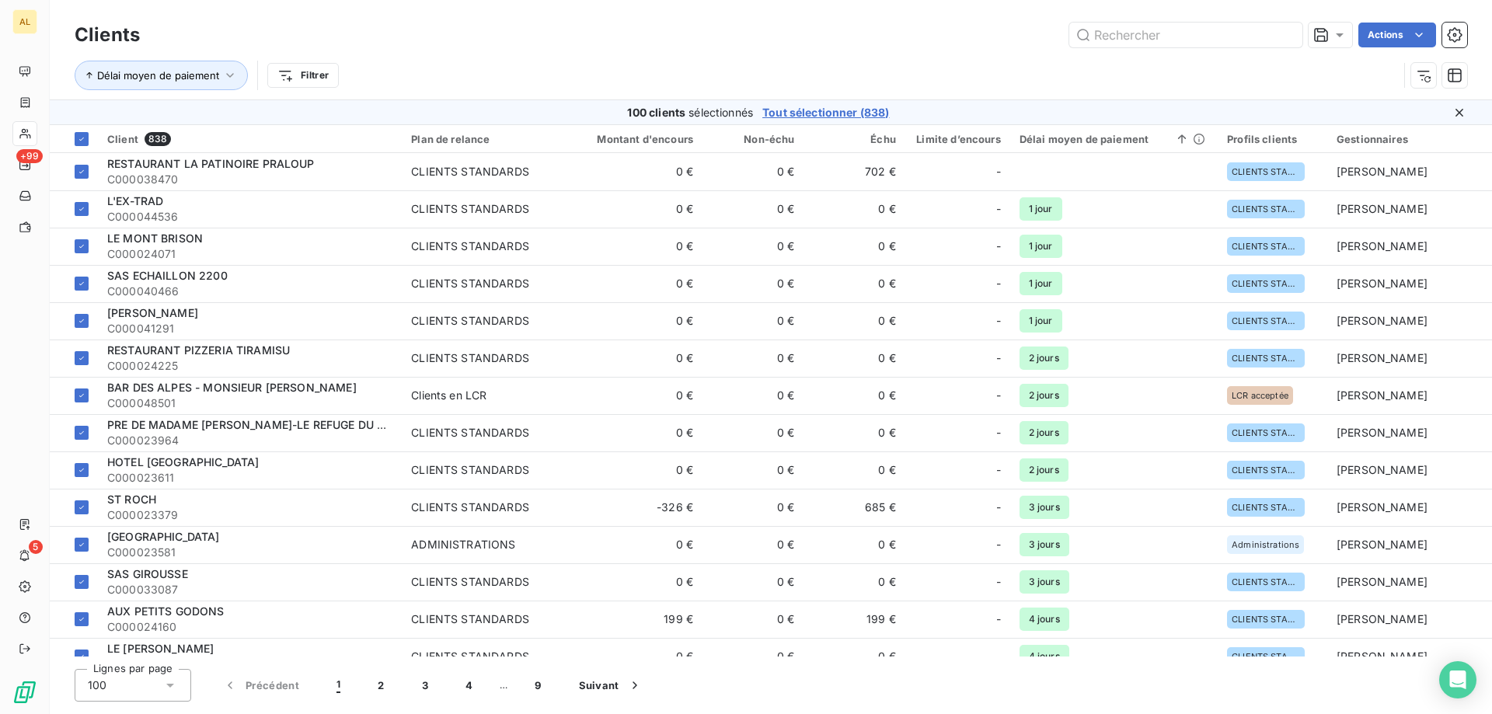
click at [869, 109] on span "Tout sélectionner (838)" at bounding box center [825, 113] width 127 height 16
click at [1385, 41] on html "AL +99 5 Clients Actions Délai moyen de paiement Filtrer 838 clients sélectionn…" at bounding box center [746, 357] width 1492 height 714
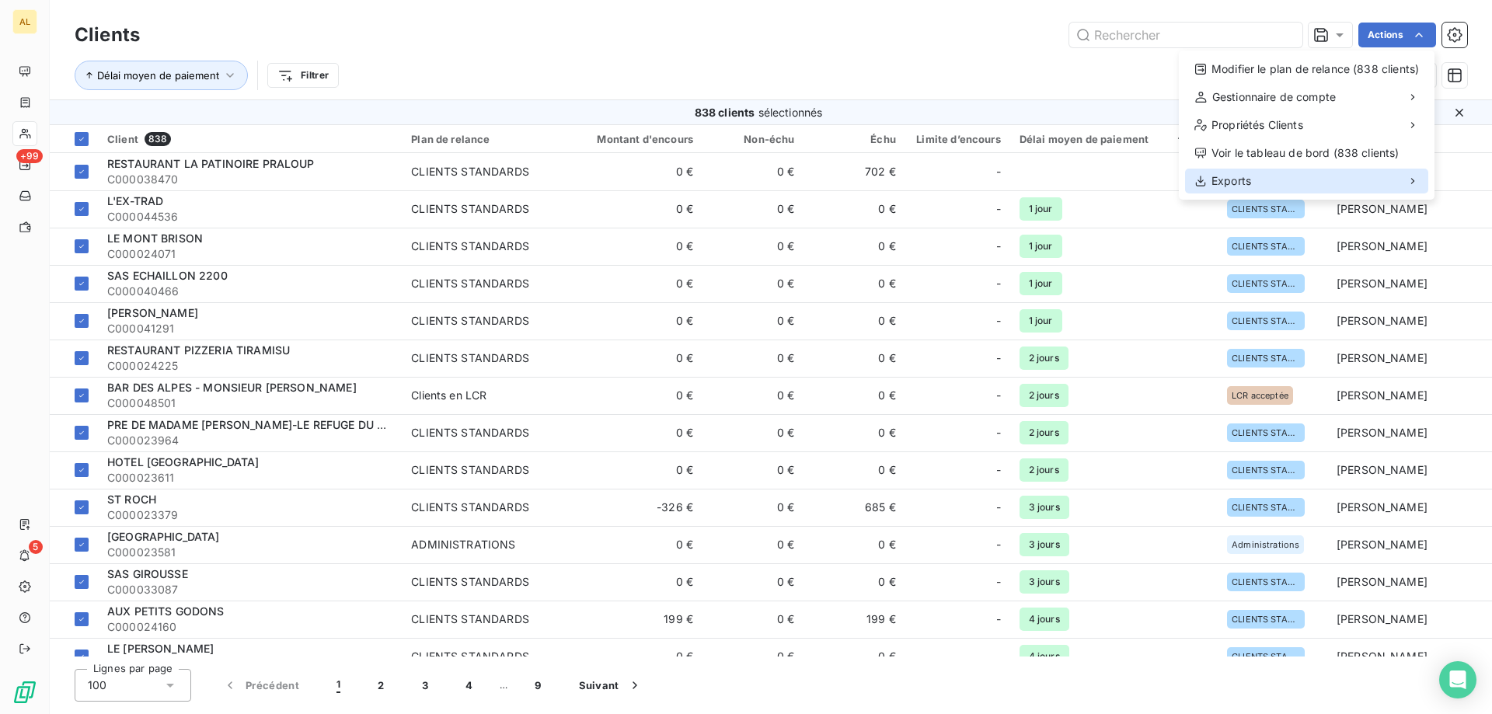
click at [1348, 176] on div "Exports" at bounding box center [1306, 181] width 243 height 25
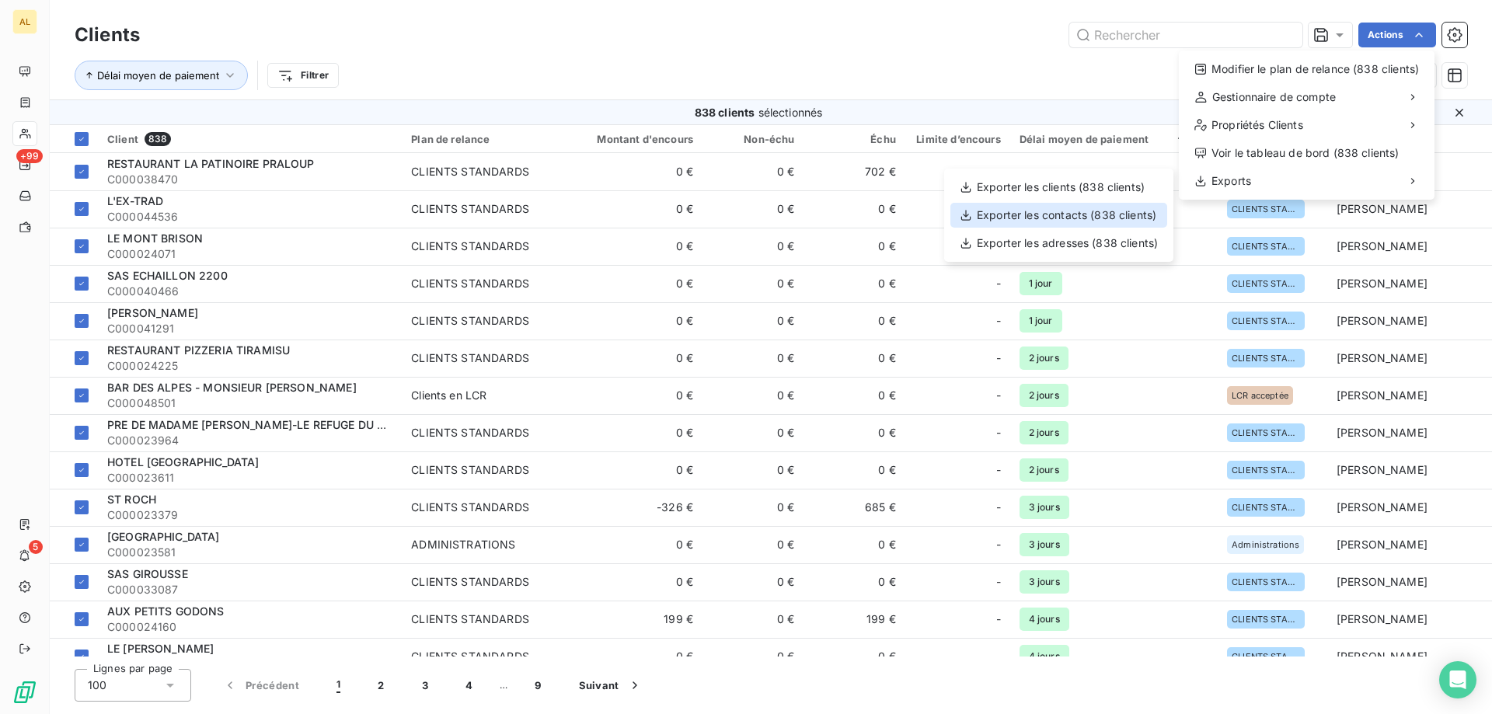
click at [1108, 214] on div "Exporter les contacts (838 clients)" at bounding box center [1058, 215] width 217 height 25
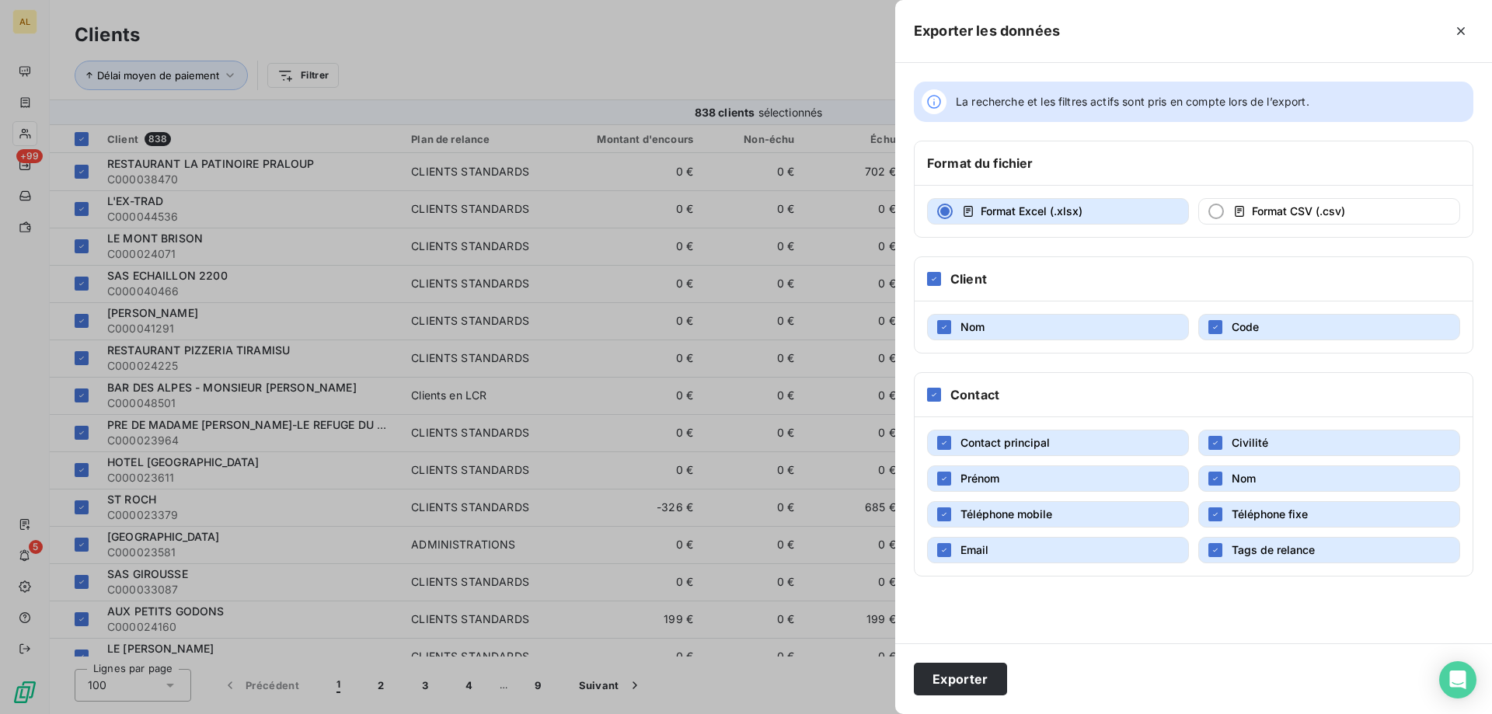
drag, startPoint x: 1212, startPoint y: 446, endPoint x: 1211, endPoint y: 462, distance: 16.3
click at [1212, 448] on div "button" at bounding box center [1215, 443] width 14 height 14
drag, startPoint x: 1214, startPoint y: 472, endPoint x: 1099, endPoint y: 472, distance: 115.8
click at [1212, 472] on div "button" at bounding box center [1215, 479] width 14 height 14
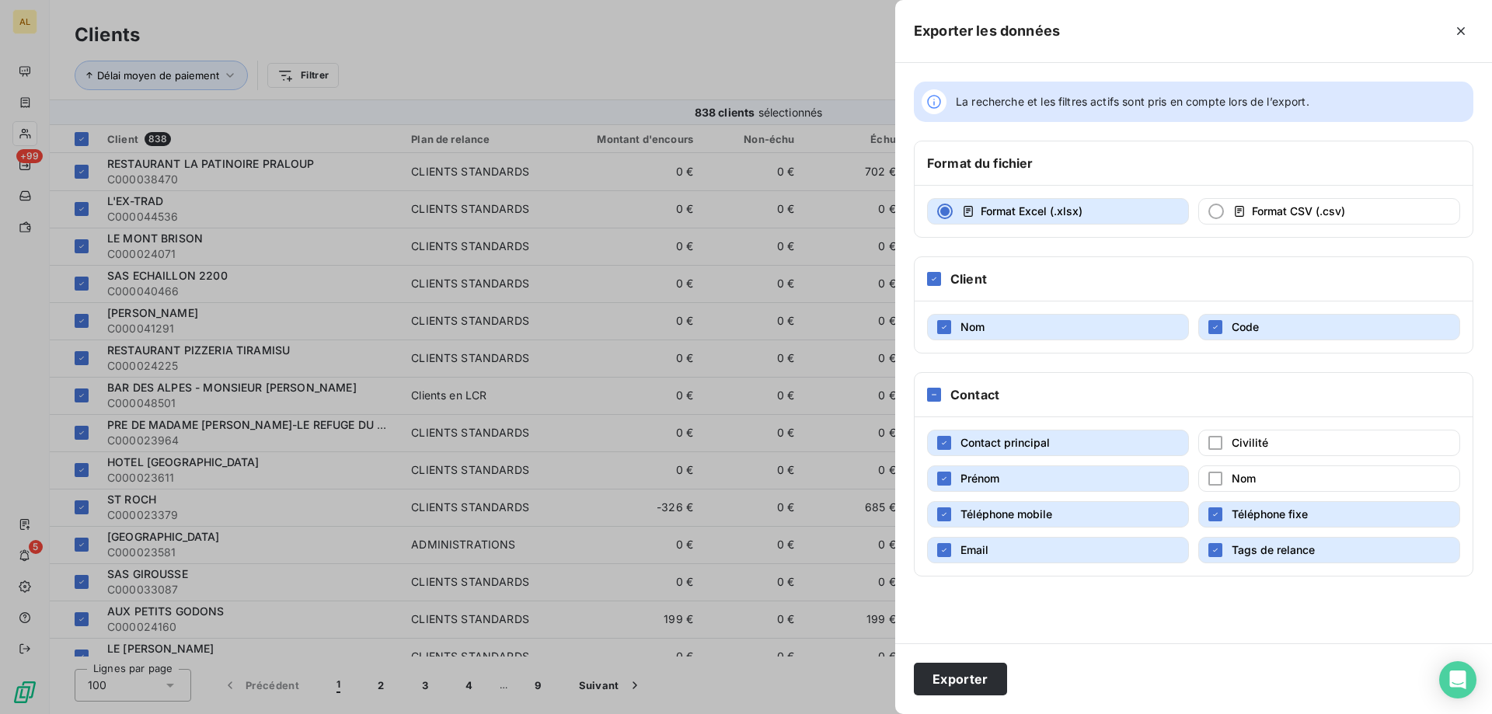
drag, startPoint x: 1059, startPoint y: 482, endPoint x: 1036, endPoint y: 483, distance: 22.6
click at [1057, 482] on button "Prénom" at bounding box center [1058, 478] width 262 height 26
click at [1216, 548] on icon "button" at bounding box center [1214, 549] width 9 height 9
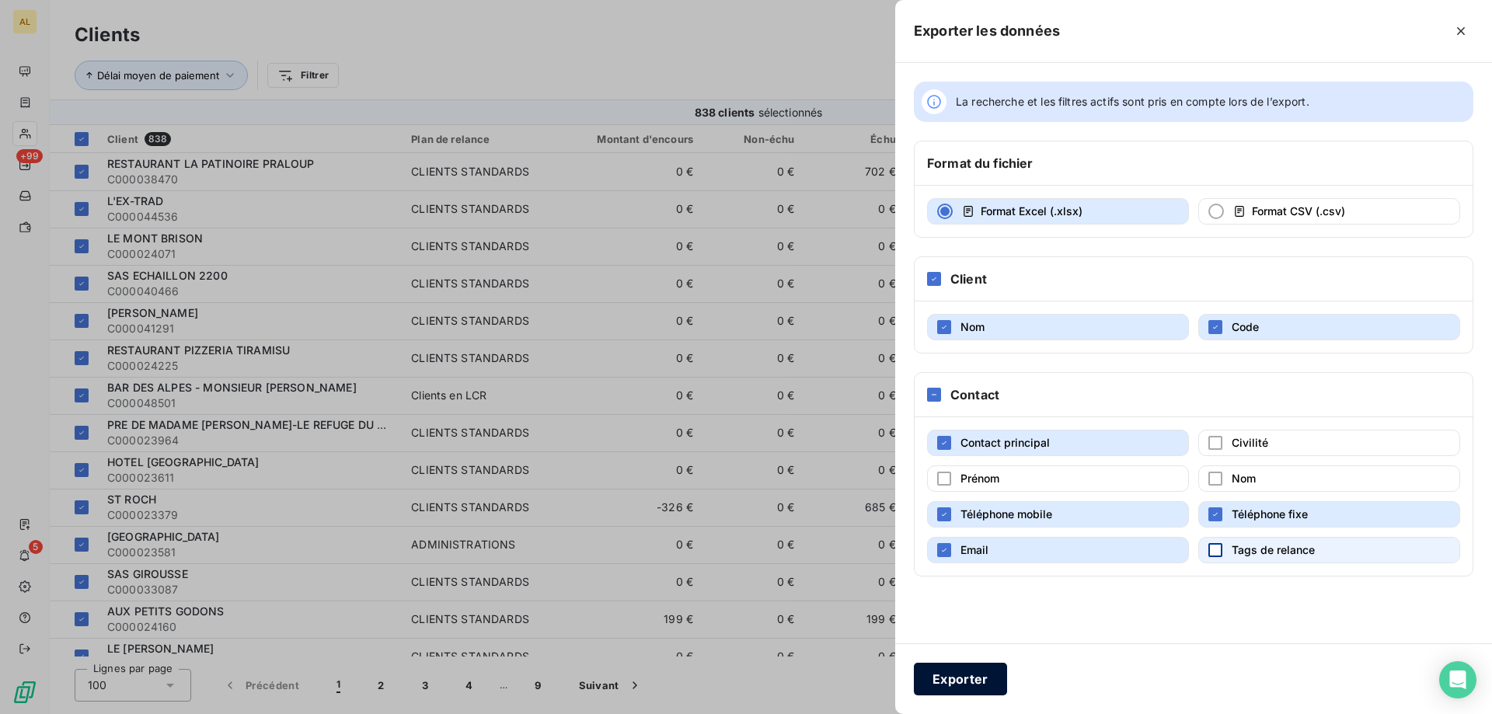
click at [988, 679] on button "Exporter" at bounding box center [960, 679] width 93 height 33
